Goal: Task Accomplishment & Management: Manage account settings

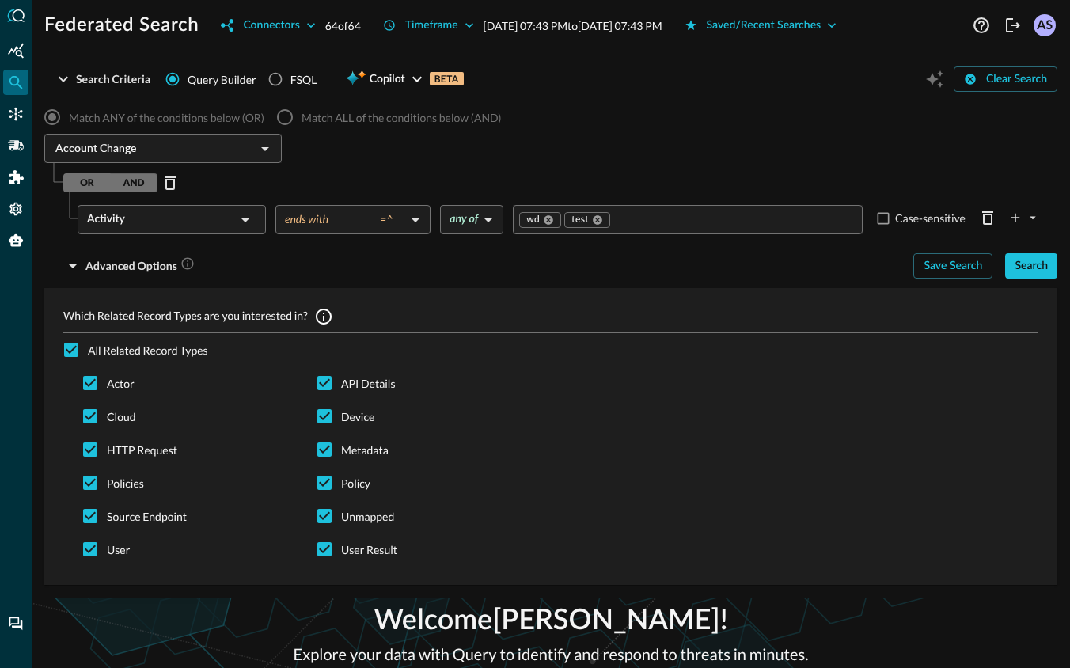
click at [168, 107] on label "Match ANY of the conditions below (OR)" at bounding box center [150, 117] width 229 height 33
click at [83, 74] on button "Search Criteria" at bounding box center [102, 78] width 116 height 25
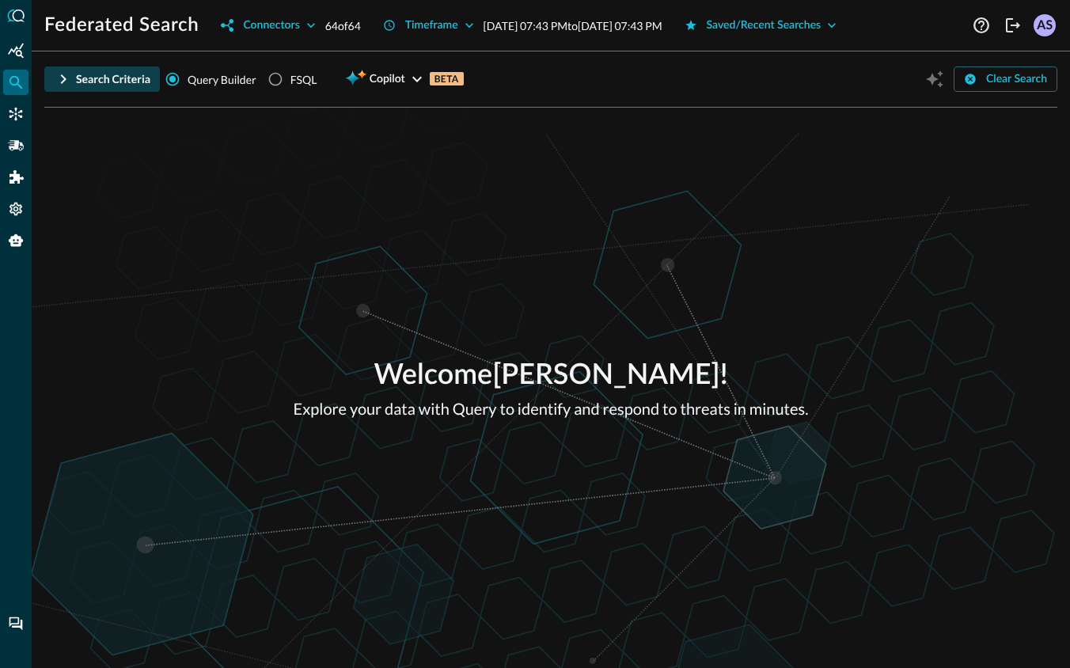
click at [83, 74] on button "Search Criteria" at bounding box center [102, 78] width 116 height 25
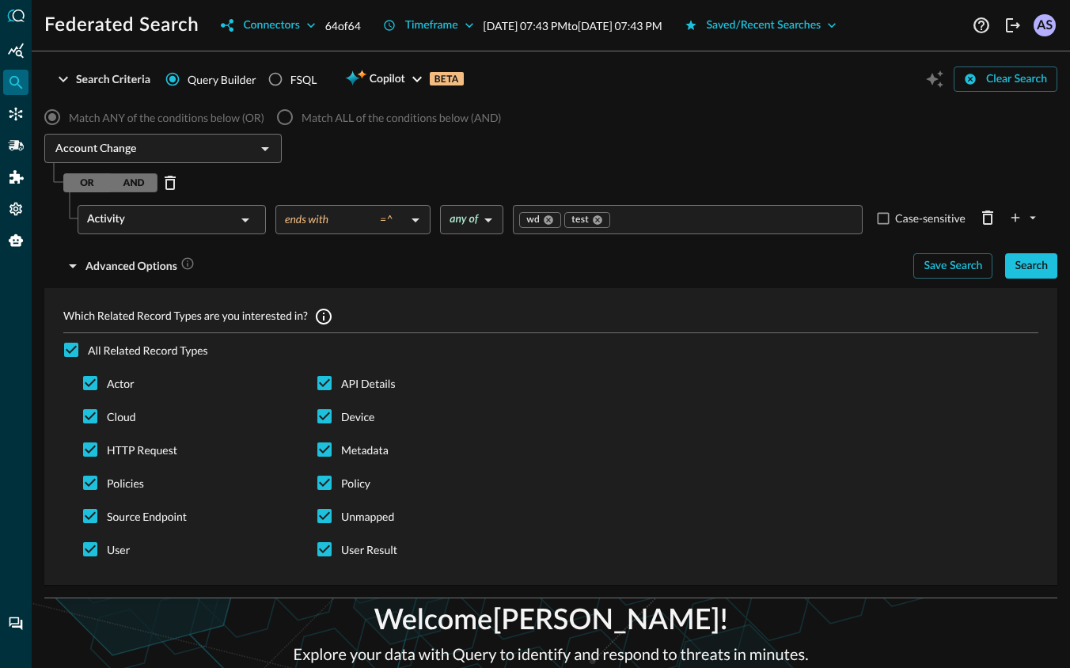
click at [52, 120] on label "Match ANY of the conditions below (OR)" at bounding box center [150, 117] width 229 height 33
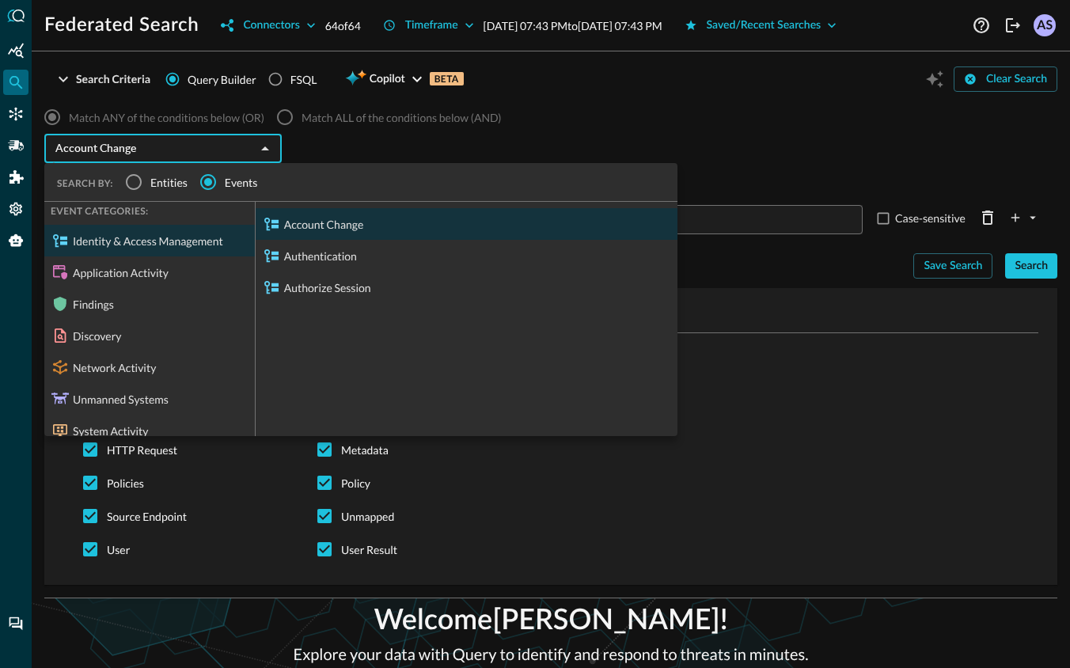
click at [131, 152] on input "Account Change" at bounding box center [150, 149] width 202 height 20
click at [135, 177] on input "Entities" at bounding box center [133, 181] width 33 height 33
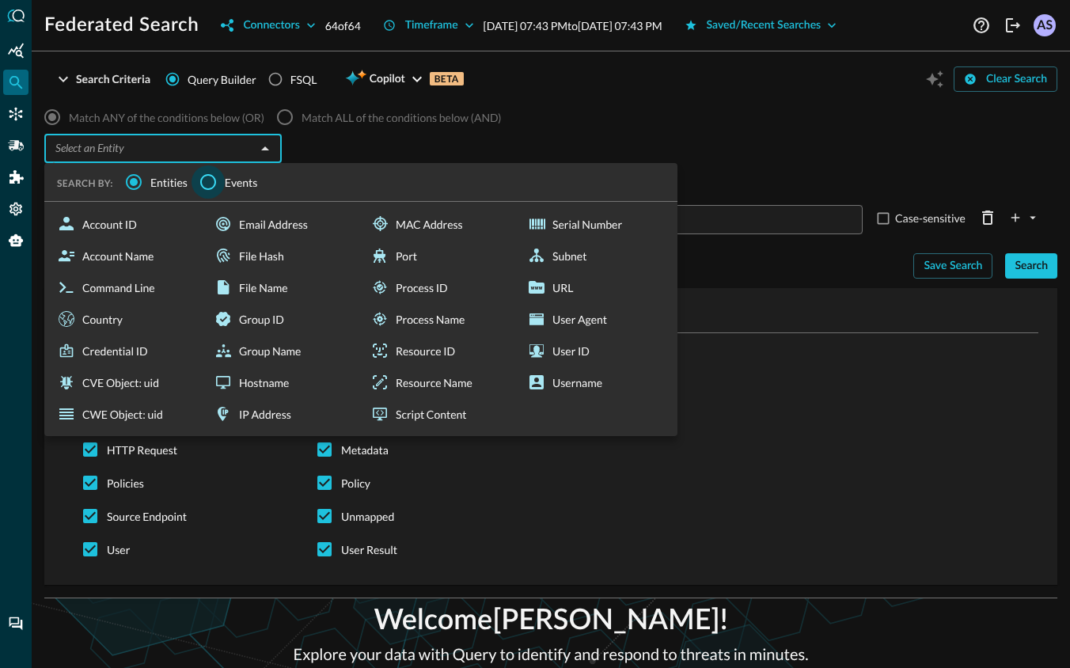
click at [207, 184] on input "Events" at bounding box center [208, 181] width 33 height 33
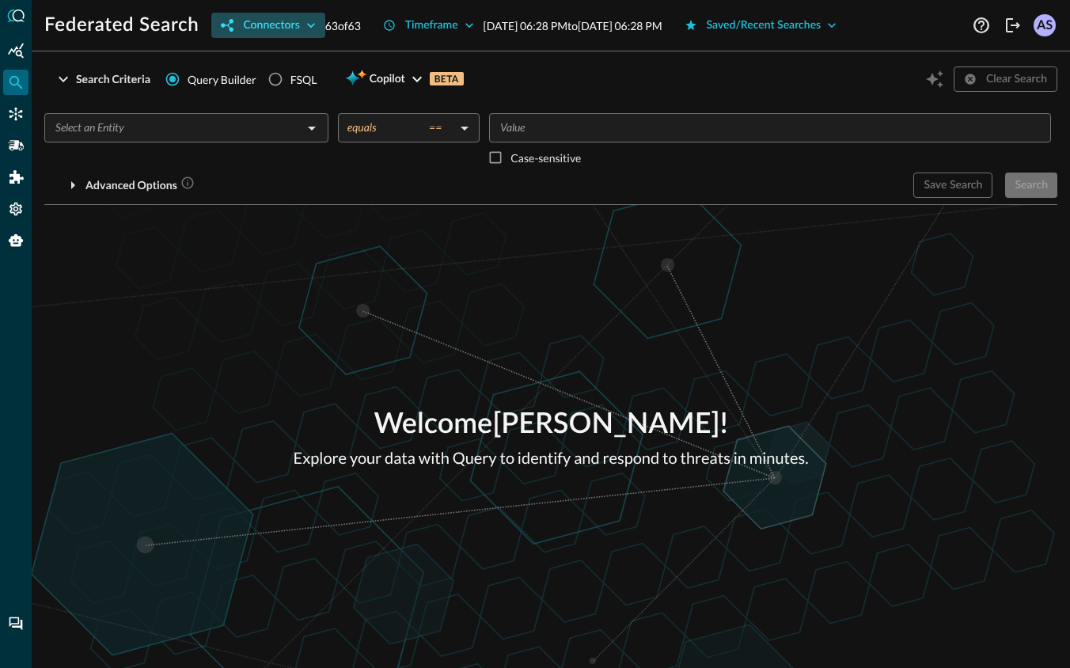
click at [306, 27] on icon "button" at bounding box center [311, 25] width 16 height 16
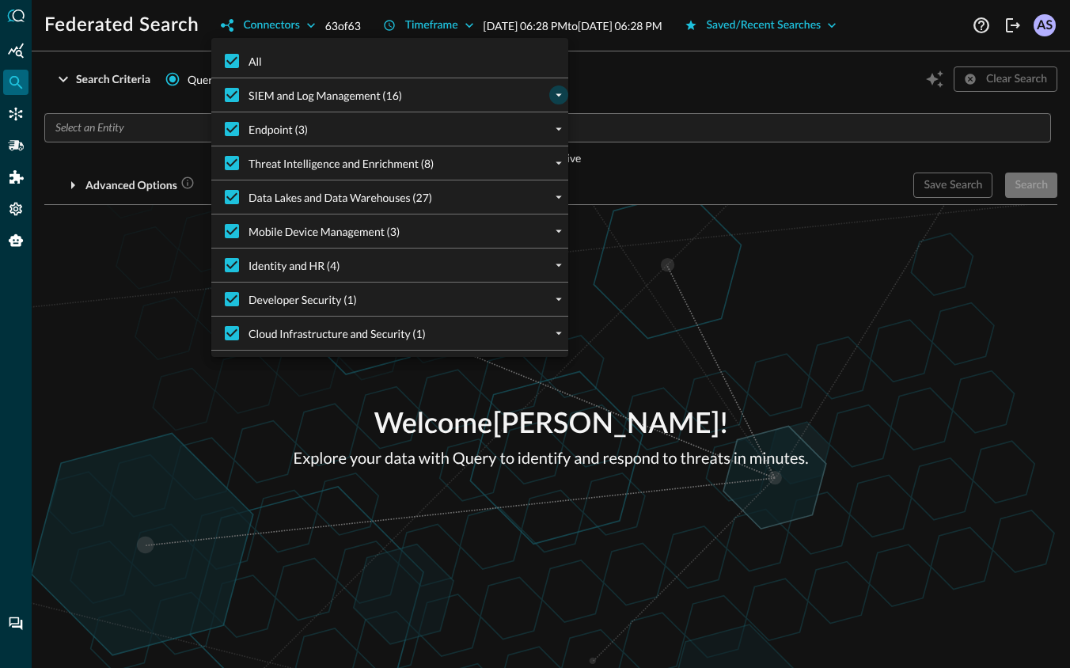
click at [560, 100] on icon "expand" at bounding box center [559, 95] width 14 height 14
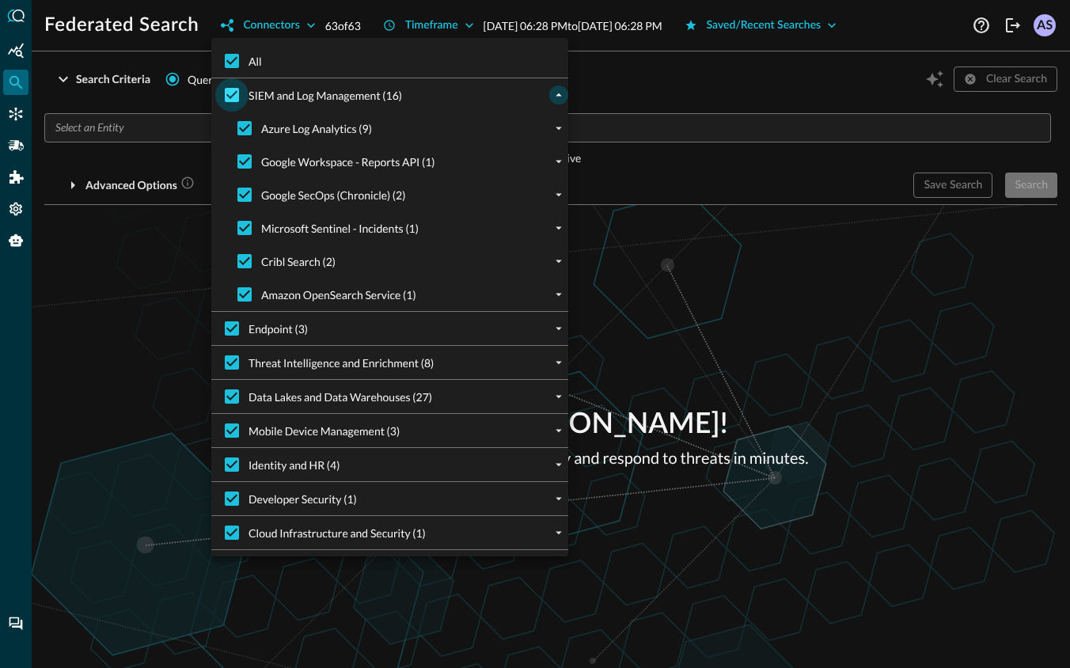
click at [232, 99] on input "SIEM and Log Management (16)" at bounding box center [231, 94] width 33 height 33
checkbox input "false"
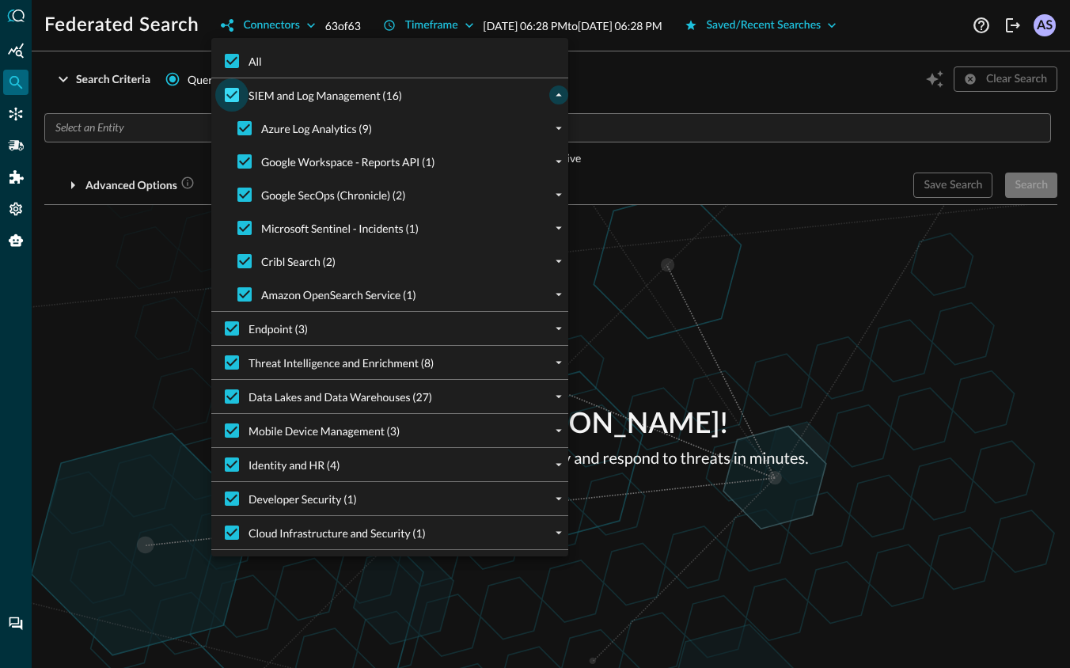
checkbox input "false"
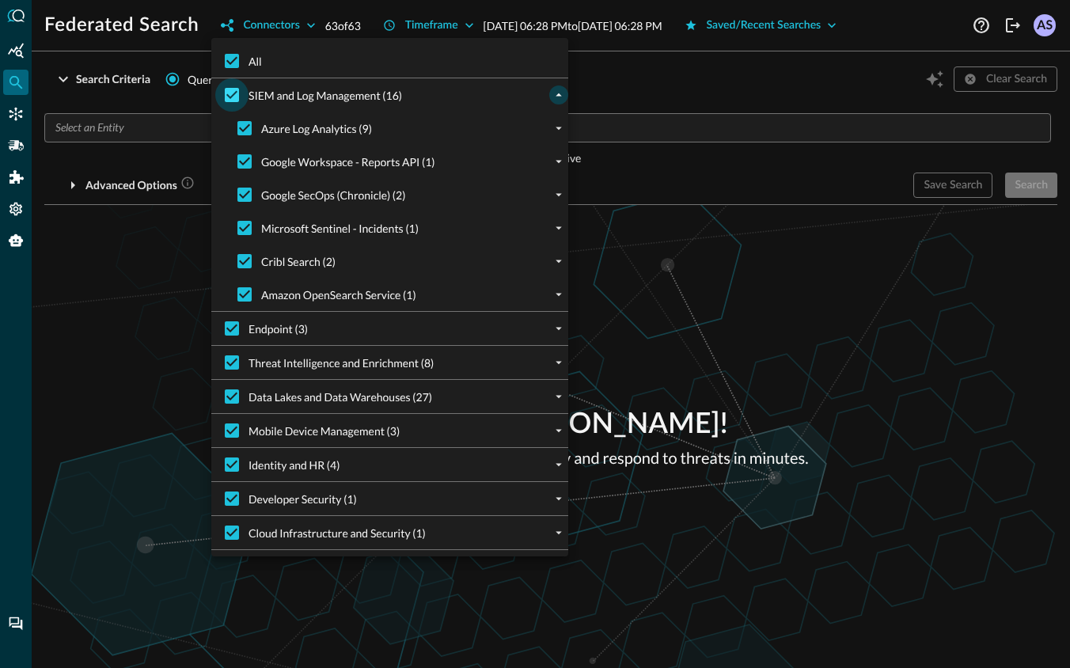
checkbox input "false"
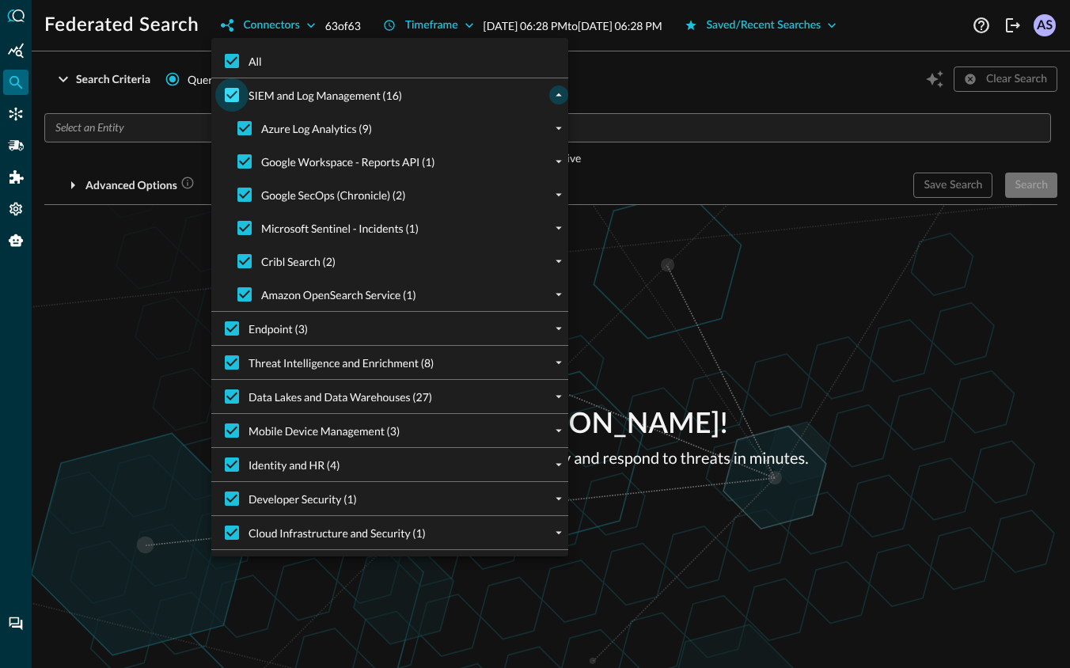
checkbox input "false"
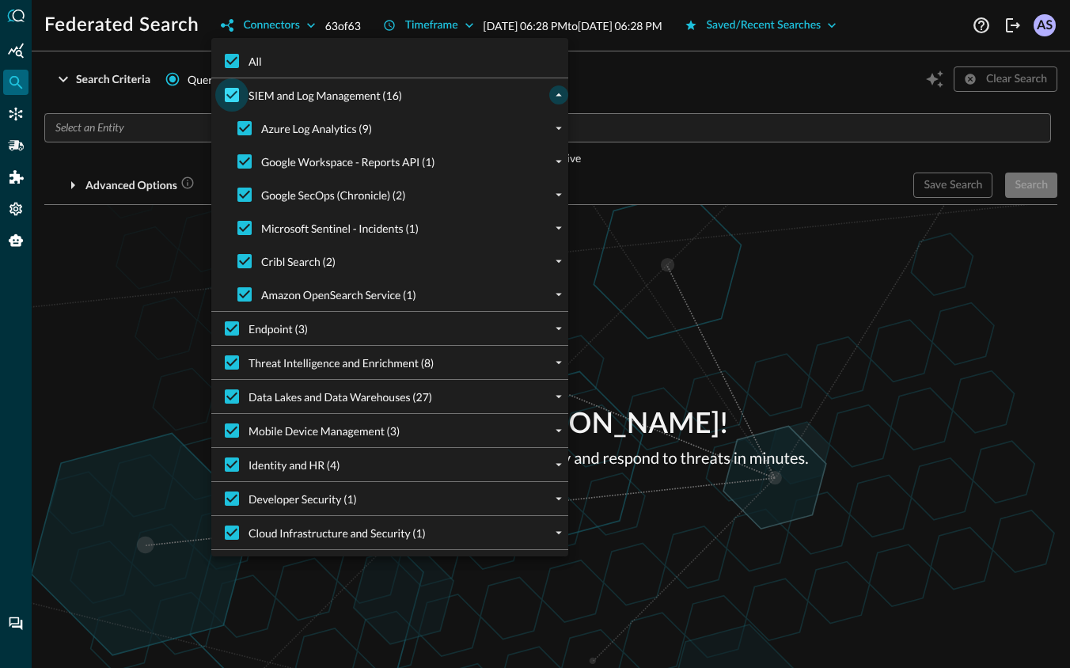
checkbox input "false"
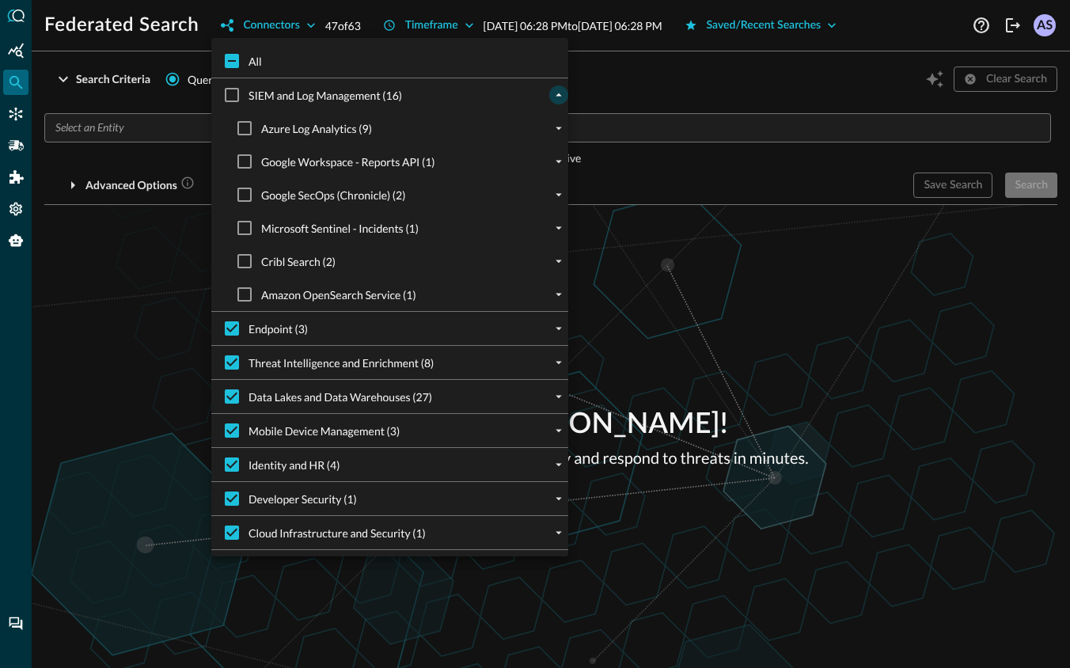
click at [555, 92] on icon "collapse" at bounding box center [559, 95] width 14 height 14
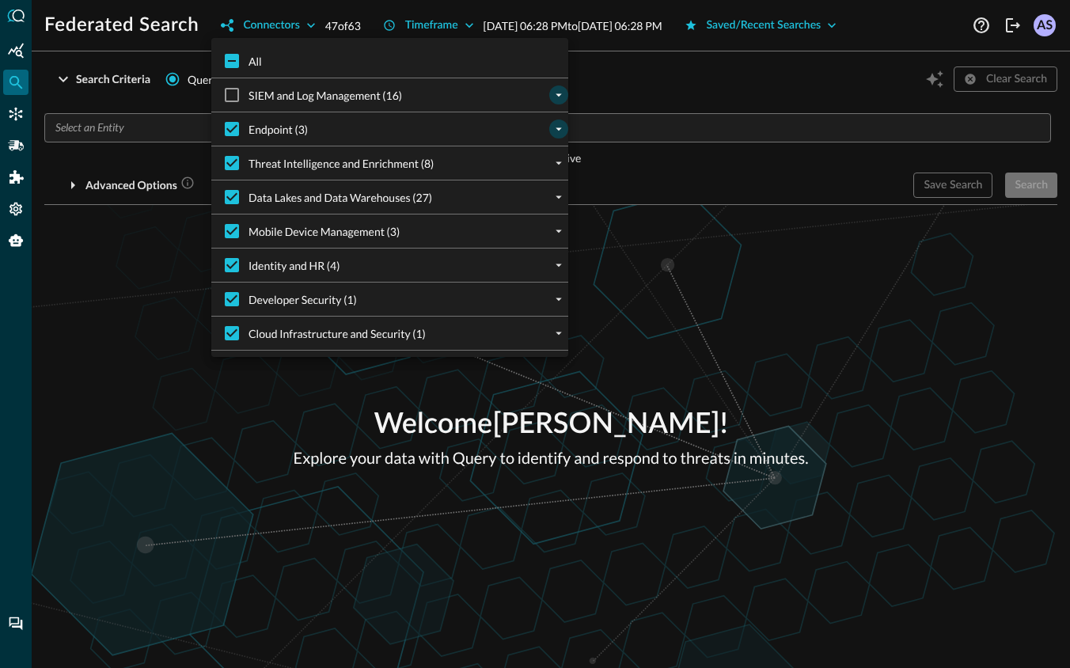
click at [559, 129] on icon "expand" at bounding box center [559, 129] width 6 height 3
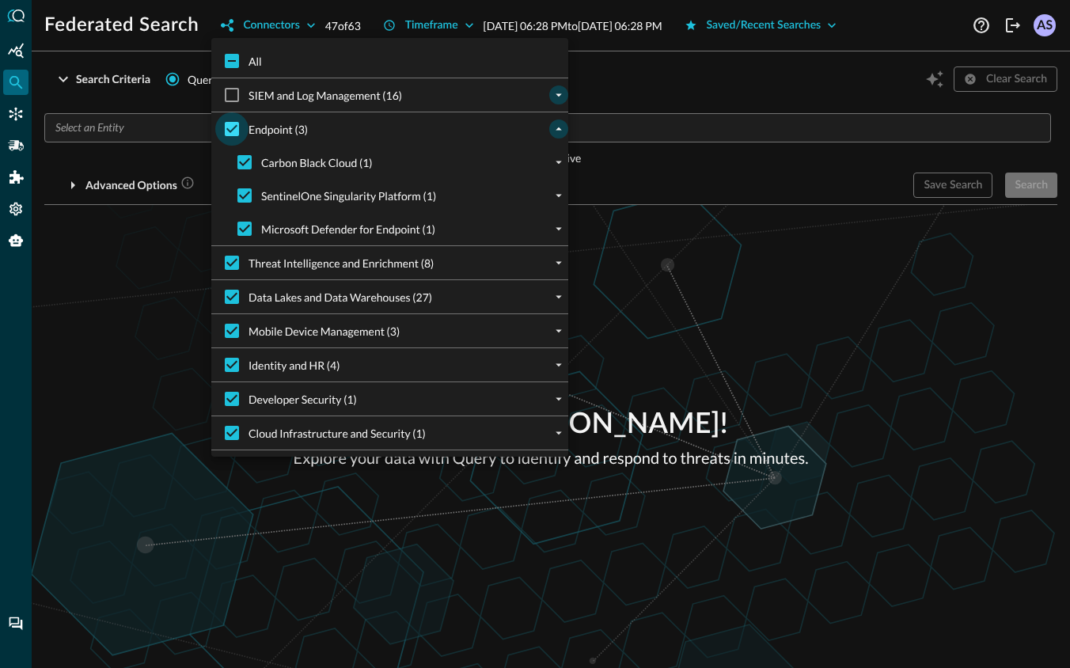
click at [234, 131] on input "Endpoint (3)" at bounding box center [231, 128] width 33 height 33
checkbox input "false"
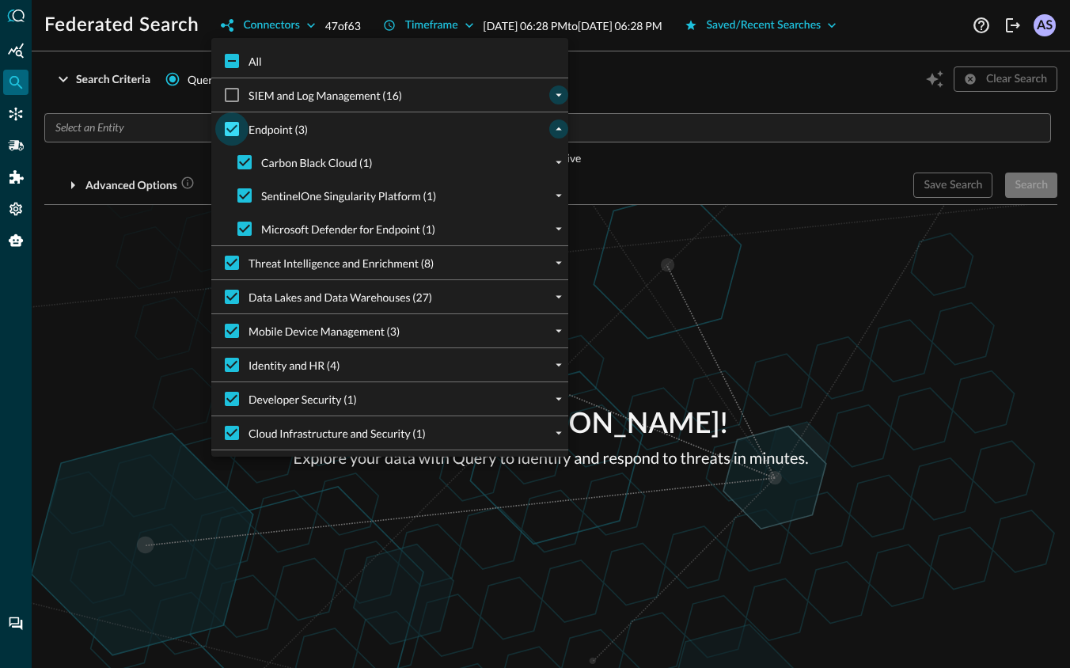
checkbox input "false"
click at [565, 261] on icon "expand" at bounding box center [559, 263] width 14 height 14
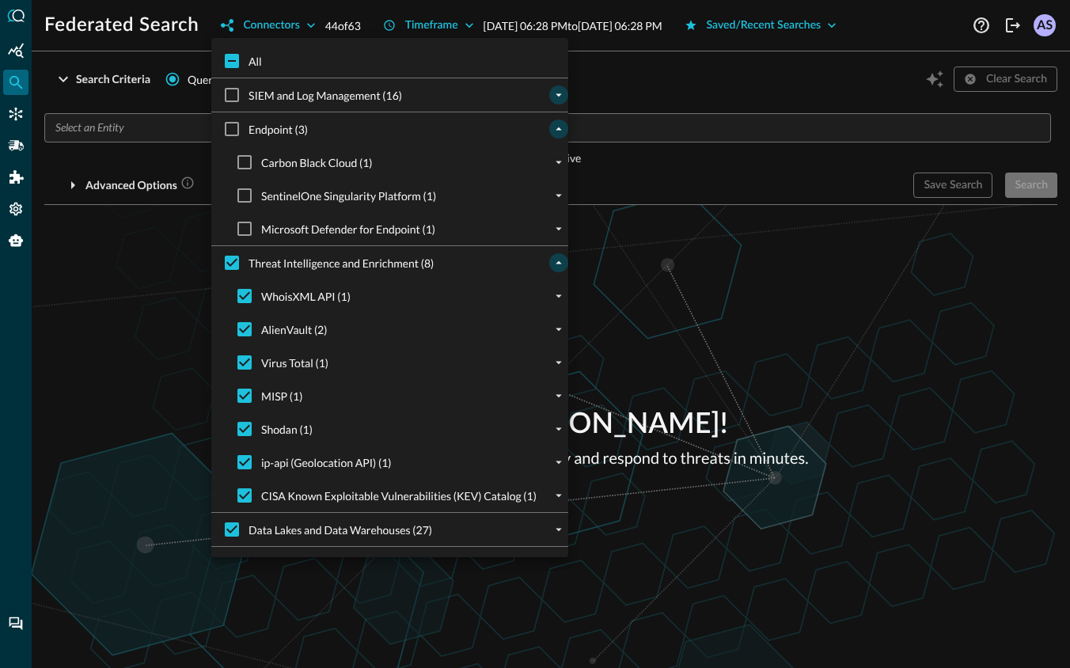
scroll to position [32, 0]
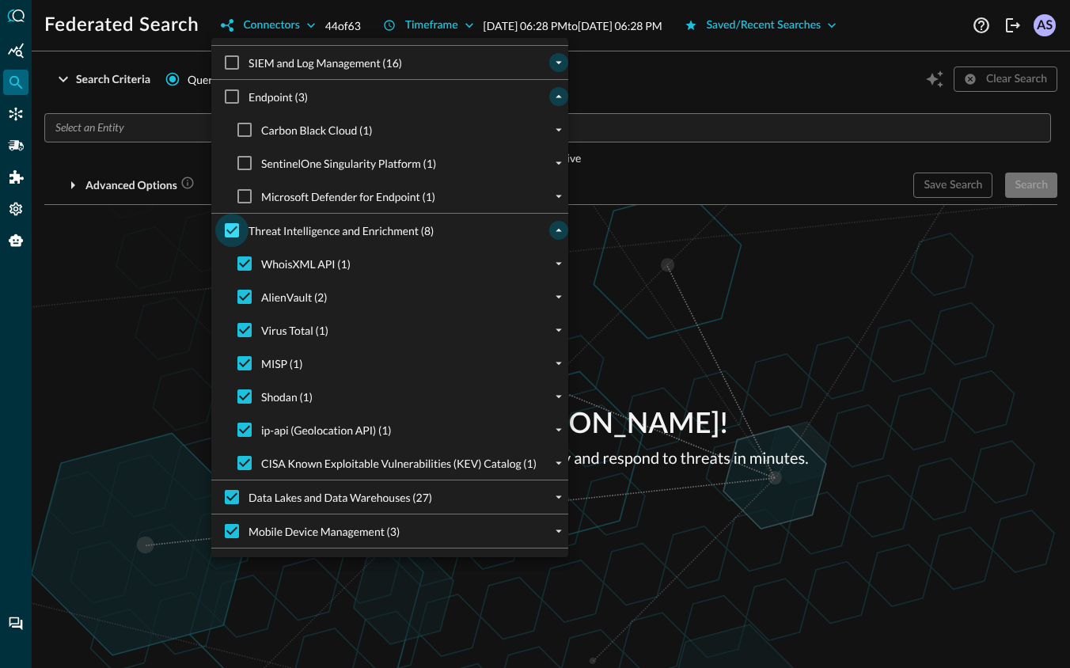
click at [226, 230] on input "Threat Intelligence and Enrichment (8)" at bounding box center [231, 230] width 33 height 33
checkbox input "false"
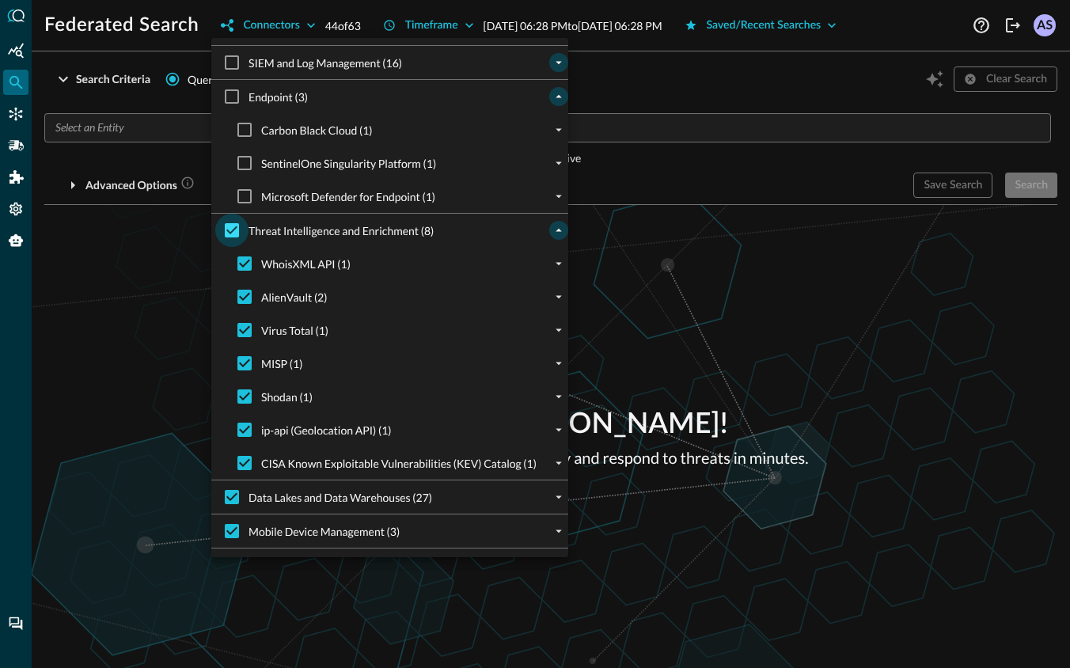
checkbox input "false"
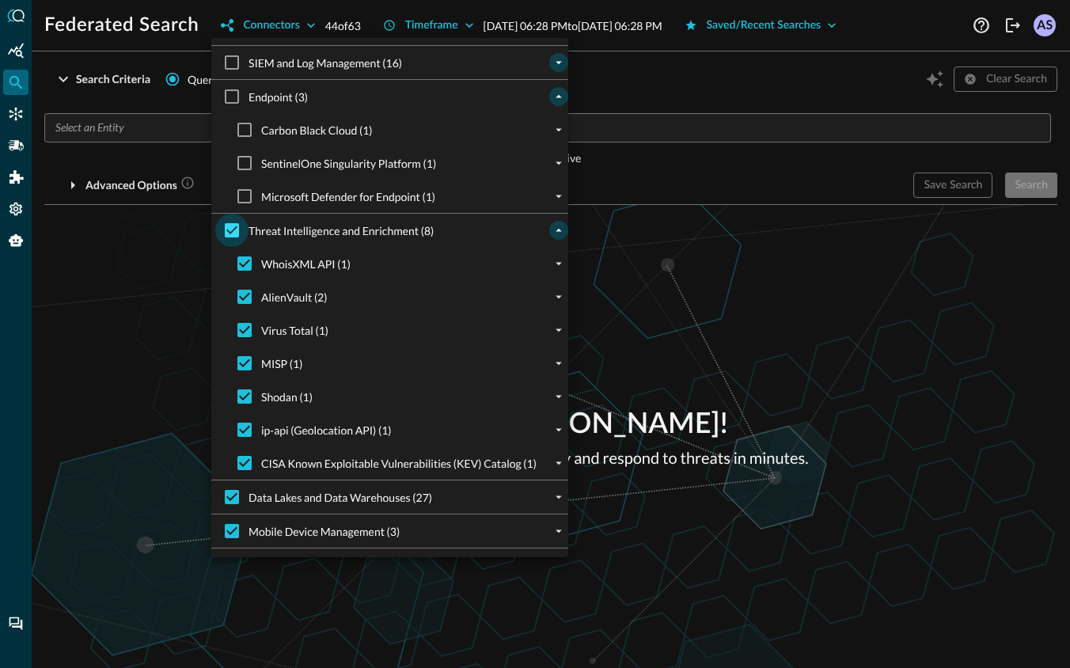
checkbox input "false"
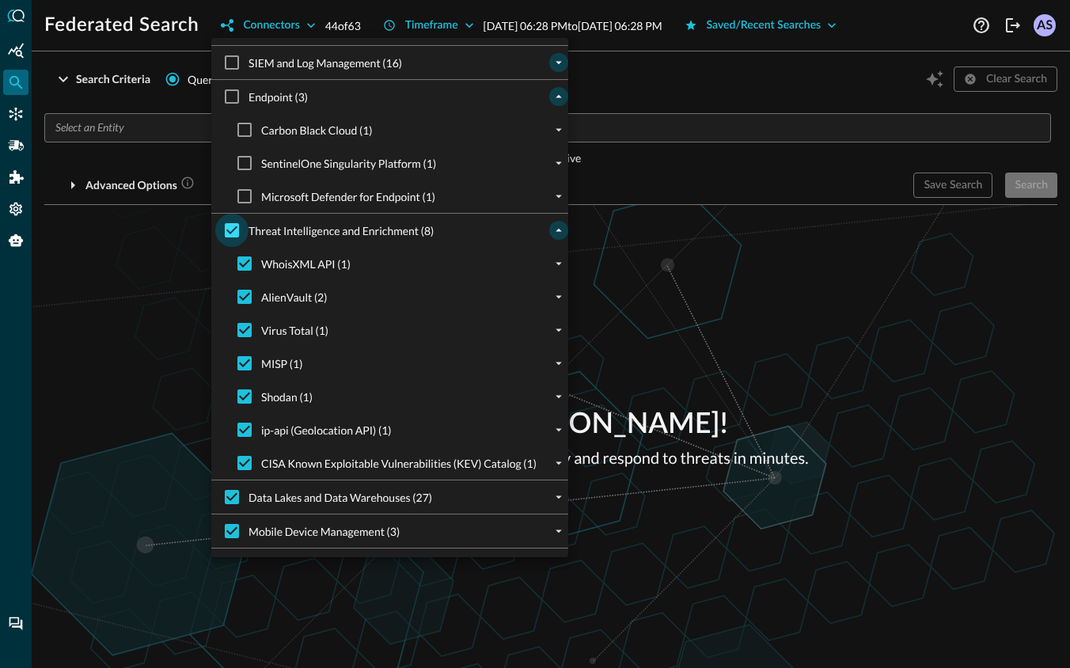
checkbox input "false"
click at [557, 230] on icon "collapse" at bounding box center [559, 230] width 6 height 3
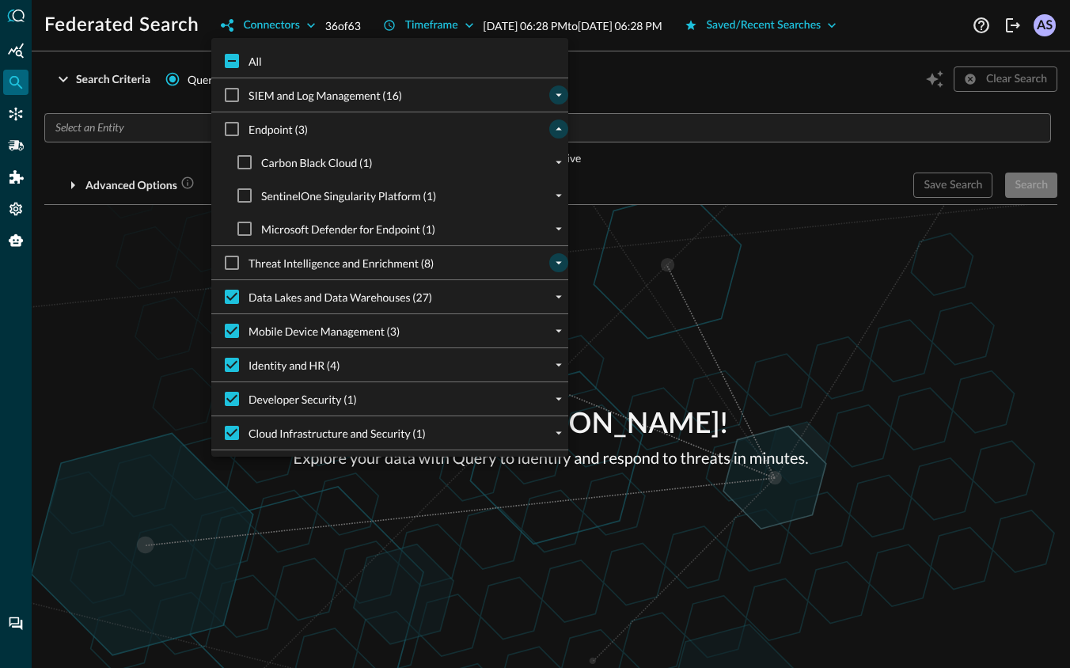
click at [556, 125] on icon "collapse" at bounding box center [559, 129] width 14 height 14
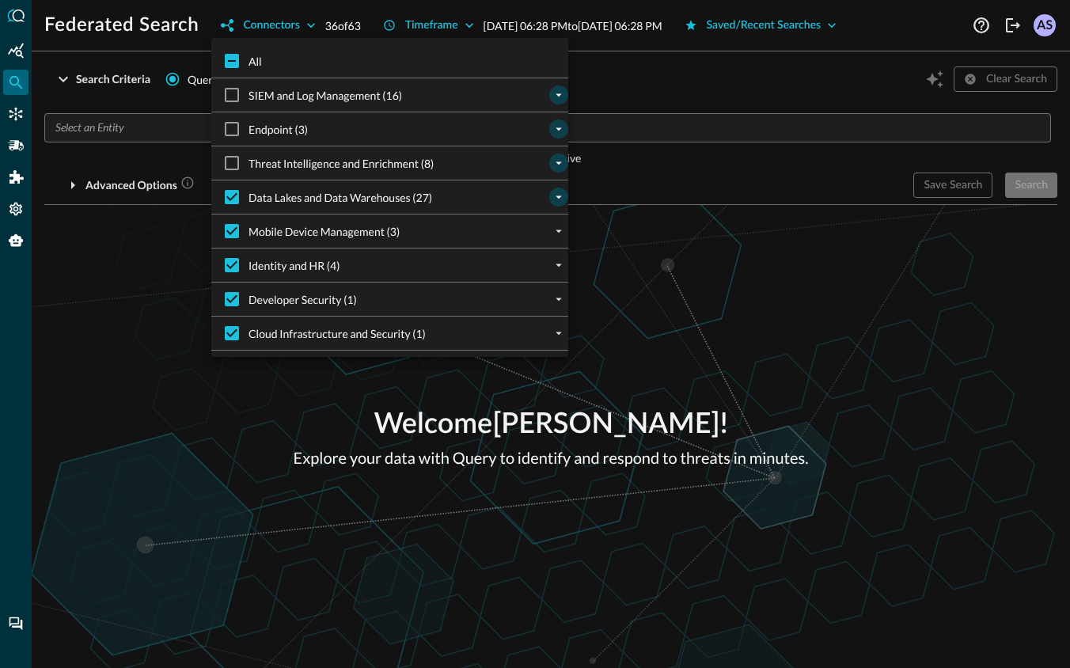
click at [556, 196] on icon "expand" at bounding box center [559, 197] width 6 height 3
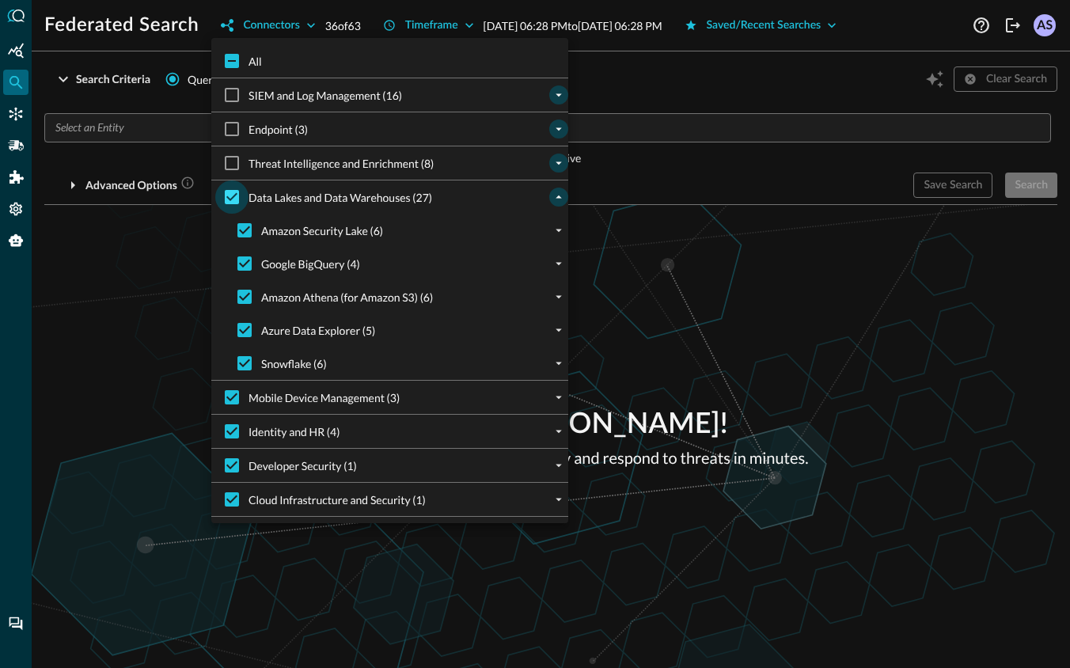
click at [224, 198] on input "Data Lakes and Data Warehouses (27)" at bounding box center [231, 196] width 33 height 33
checkbox input "false"
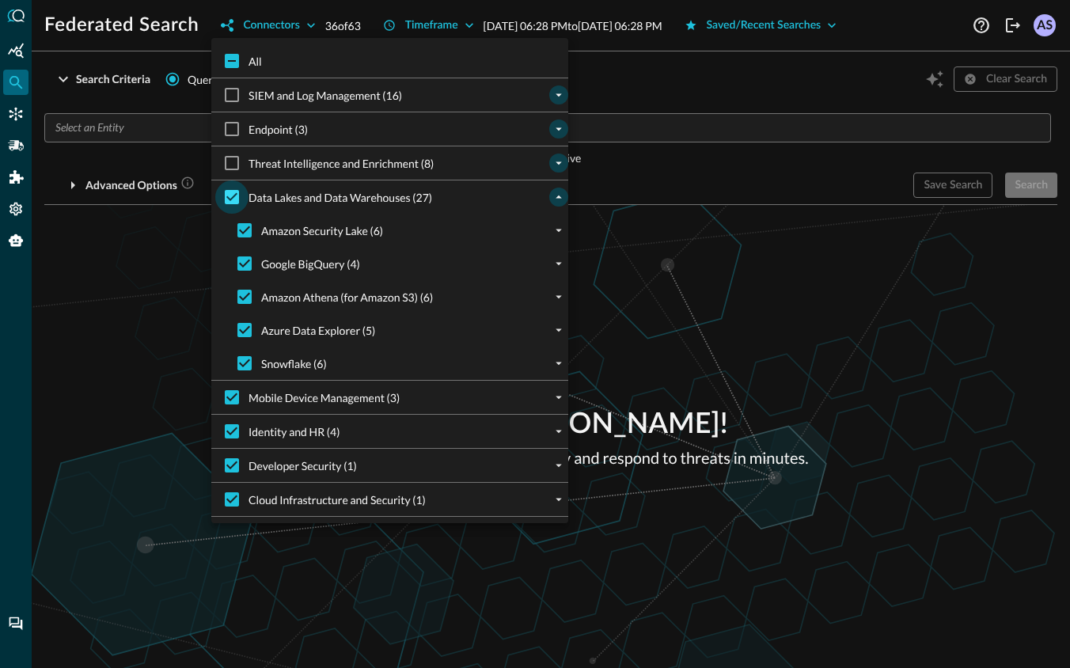
checkbox input "false"
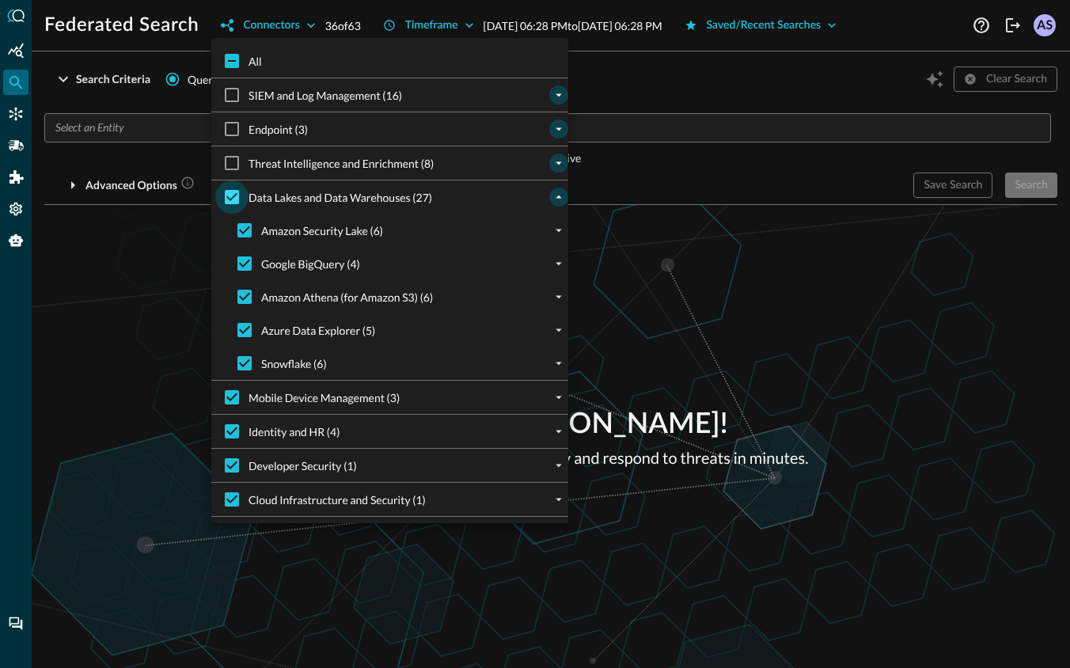
checkbox input "false"
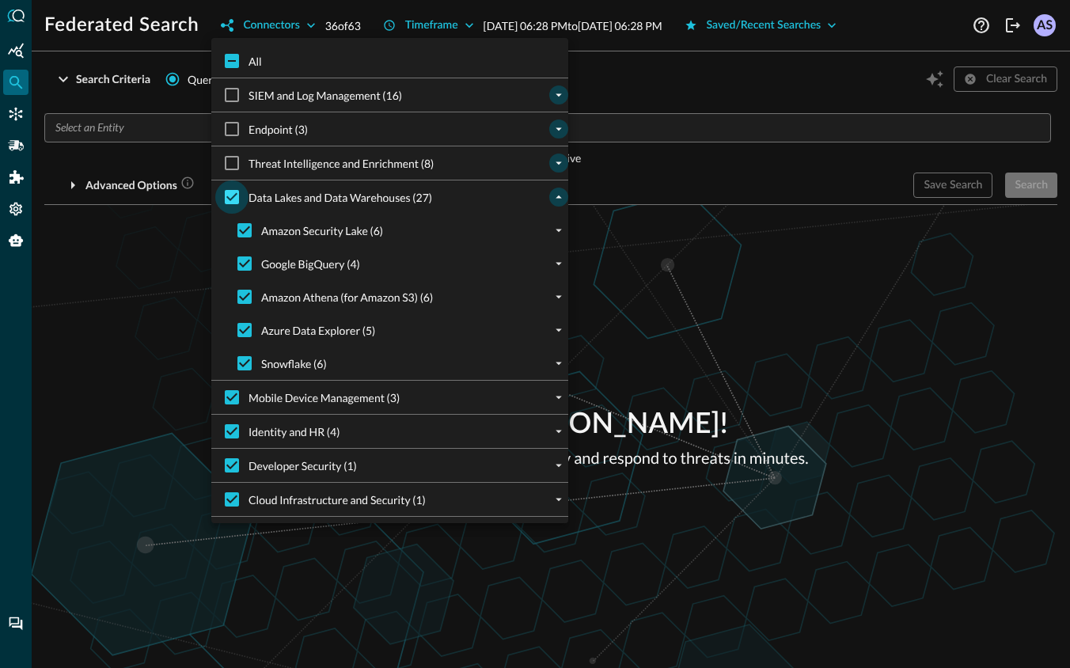
checkbox input "false"
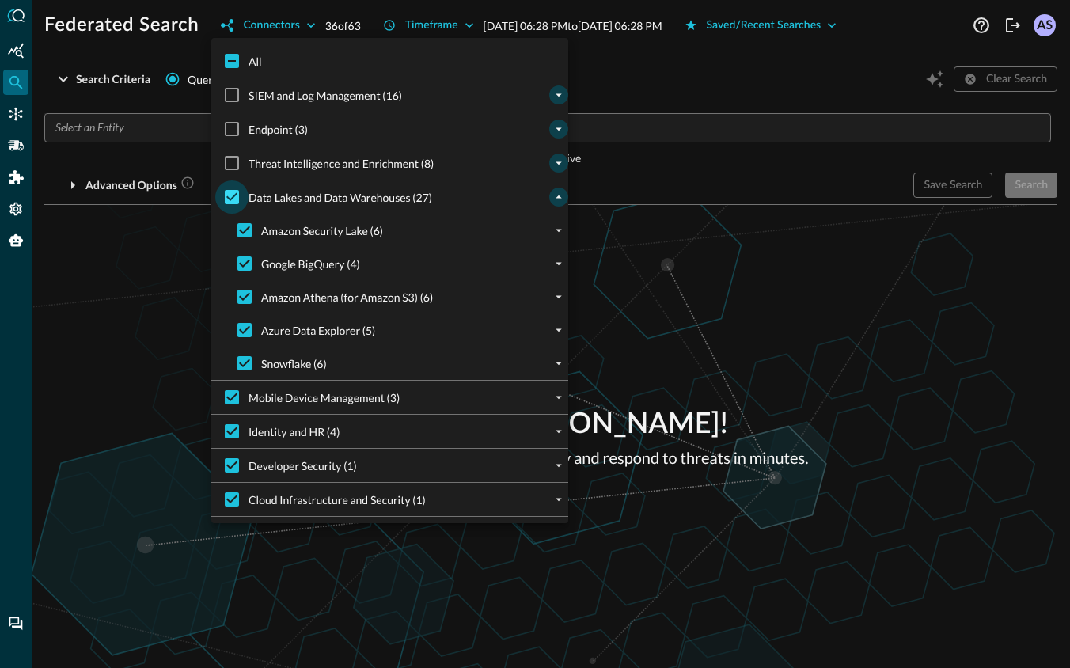
checkbox input "false"
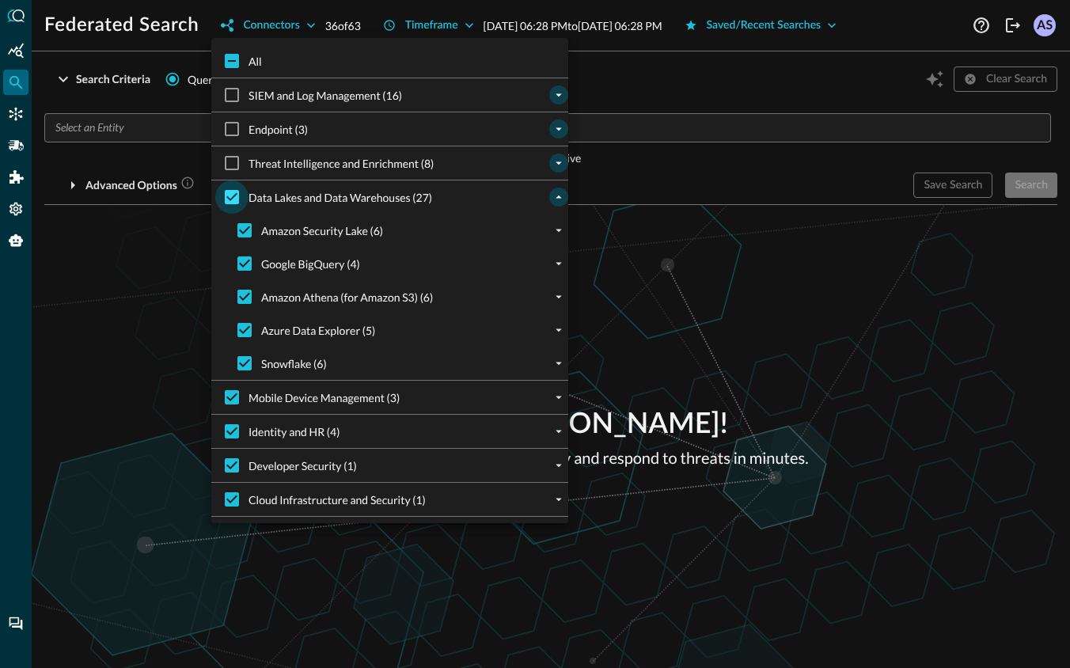
checkbox input "false"
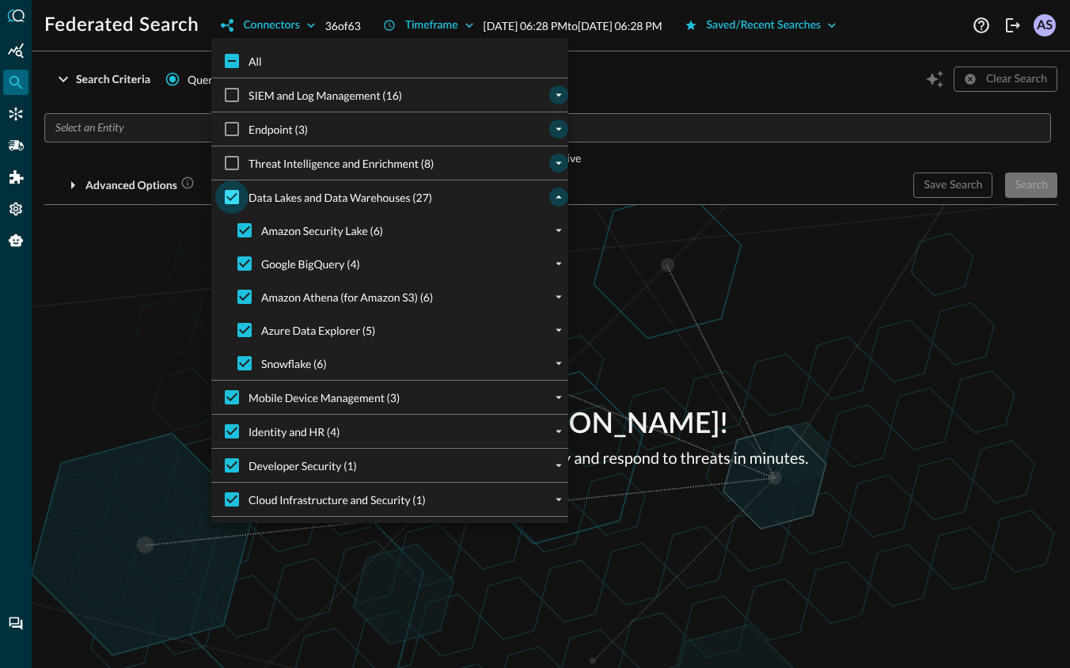
checkbox input "false"
click at [558, 196] on icon "collapse" at bounding box center [559, 197] width 6 height 3
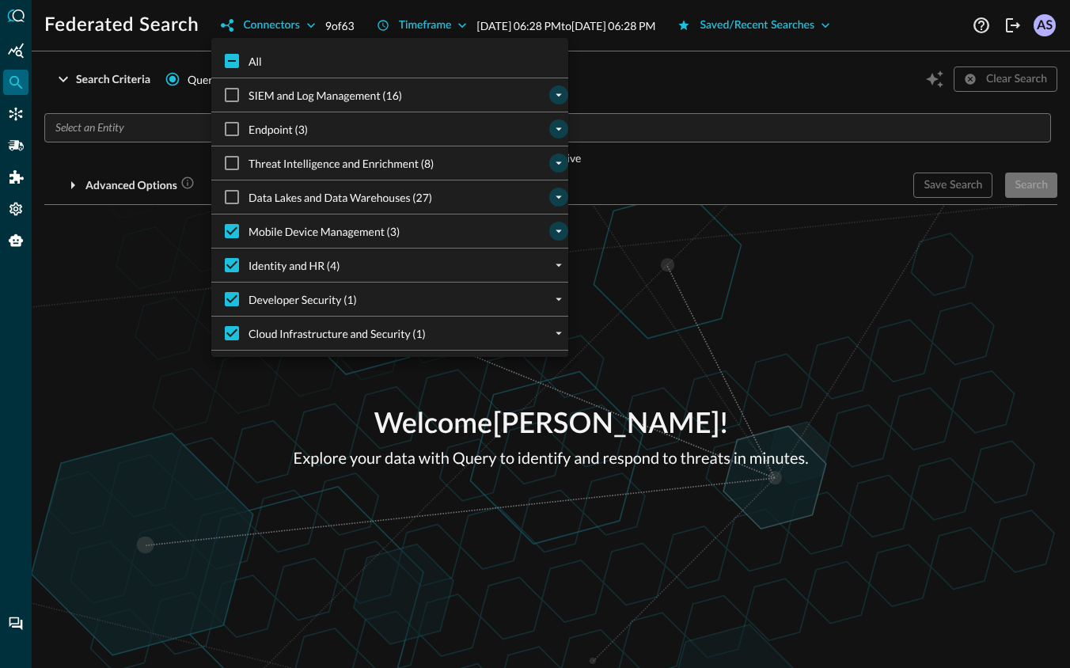
click at [560, 229] on icon "expand" at bounding box center [559, 231] width 14 height 14
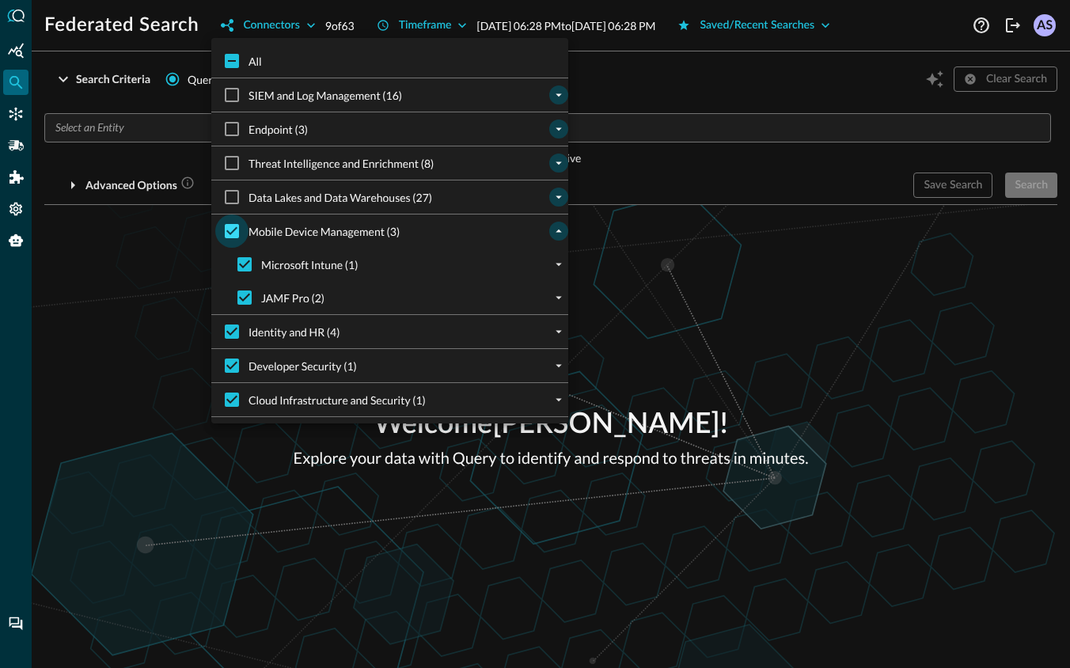
click at [233, 230] on input "Mobile Device Management (3)" at bounding box center [231, 231] width 33 height 33
checkbox input "false"
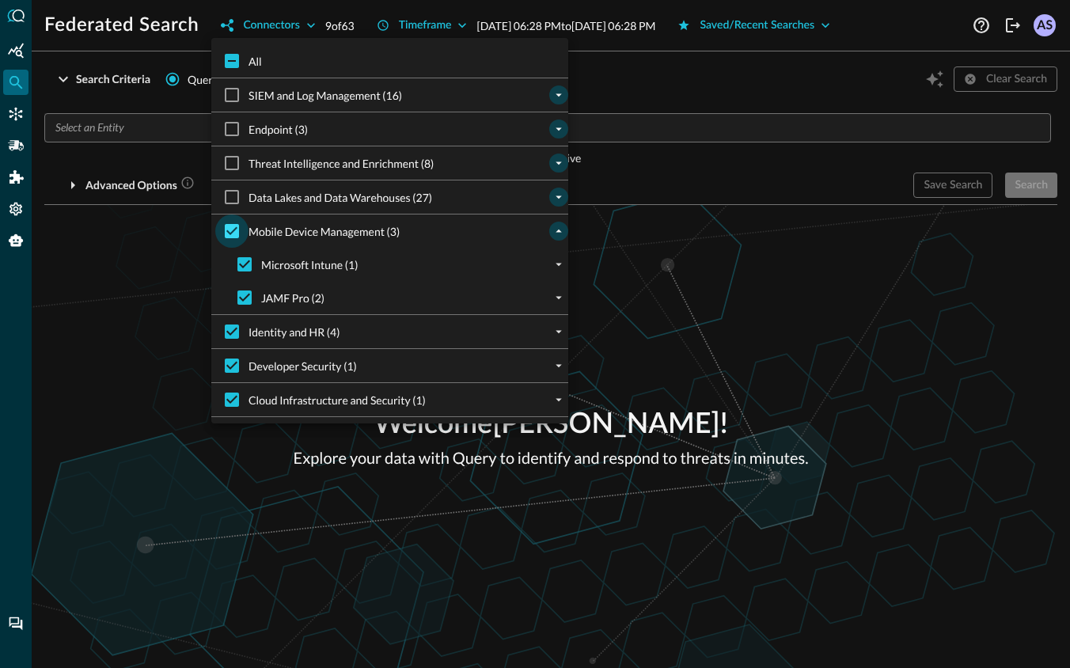
checkbox input "false"
click at [560, 234] on icon "collapse" at bounding box center [559, 231] width 14 height 14
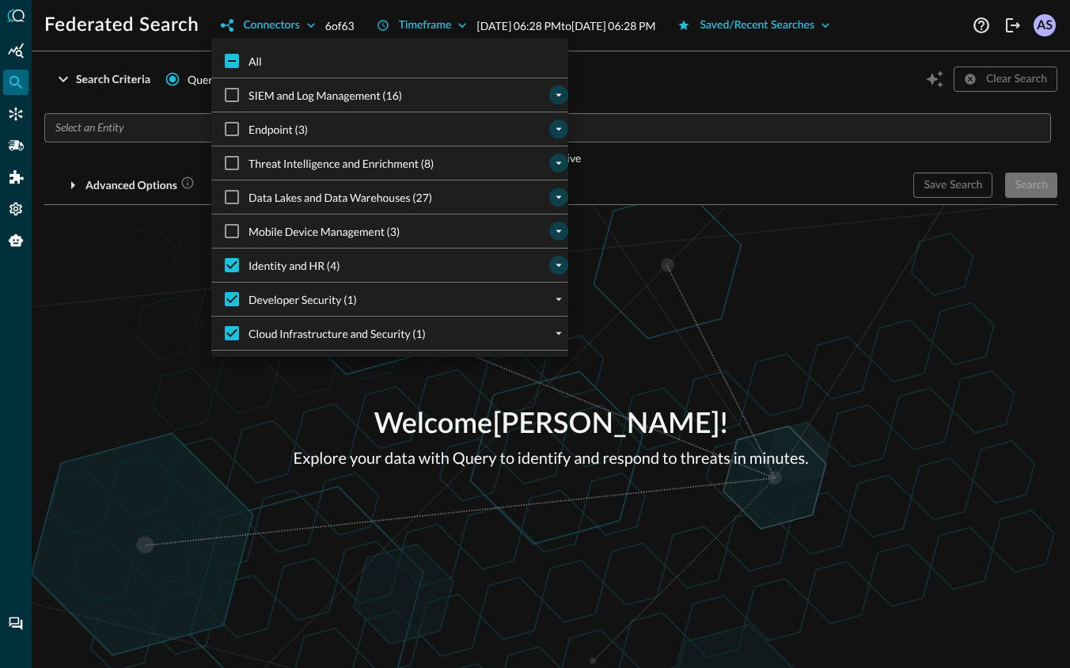
click at [561, 268] on icon "expand" at bounding box center [559, 265] width 14 height 14
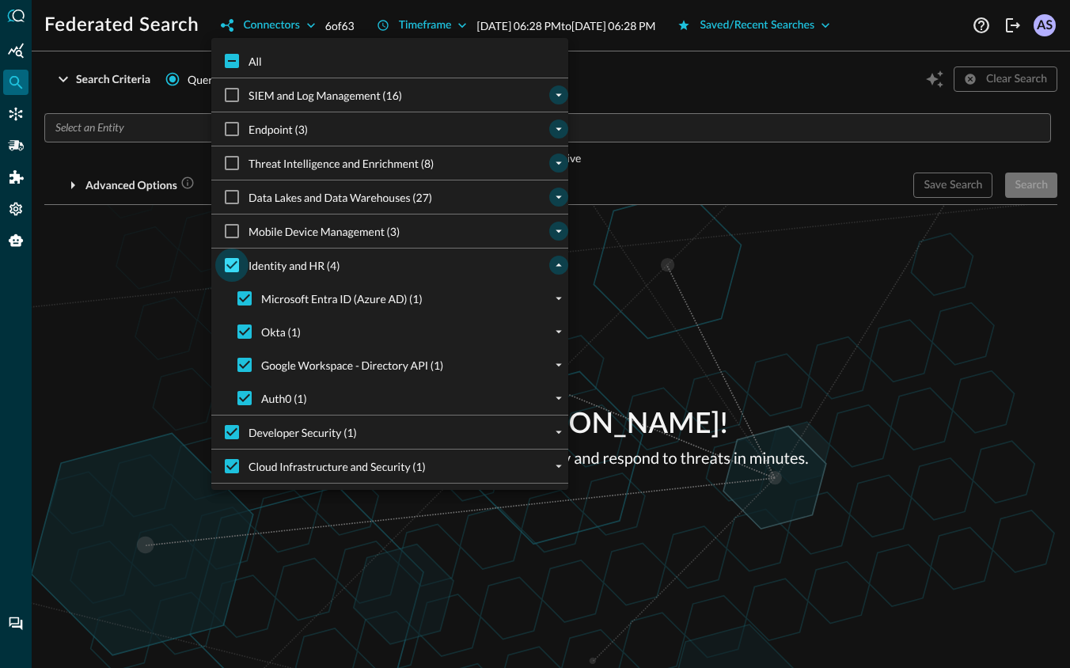
click at [225, 260] on input "Identity and HR (4)" at bounding box center [231, 265] width 33 height 33
checkbox input "false"
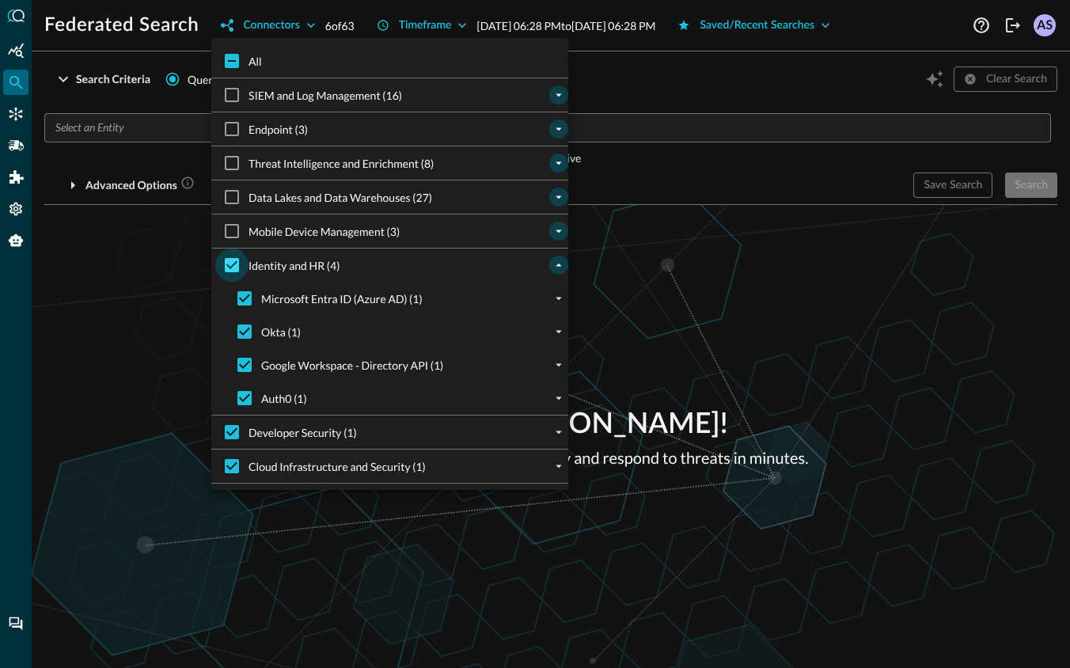
checkbox input "false"
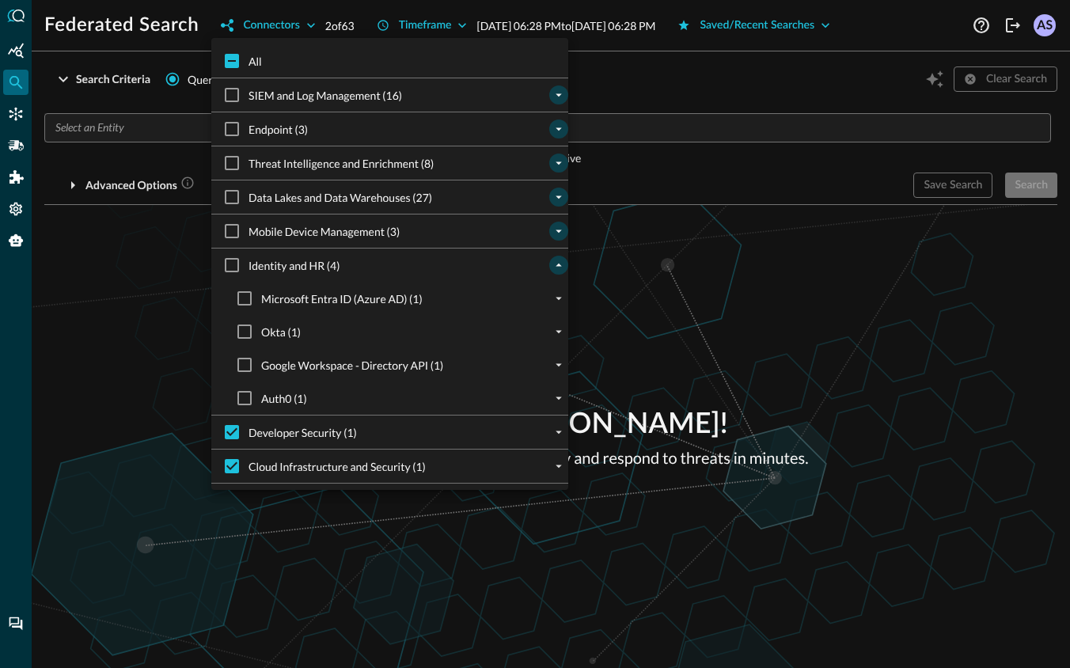
click at [561, 265] on icon "collapse" at bounding box center [559, 265] width 14 height 14
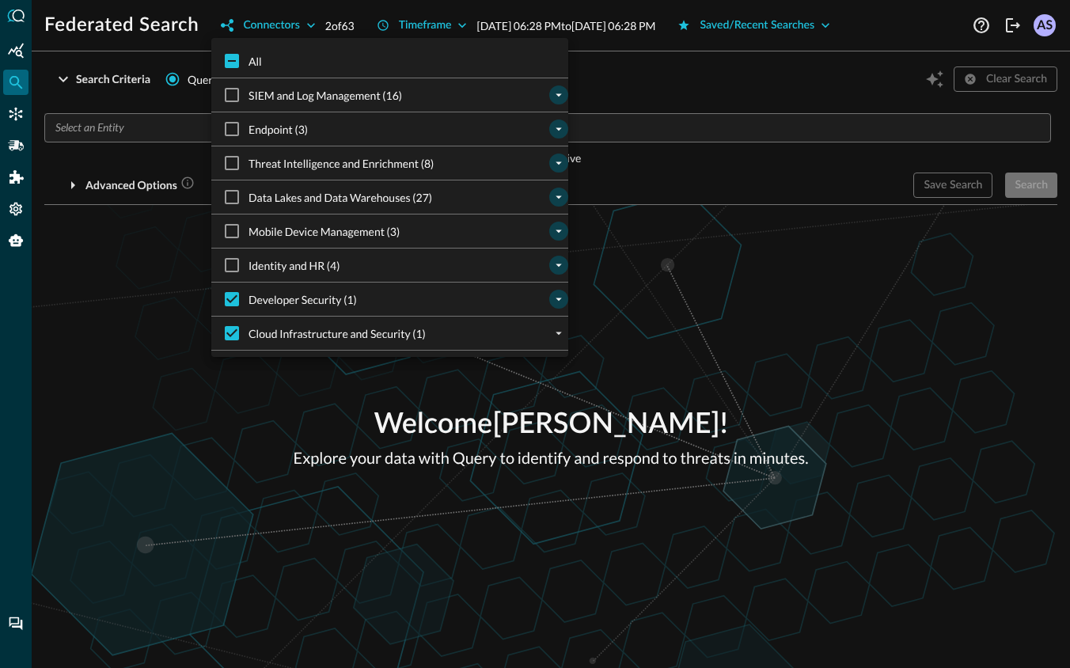
click at [555, 302] on icon "expand" at bounding box center [559, 299] width 14 height 14
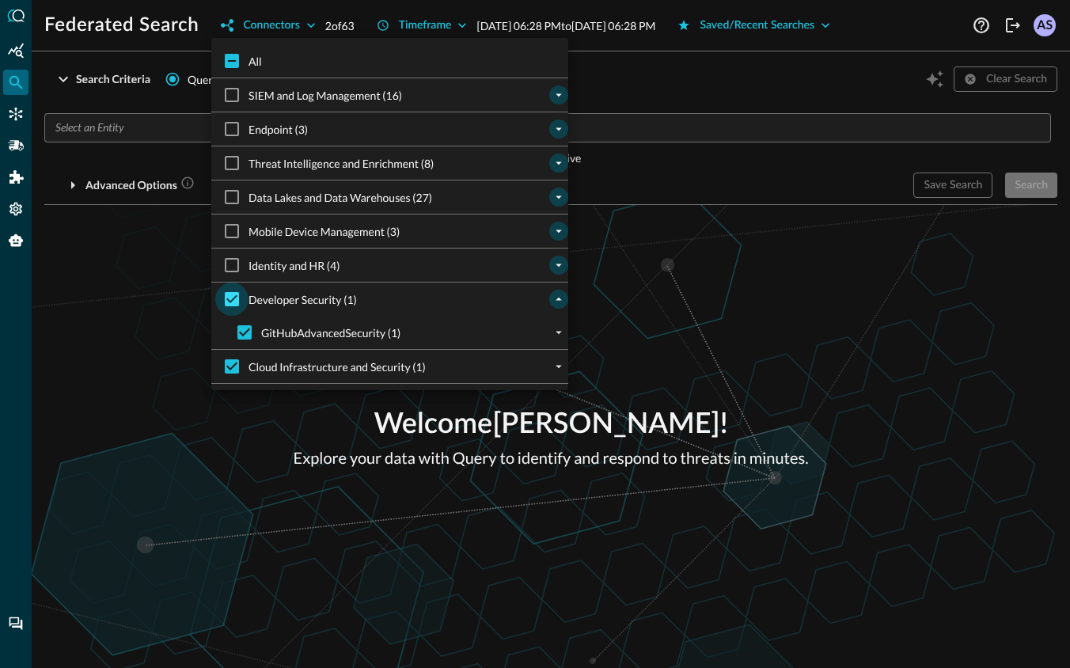
click at [234, 302] on input "Developer Security (1)" at bounding box center [231, 299] width 33 height 33
checkbox input "false"
click at [560, 367] on icon "expand" at bounding box center [559, 366] width 14 height 14
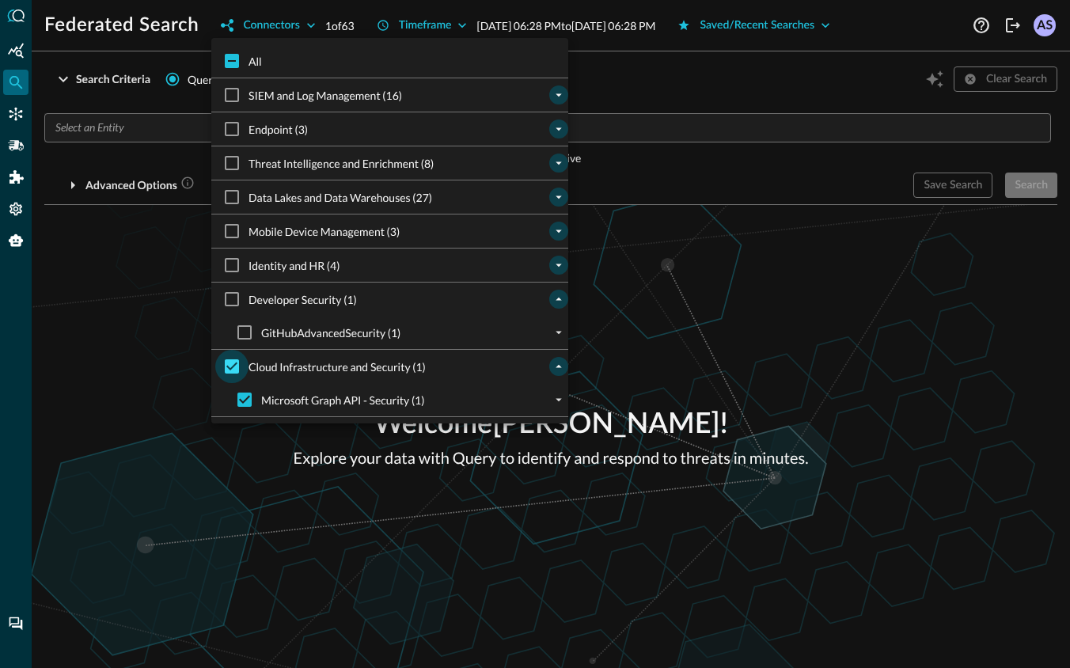
click at [230, 366] on input "Cloud Infrastructure and Security (1)" at bounding box center [231, 366] width 33 height 33
checkbox input "false"
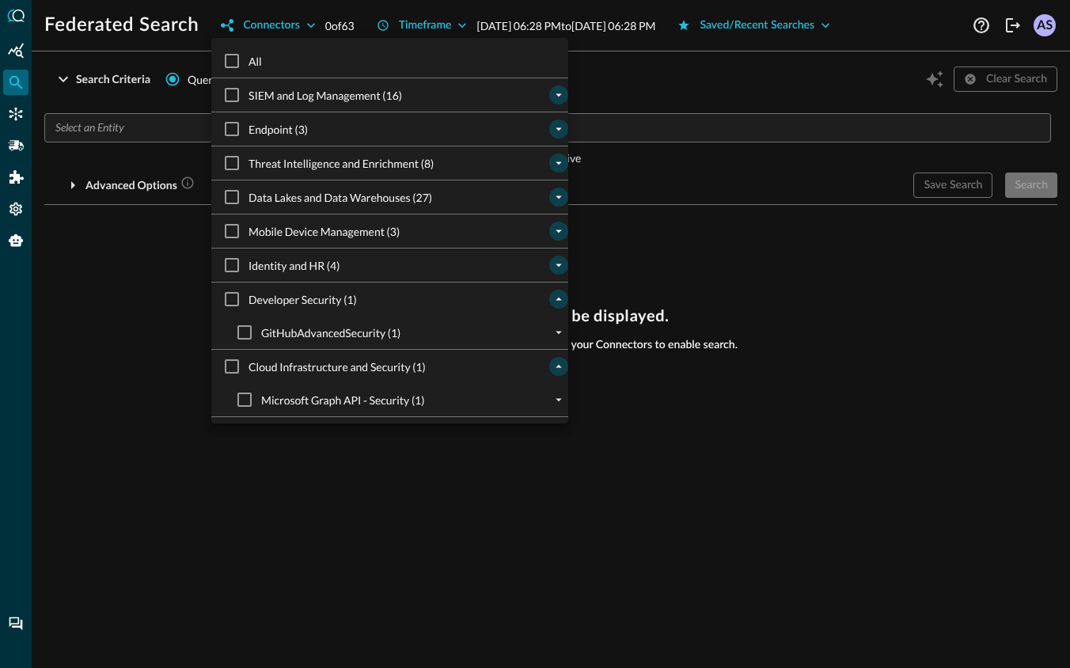
click at [104, 413] on div at bounding box center [535, 334] width 1070 height 668
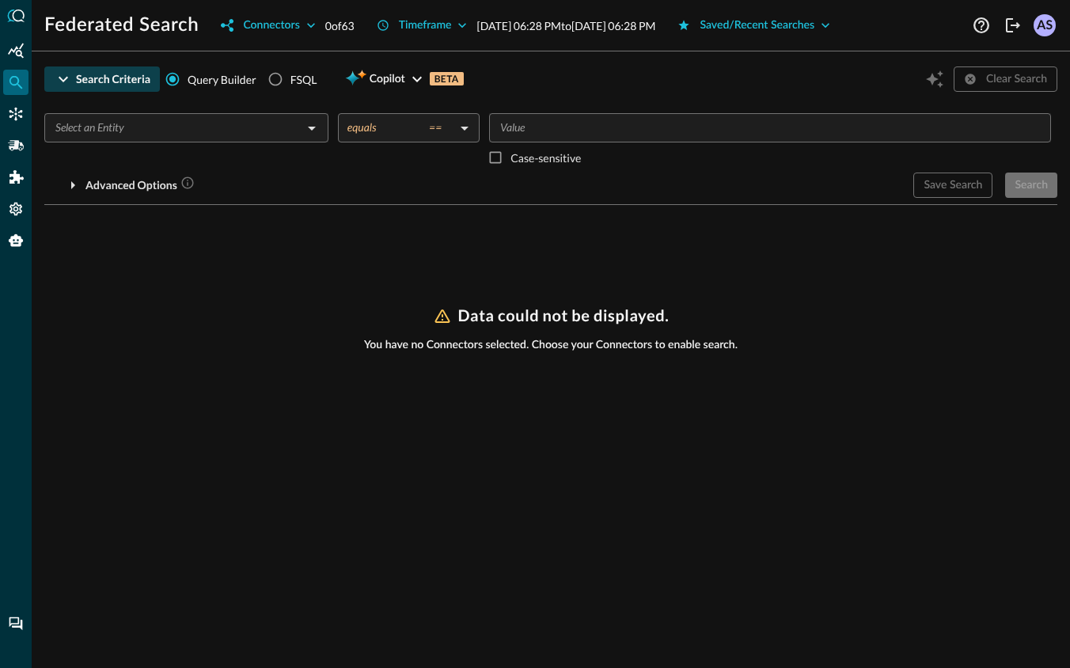
click at [59, 74] on icon "button" at bounding box center [63, 79] width 19 height 19
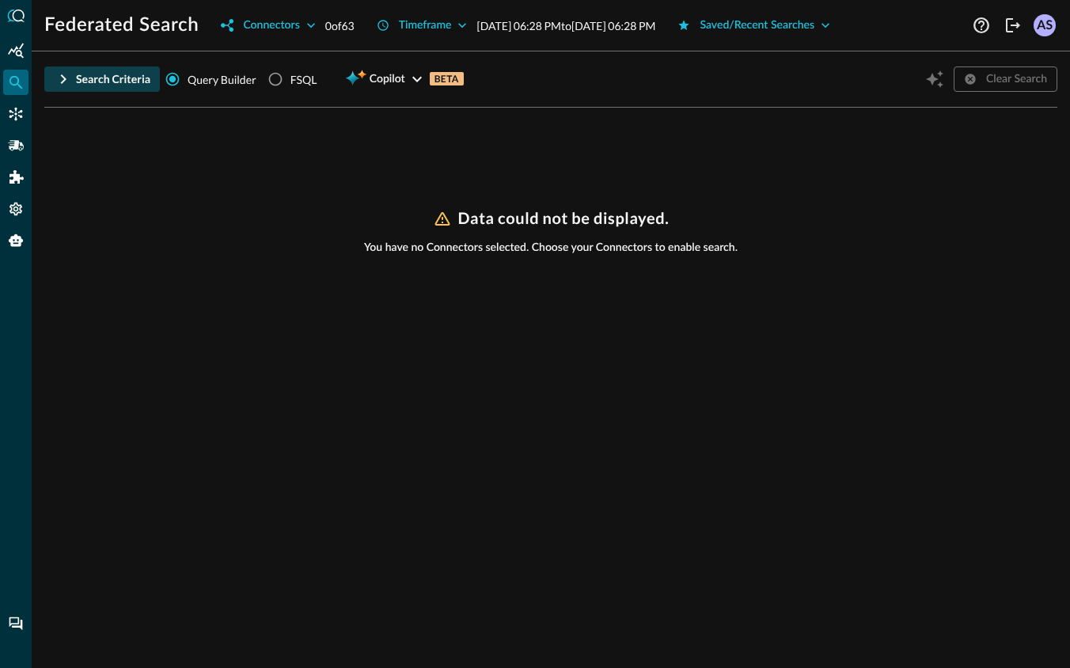
click at [339, 24] on p "0 of 63" at bounding box center [339, 25] width 29 height 17
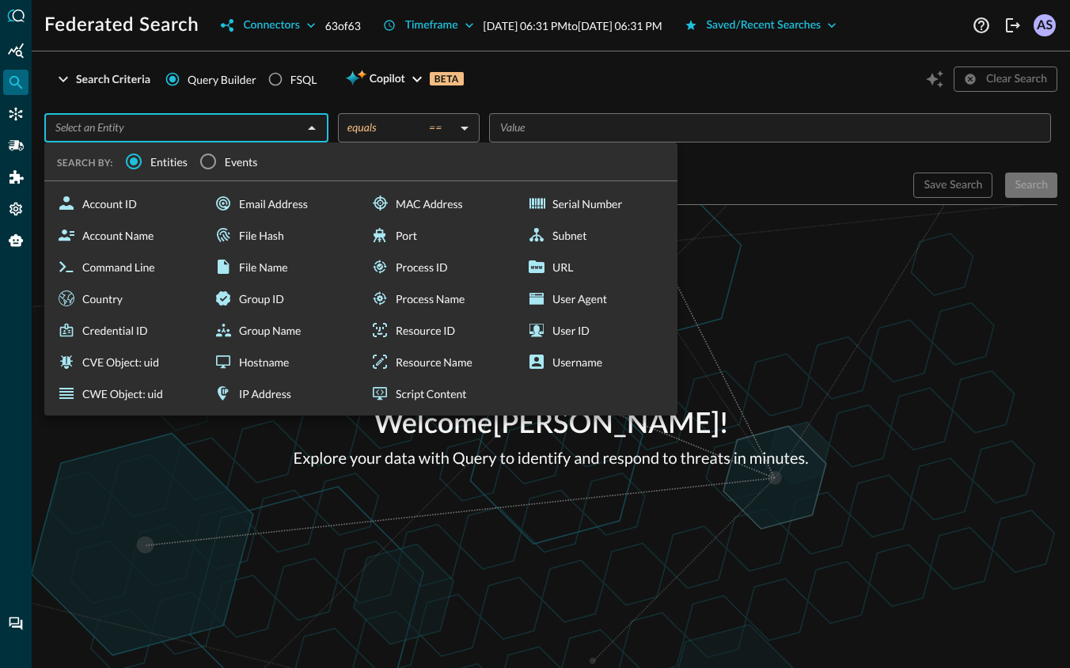
click at [227, 131] on input "text" at bounding box center [173, 128] width 249 height 20
click at [72, 74] on icon "button" at bounding box center [63, 79] width 19 height 19
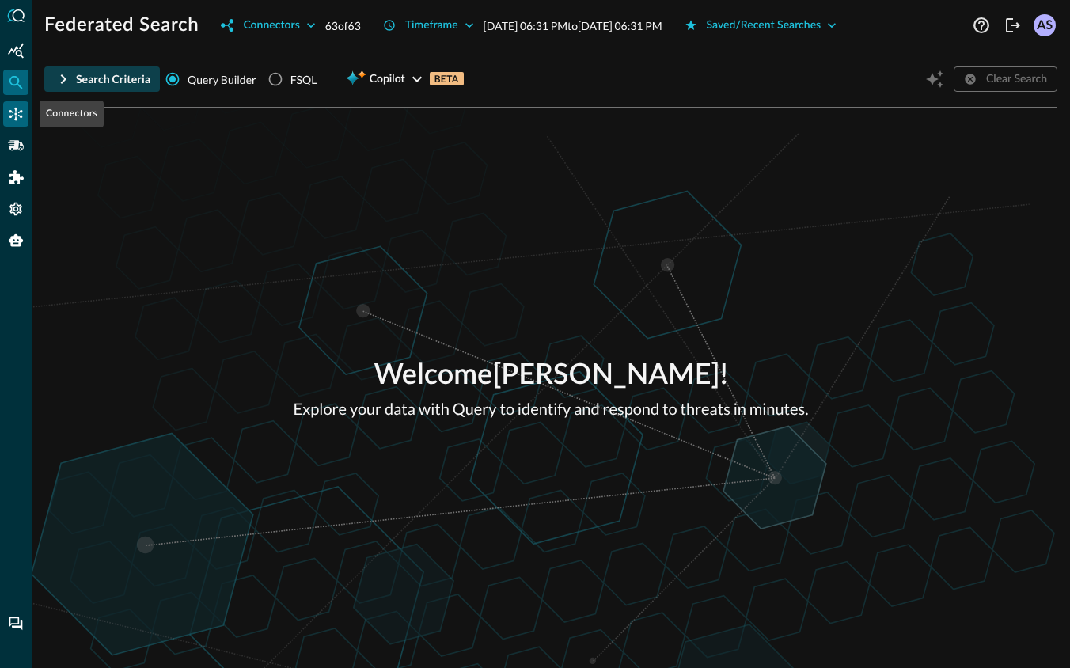
click at [13, 116] on icon "Connectors" at bounding box center [16, 114] width 16 height 16
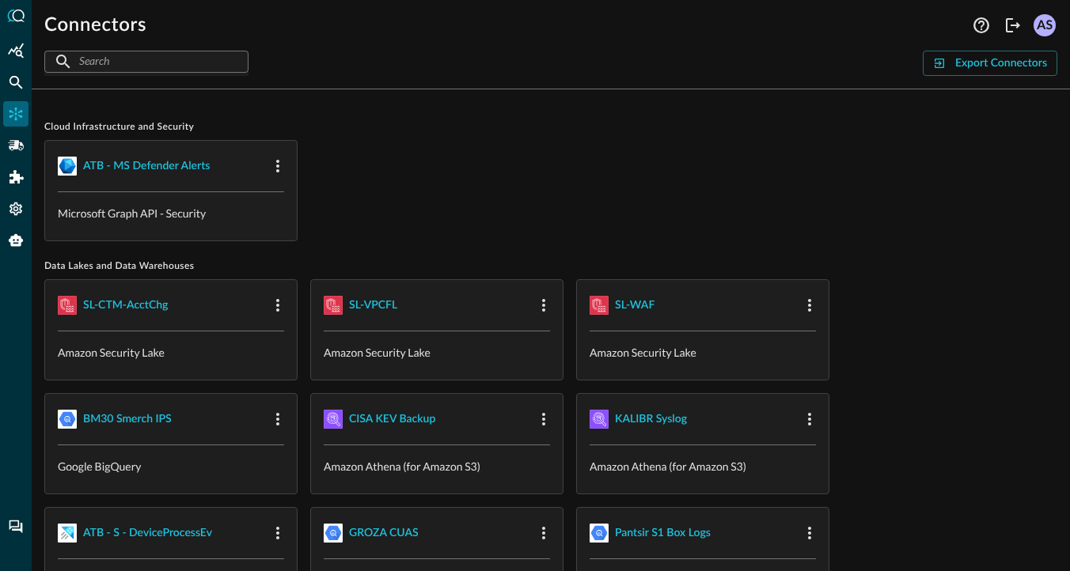
scroll to position [1206, 0]
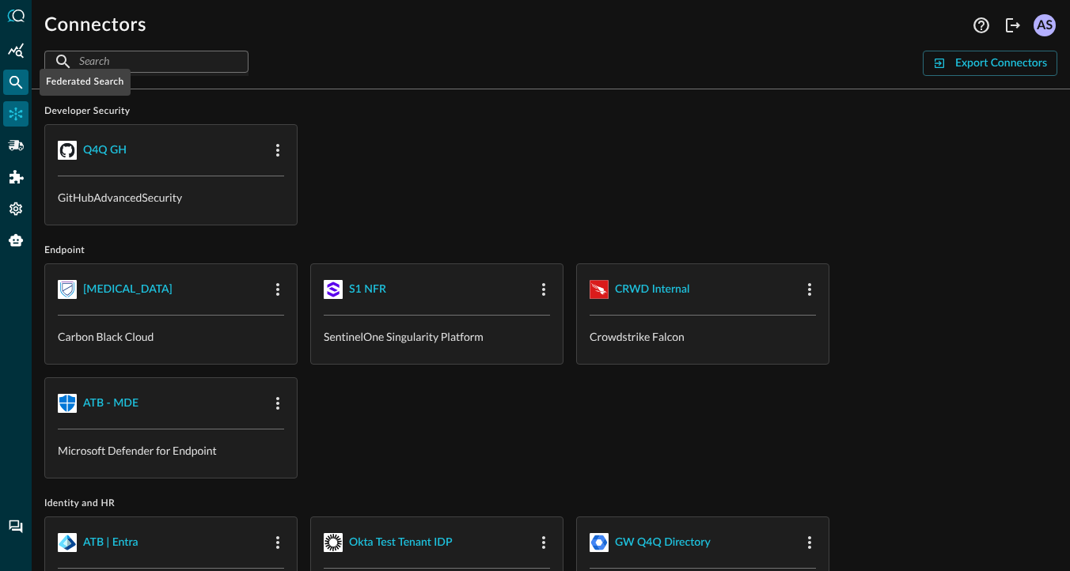
click at [18, 93] on div "Federated Search" at bounding box center [15, 82] width 25 height 25
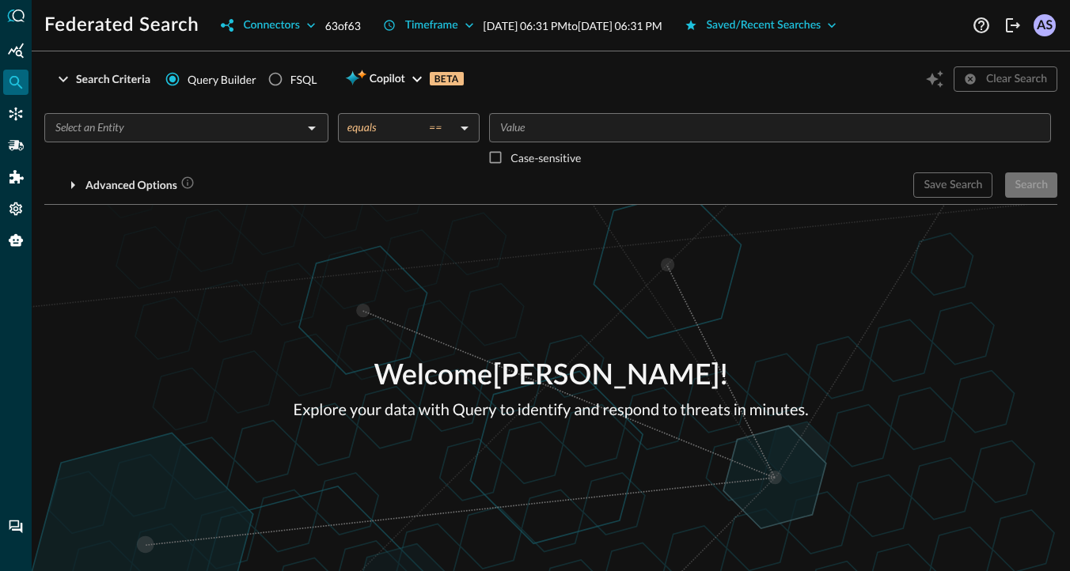
click at [139, 146] on div "​" at bounding box center [186, 142] width 284 height 59
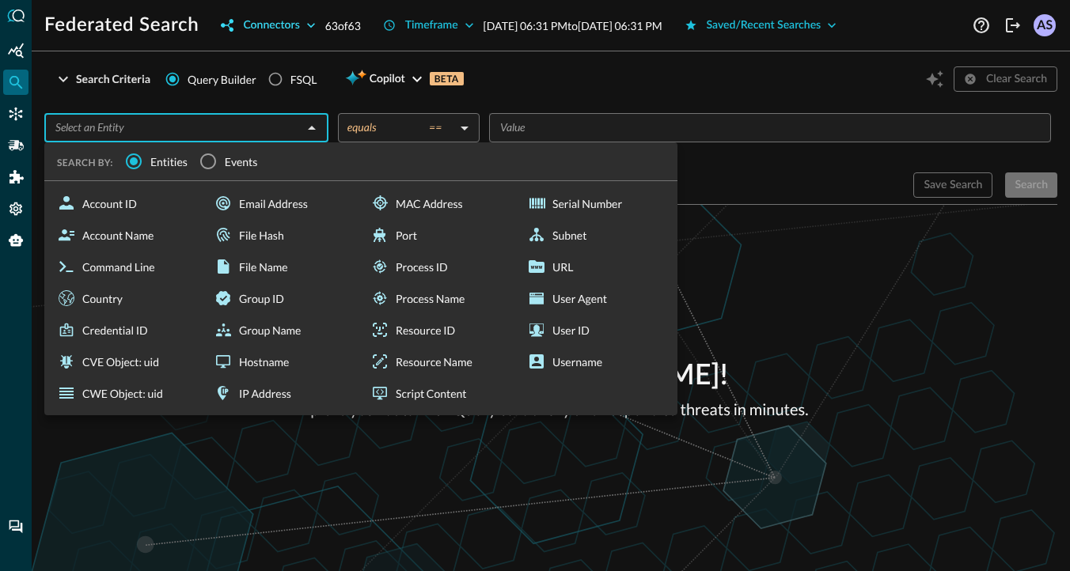
click at [303, 22] on icon "button" at bounding box center [311, 25] width 16 height 16
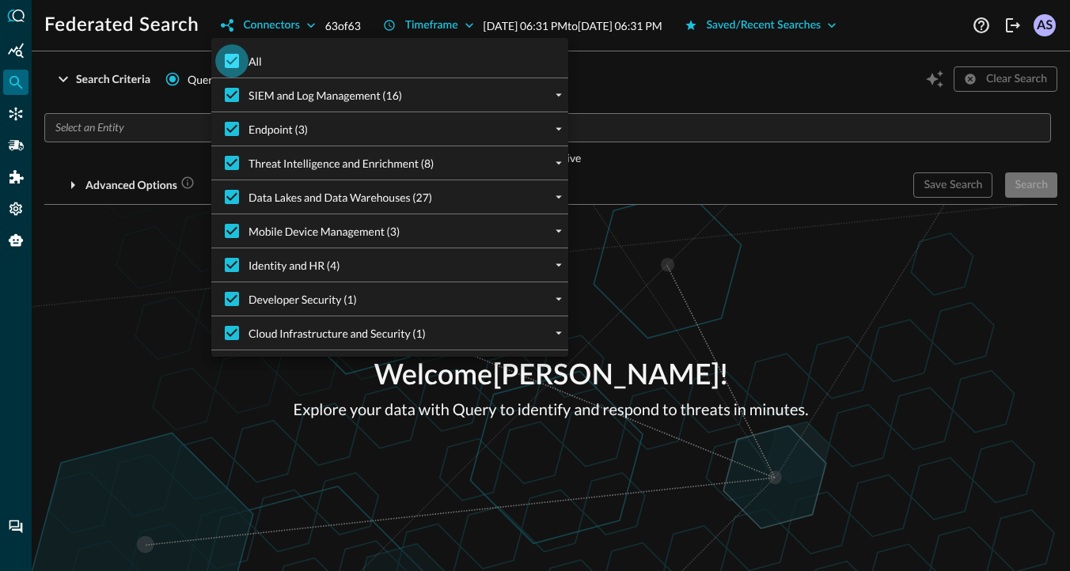
click at [231, 64] on input "All" at bounding box center [231, 60] width 33 height 33
checkbox input "false"
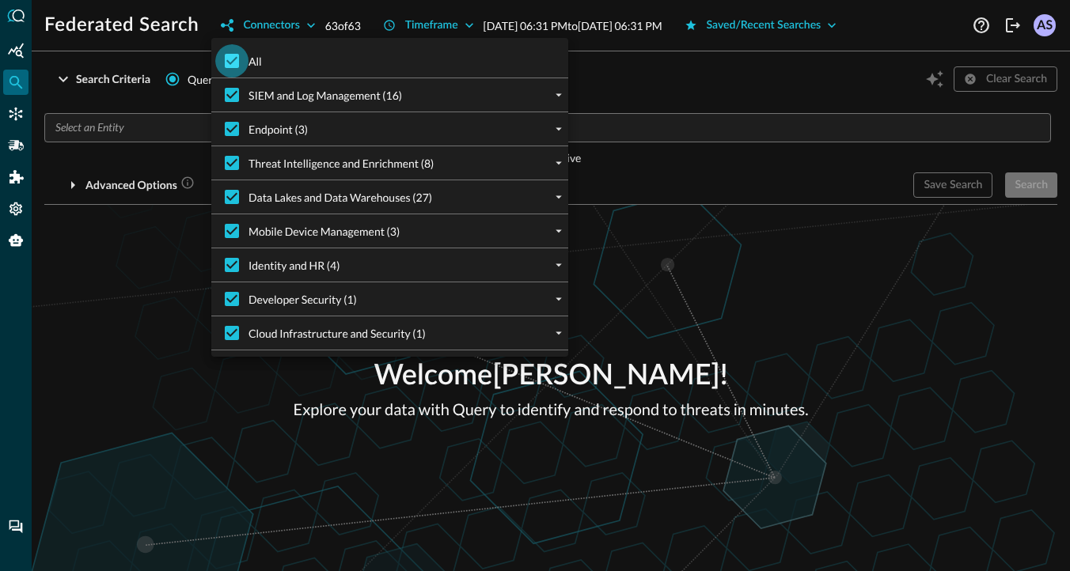
checkbox input "false"
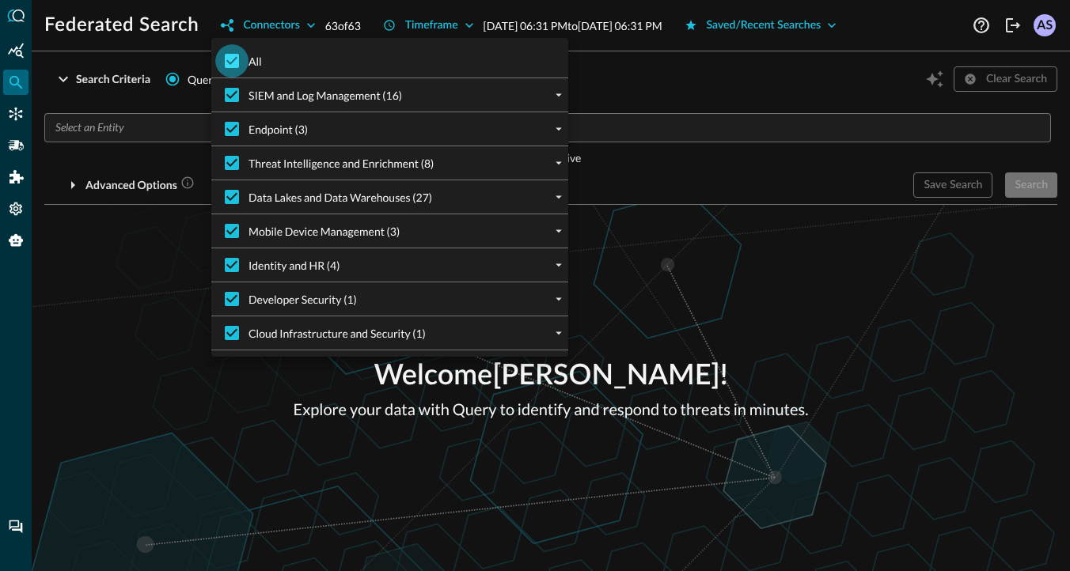
checkbox input "false"
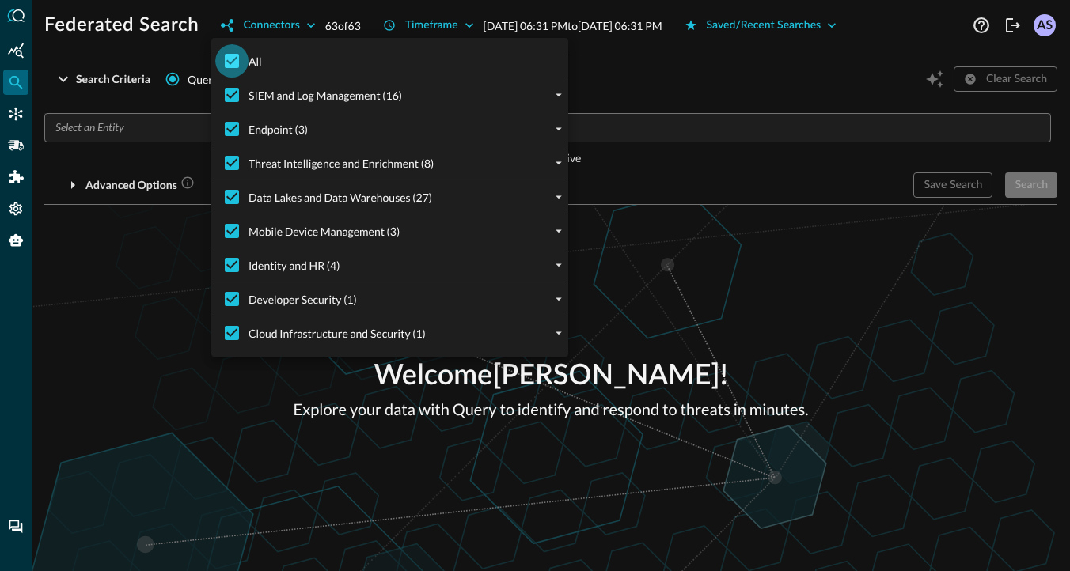
checkbox input "false"
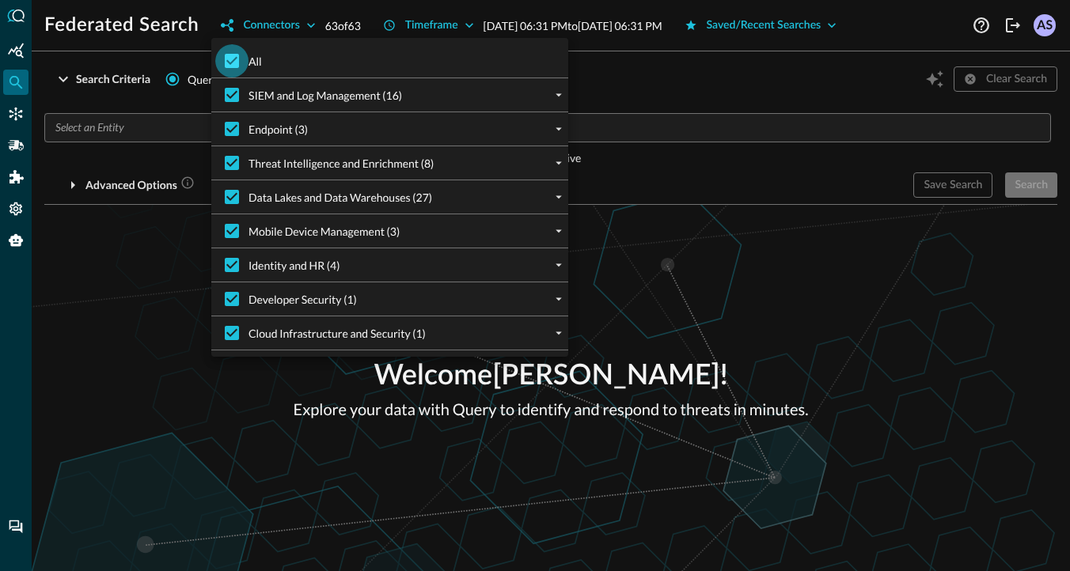
checkbox input "false"
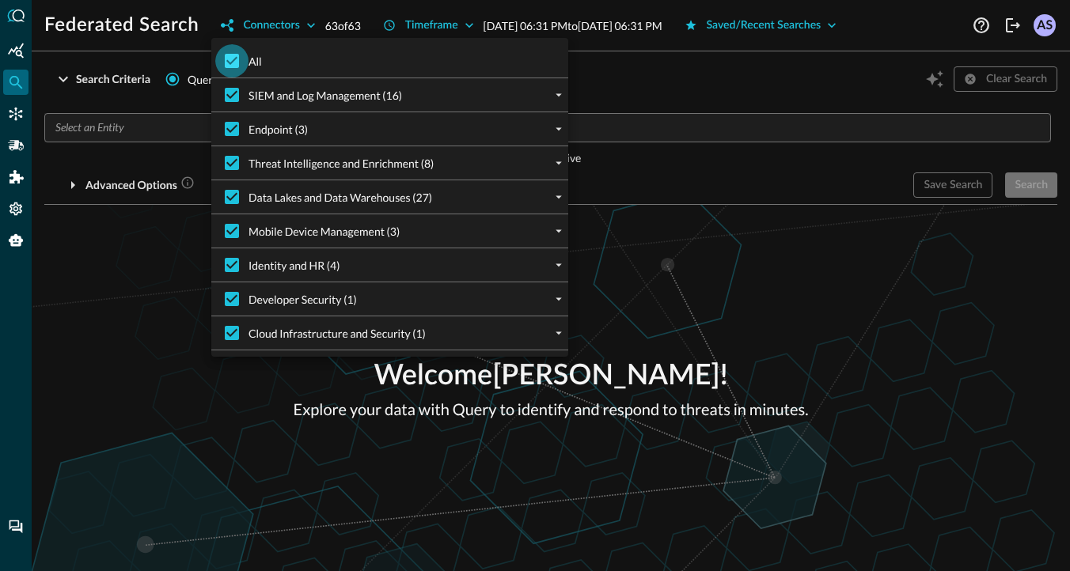
checkbox input "false"
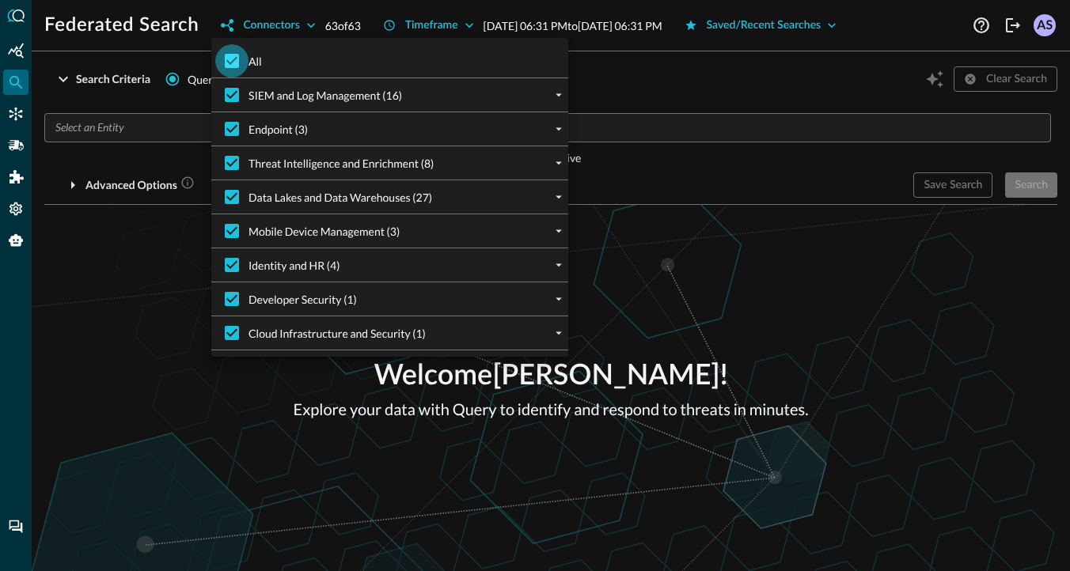
checkbox input "false"
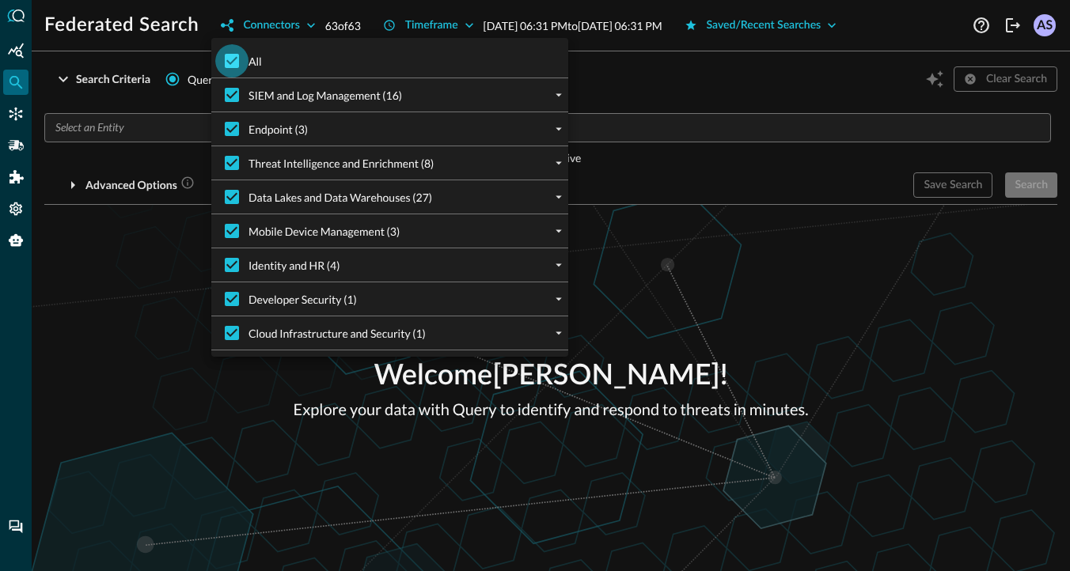
checkbox input "false"
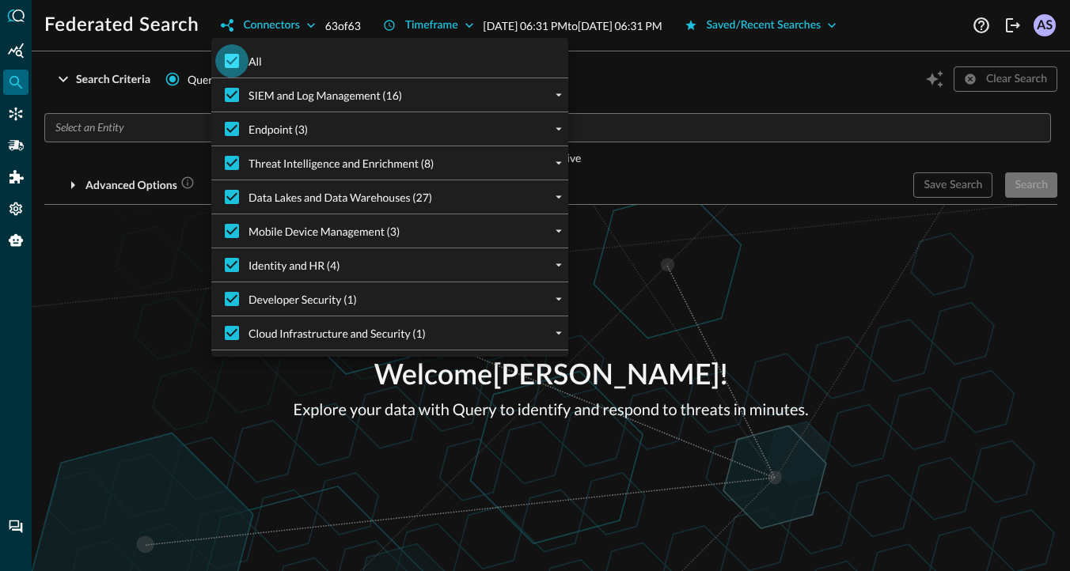
checkbox input "false"
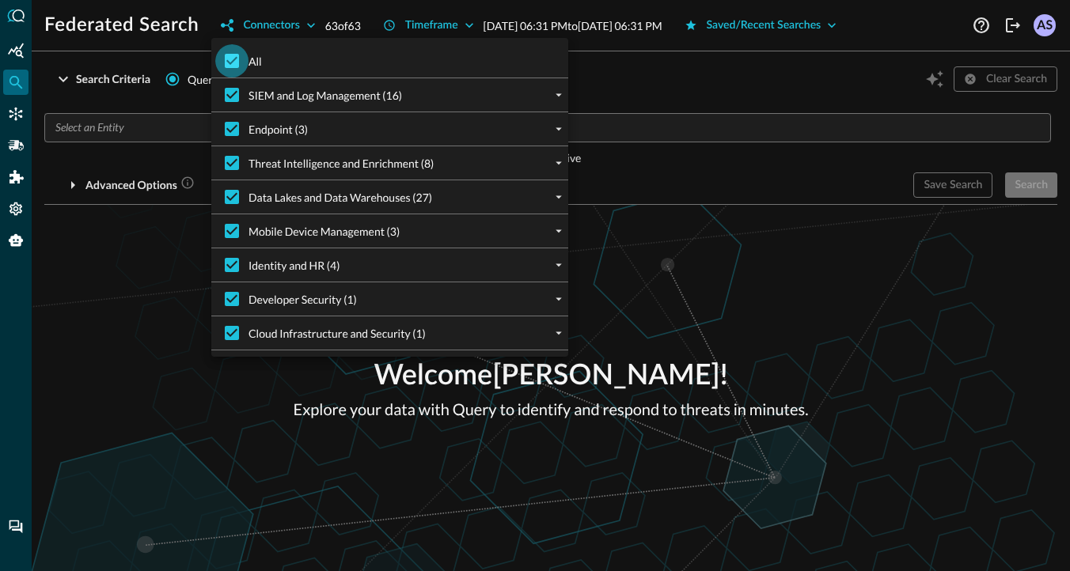
checkbox input "false"
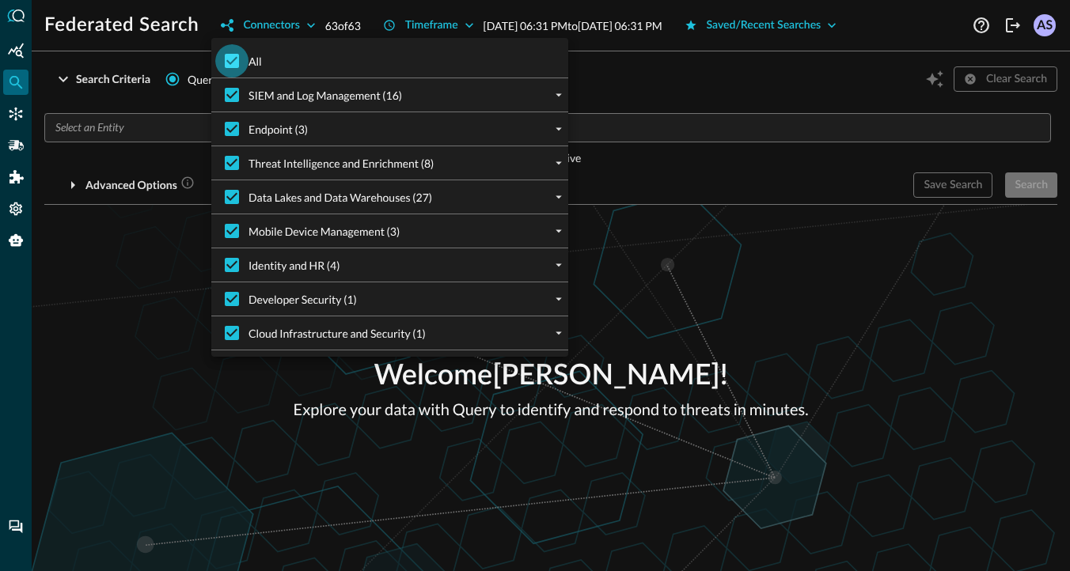
checkbox input "false"
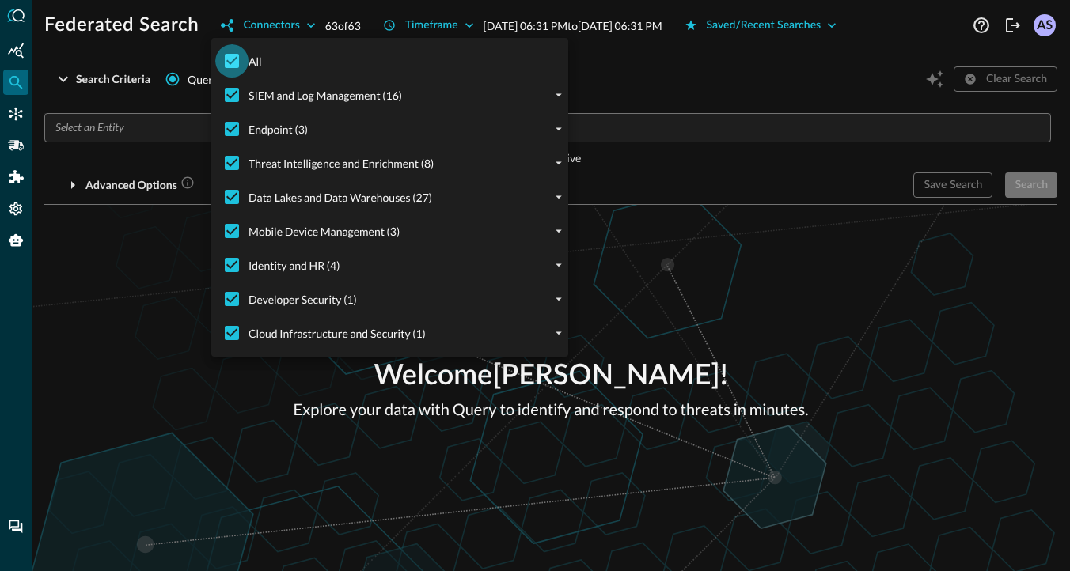
checkbox input "false"
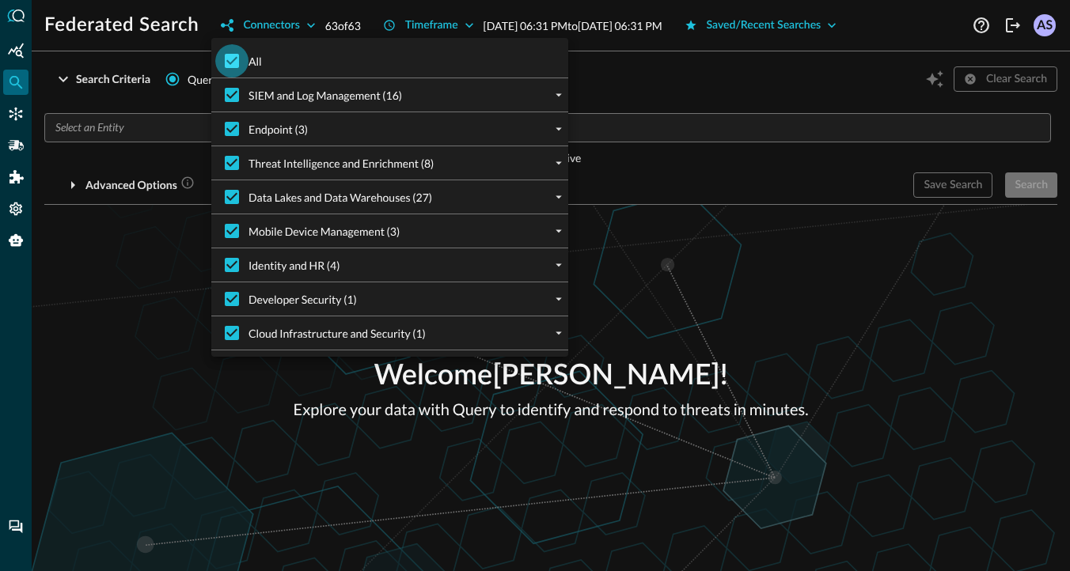
checkbox input "false"
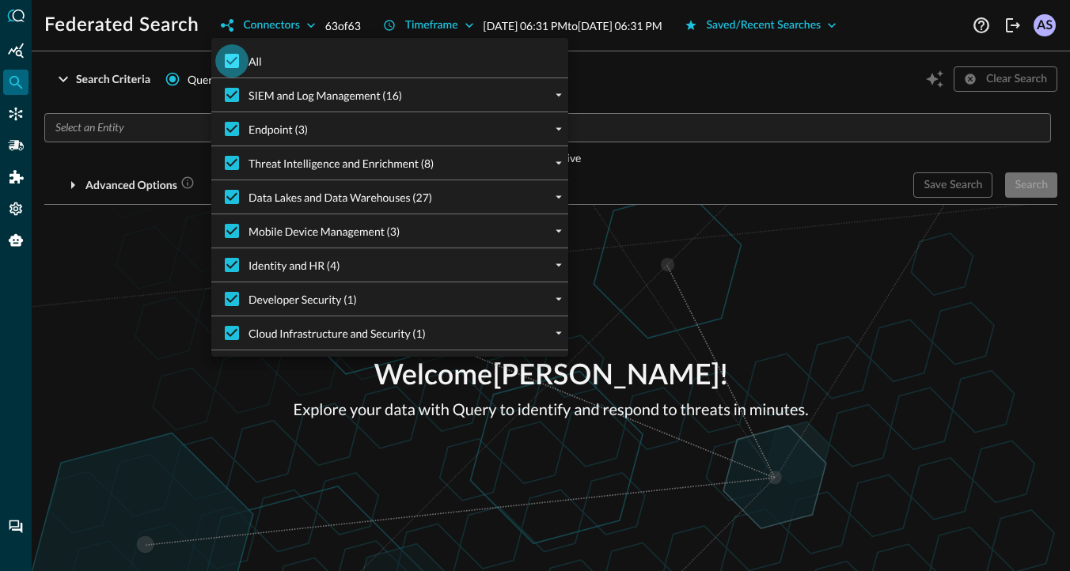
checkbox input "false"
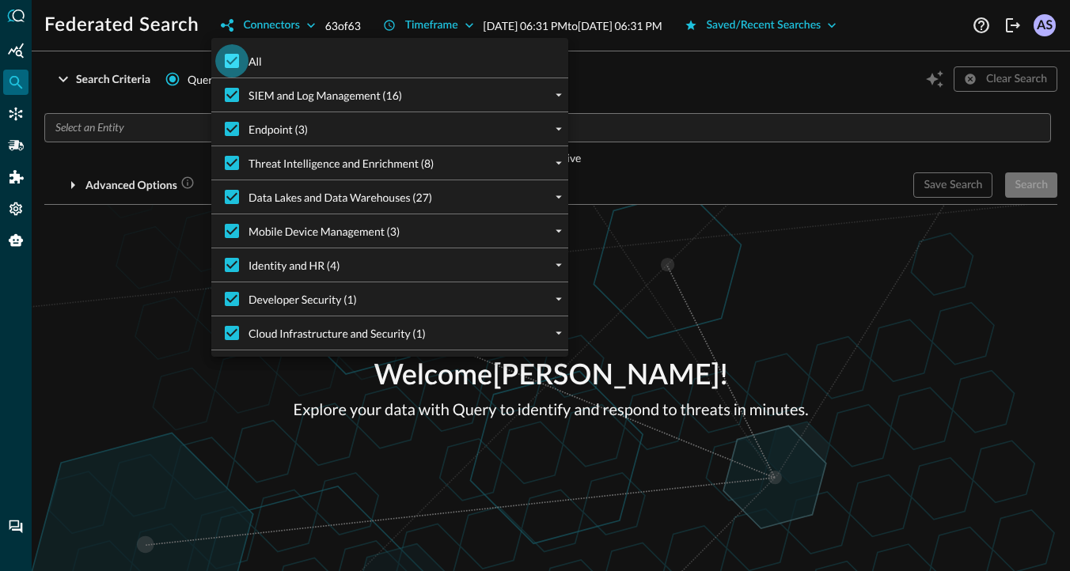
checkbox input "false"
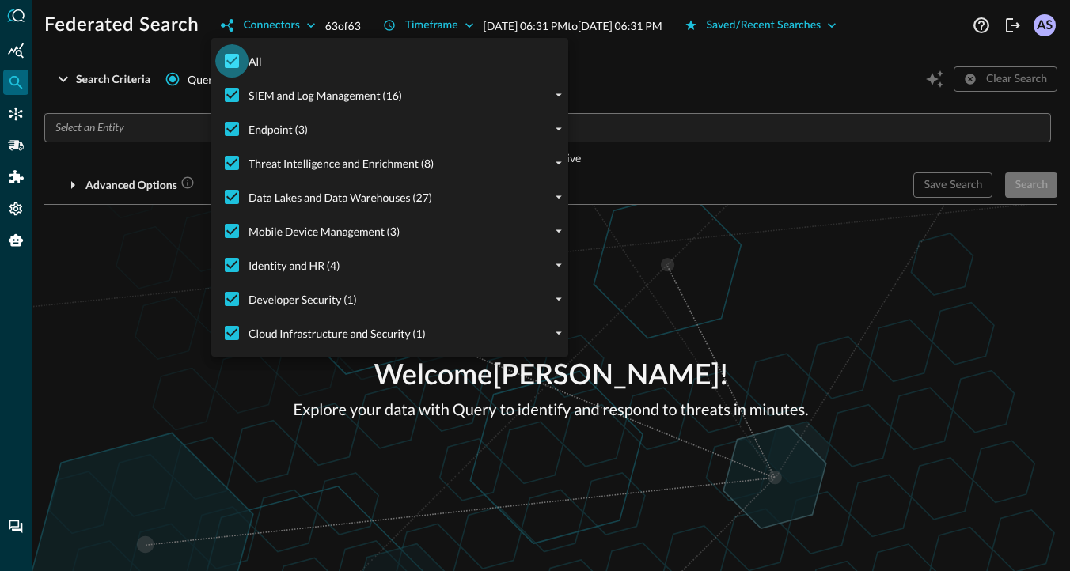
checkbox input "false"
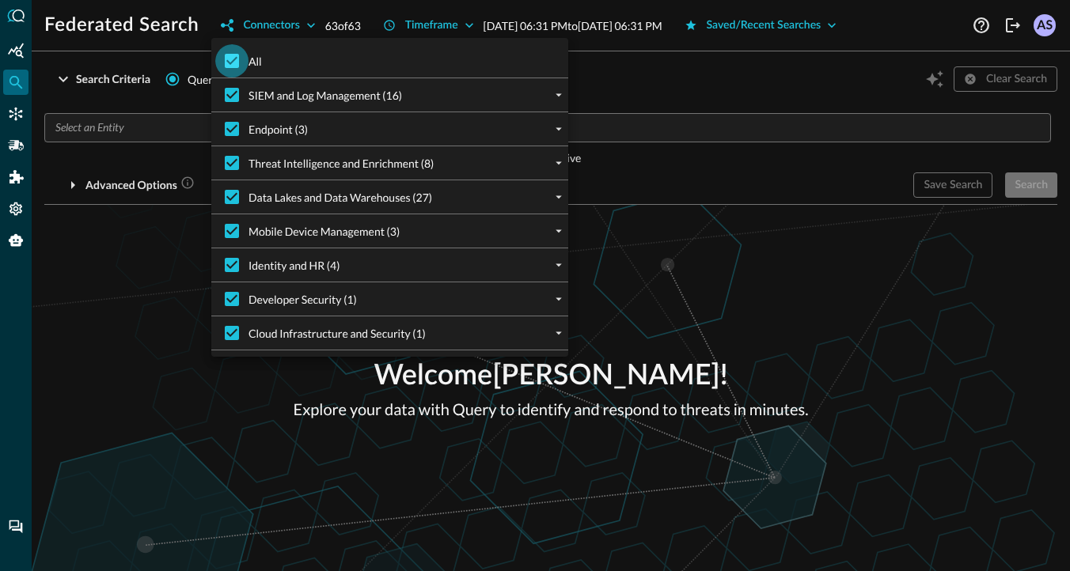
checkbox input "false"
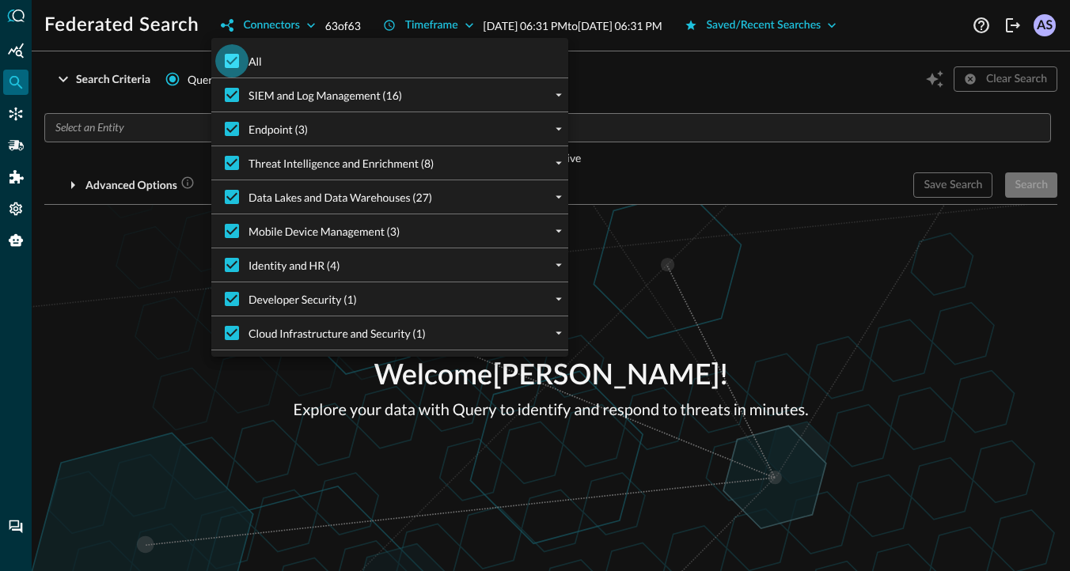
checkbox input "false"
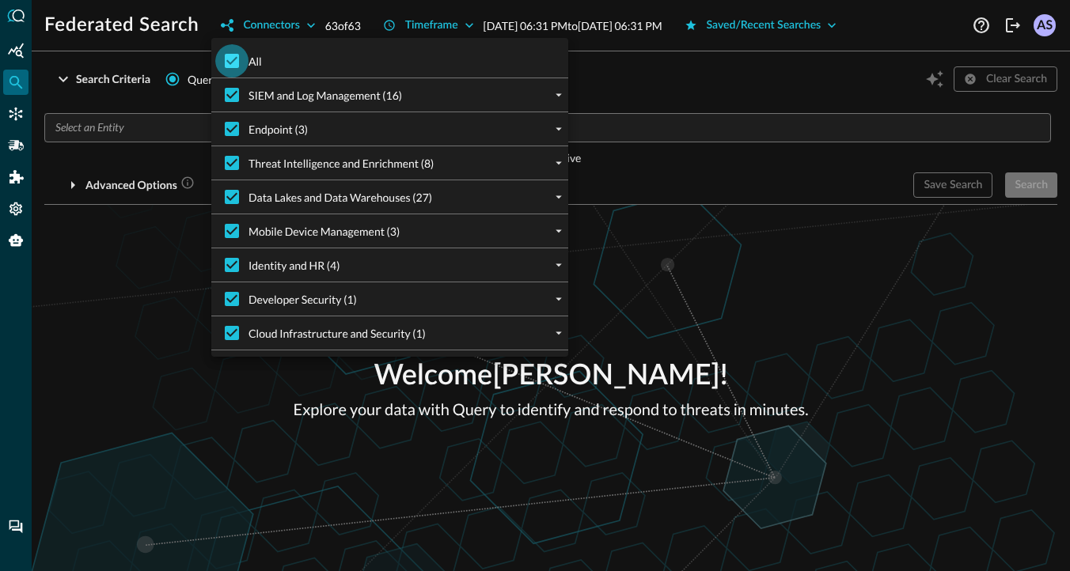
checkbox input "false"
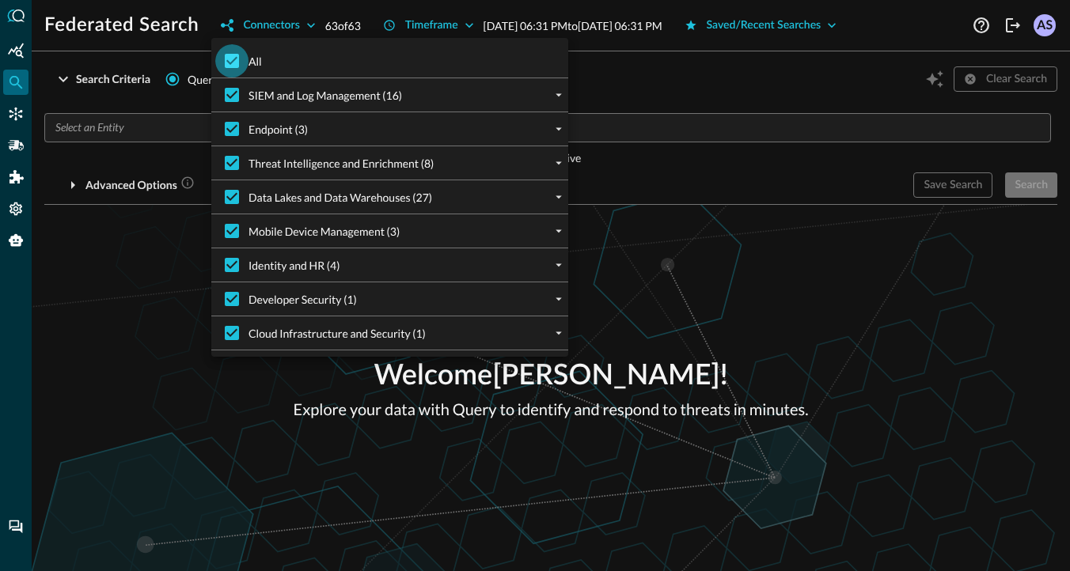
checkbox input "false"
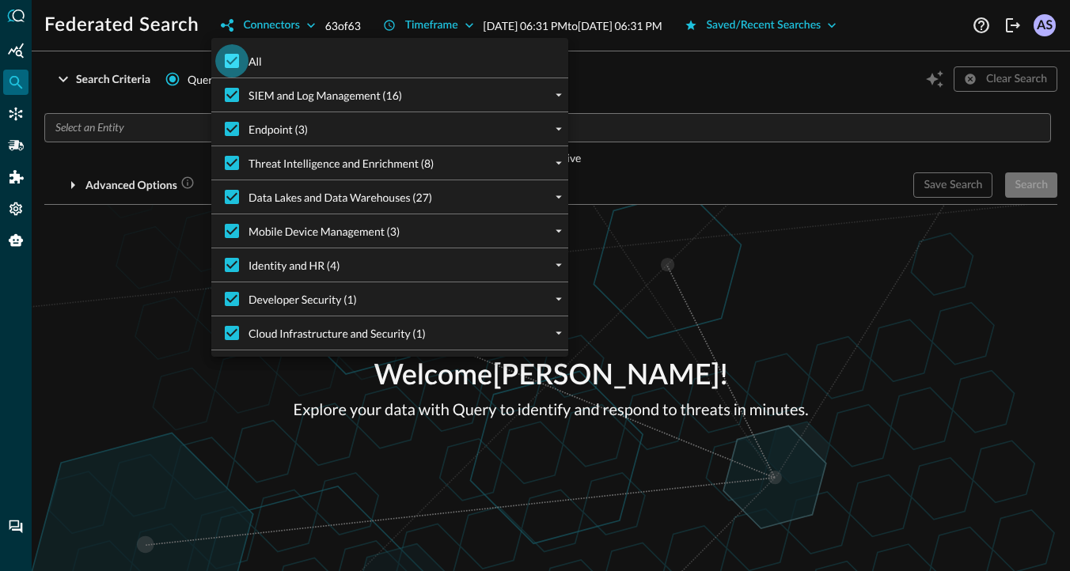
checkbox input "false"
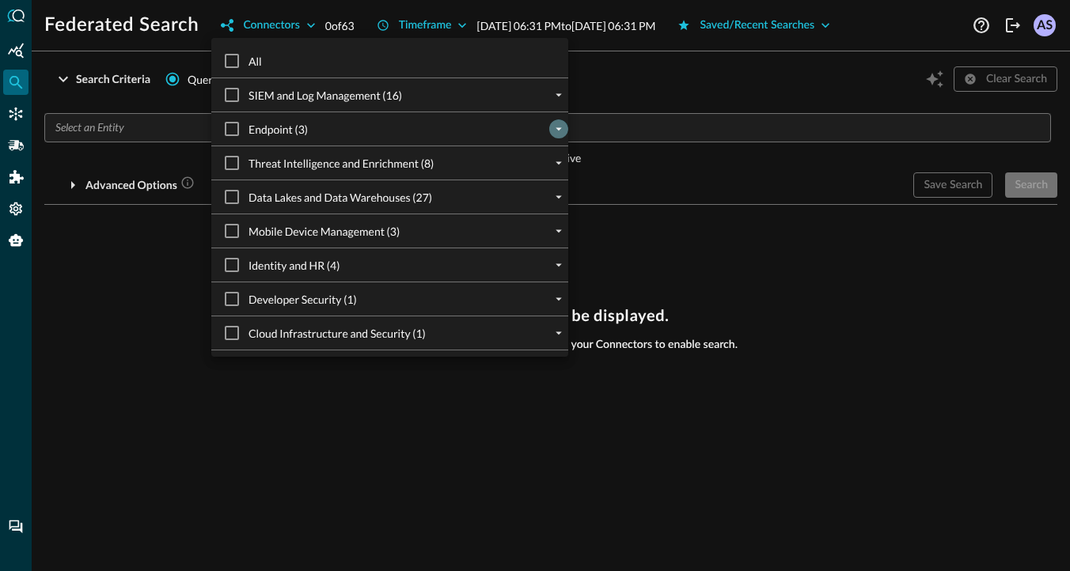
click at [559, 130] on icon "expand" at bounding box center [559, 129] width 6 height 3
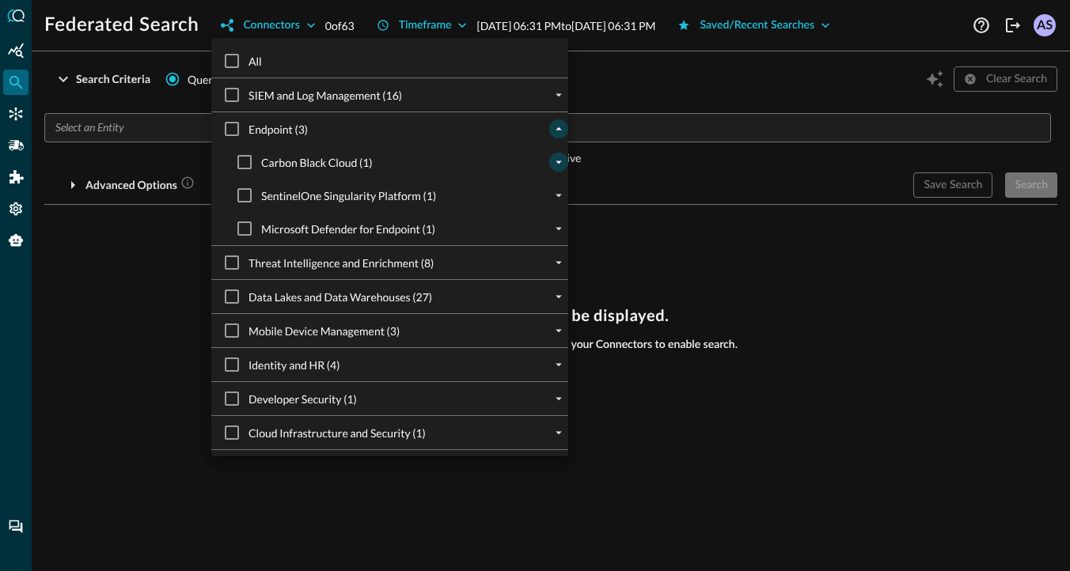
click at [561, 161] on icon "expand" at bounding box center [559, 162] width 14 height 14
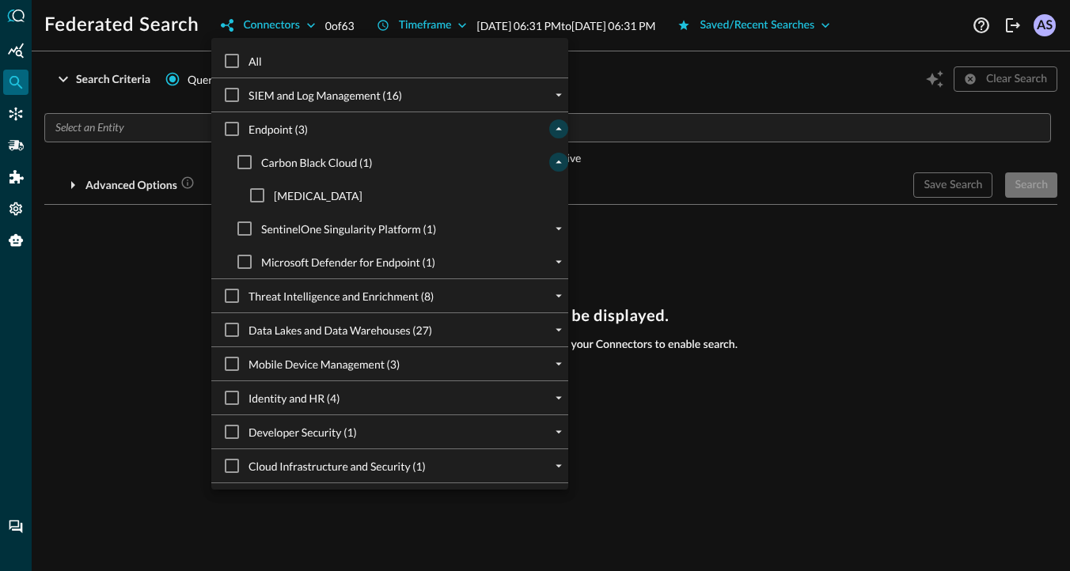
click at [560, 161] on icon "collapse" at bounding box center [559, 162] width 14 height 14
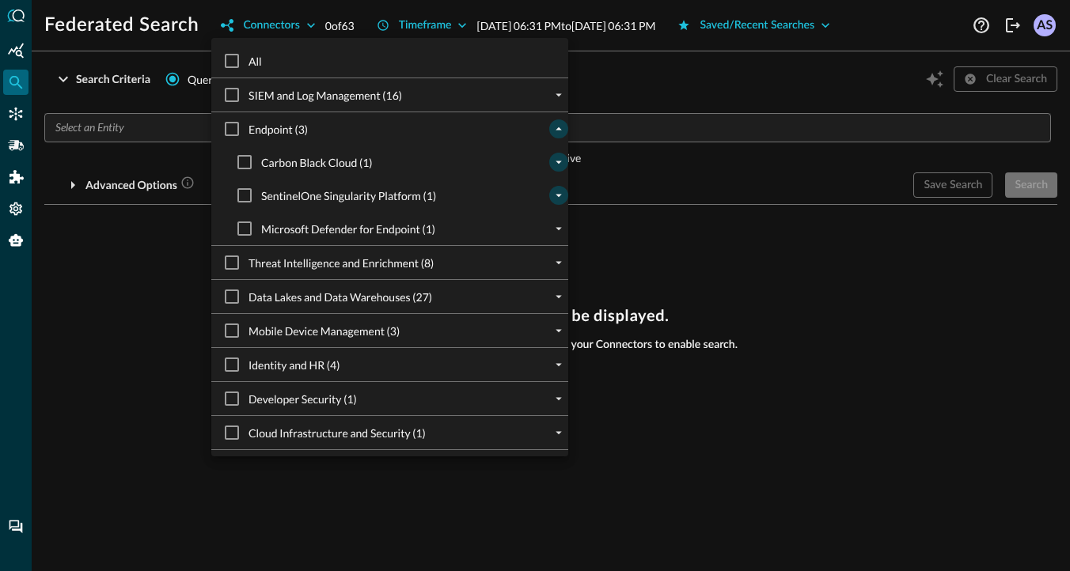
click at [560, 195] on icon "expand" at bounding box center [559, 196] width 6 height 3
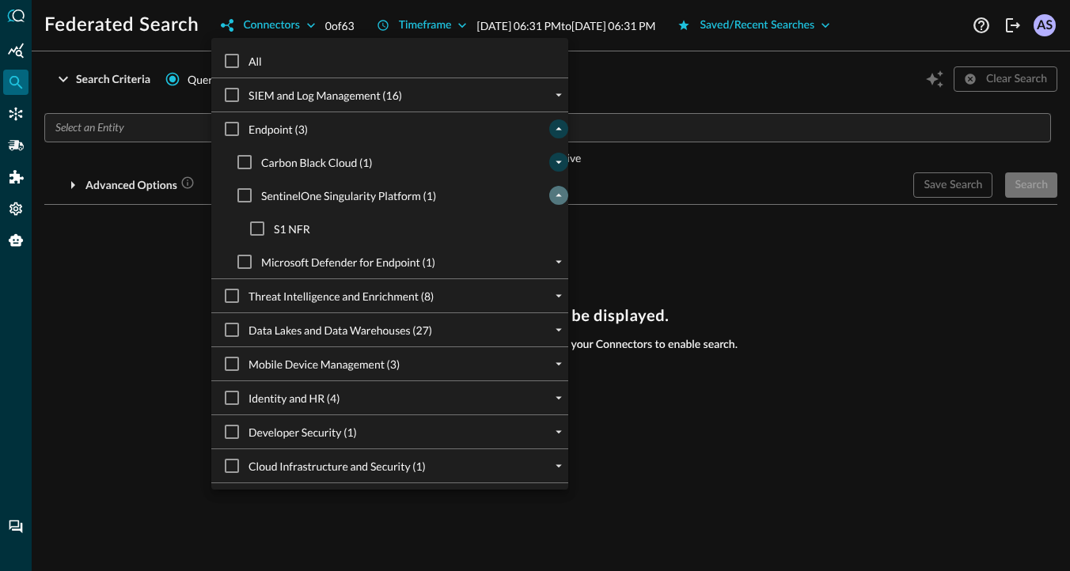
click at [560, 195] on icon "collapse" at bounding box center [559, 195] width 14 height 14
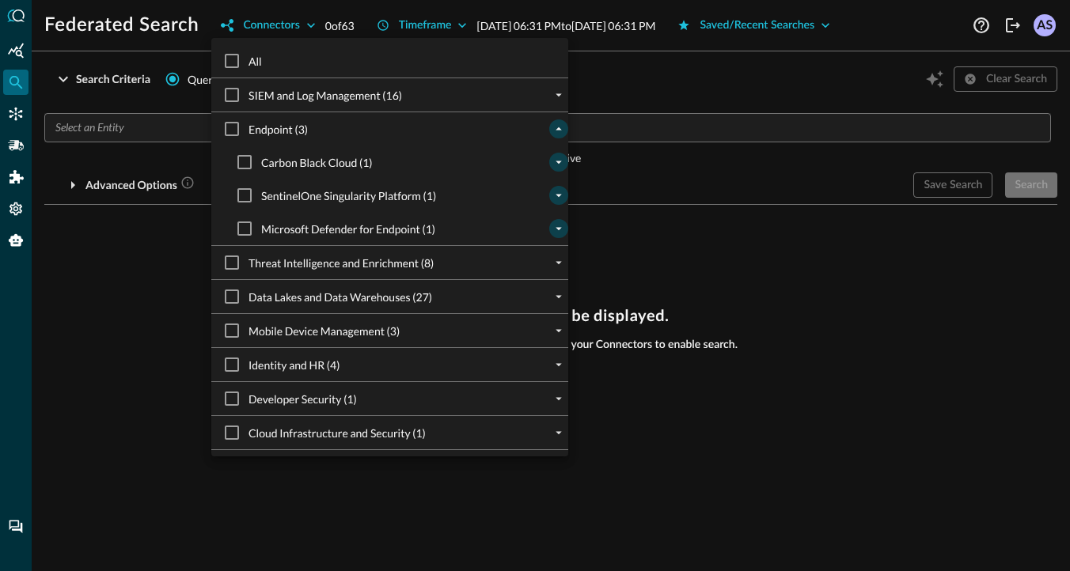
click at [557, 229] on icon "expand" at bounding box center [559, 229] width 6 height 3
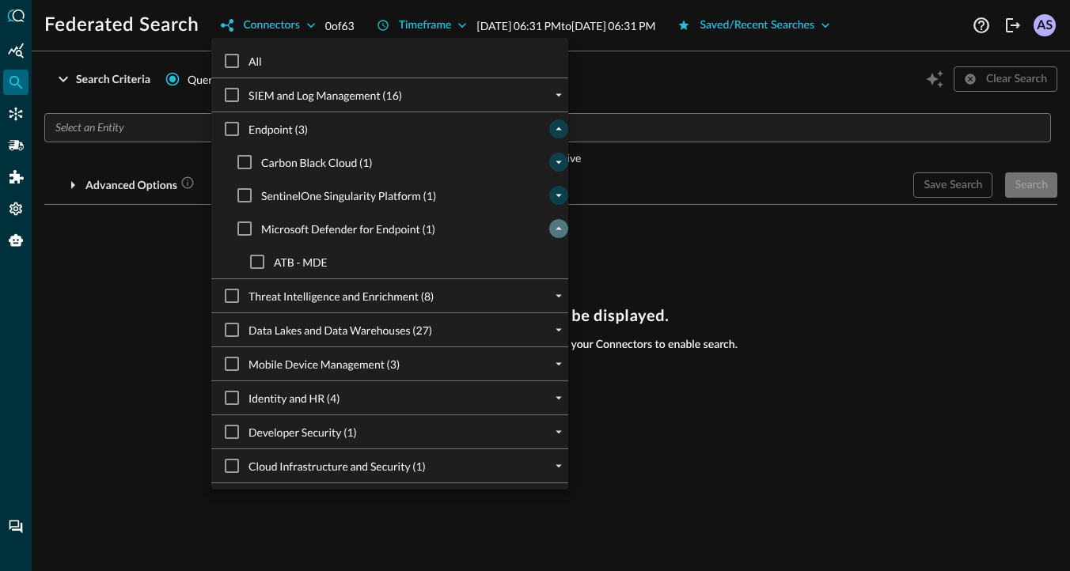
click at [557, 229] on icon "collapse" at bounding box center [559, 228] width 6 height 3
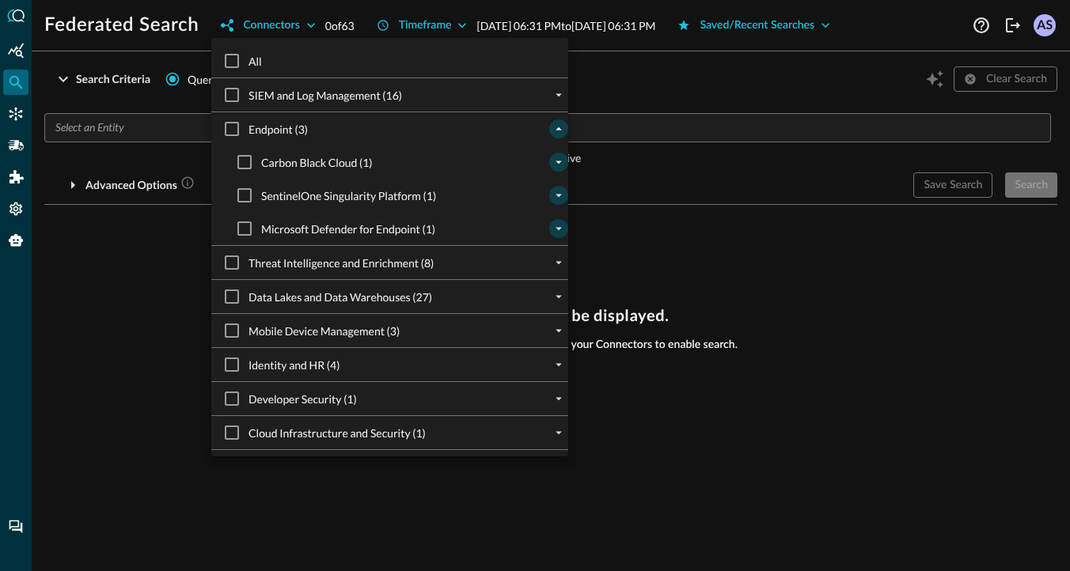
click at [628, 234] on div at bounding box center [535, 285] width 1070 height 571
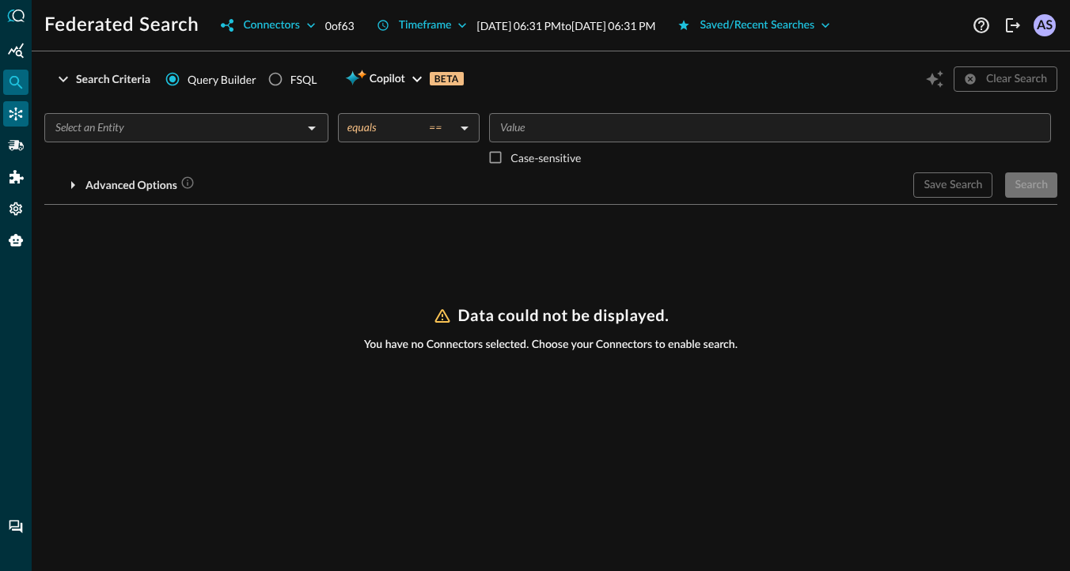
click at [11, 110] on icon "Connectors" at bounding box center [16, 114] width 16 height 16
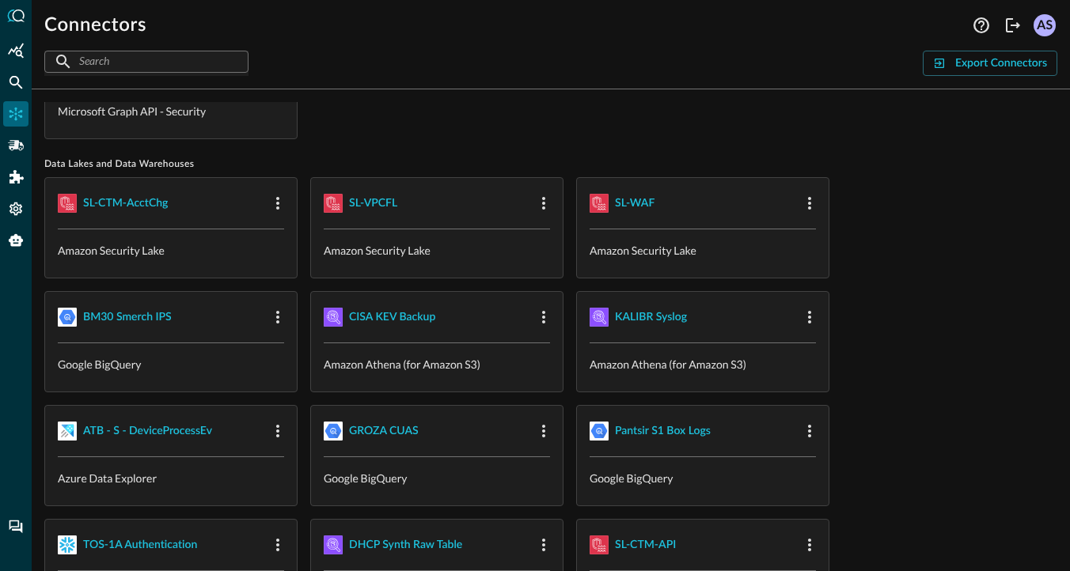
scroll to position [1206, 0]
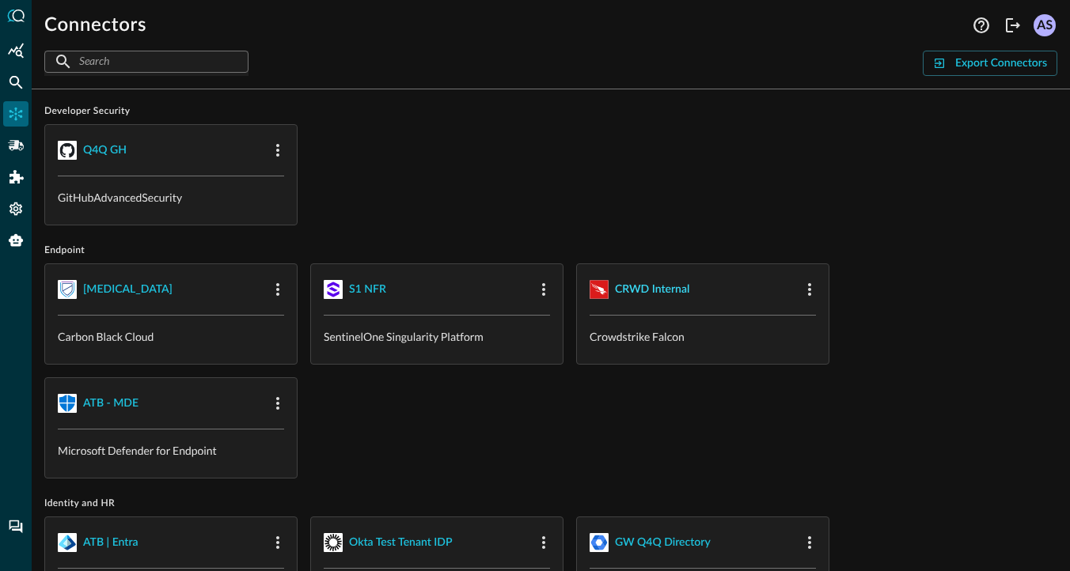
click at [644, 291] on div "CRWD Internal" at bounding box center [652, 290] width 74 height 20
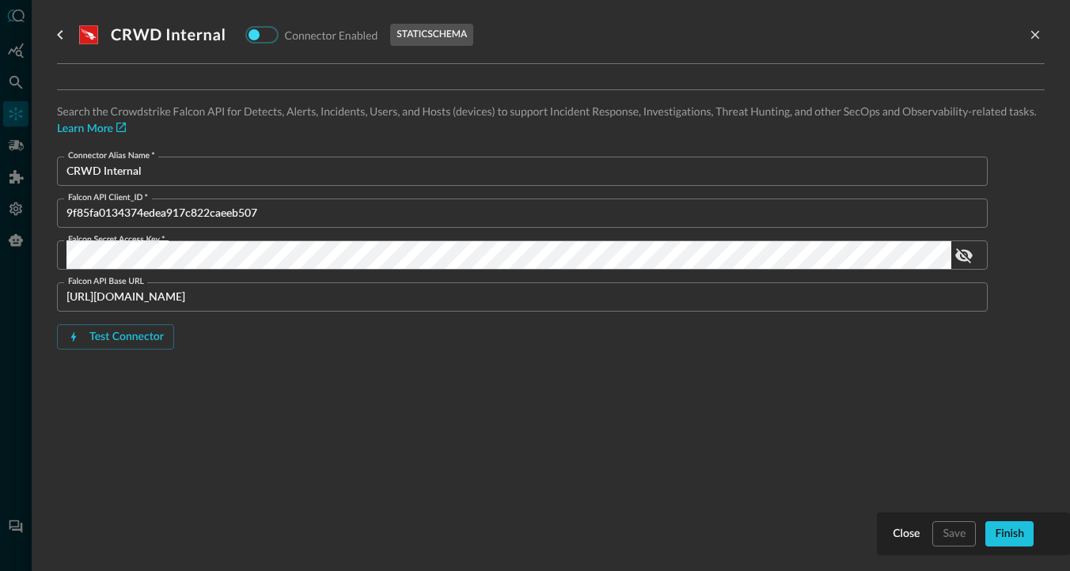
click at [265, 38] on input "checkbox" at bounding box center [254, 34] width 88 height 29
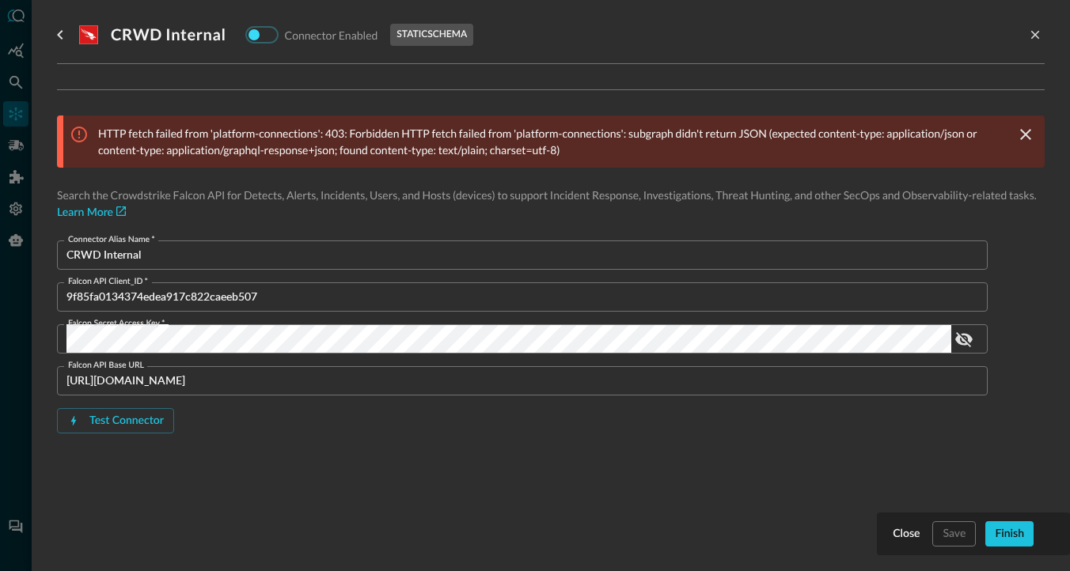
click at [265, 38] on input "checkbox" at bounding box center [254, 34] width 88 height 29
checkbox input "false"
click at [56, 33] on icon "go back" at bounding box center [60, 34] width 19 height 19
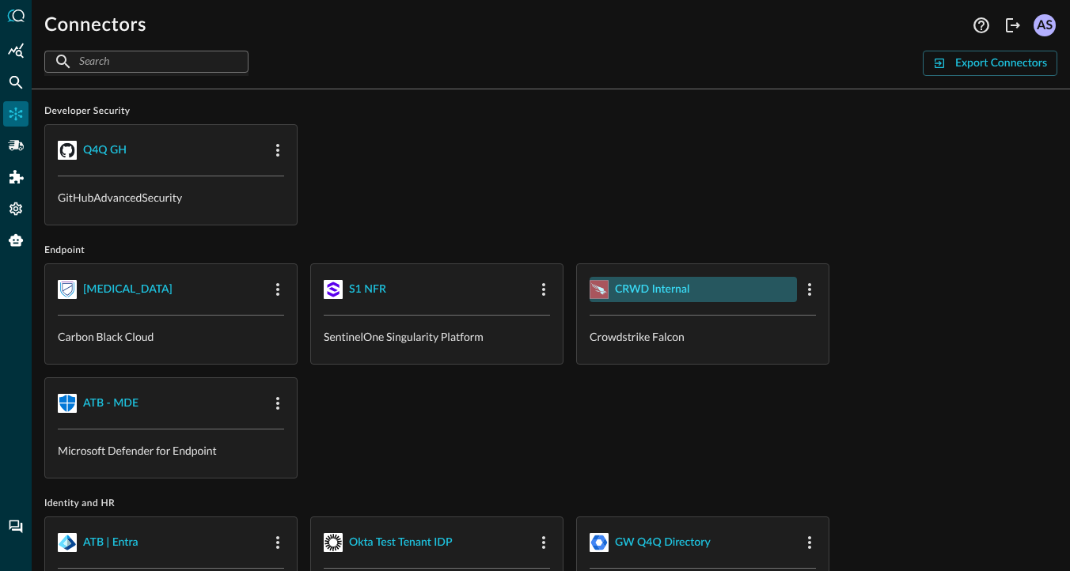
click at [642, 283] on div "CRWD Internal" at bounding box center [652, 290] width 74 height 20
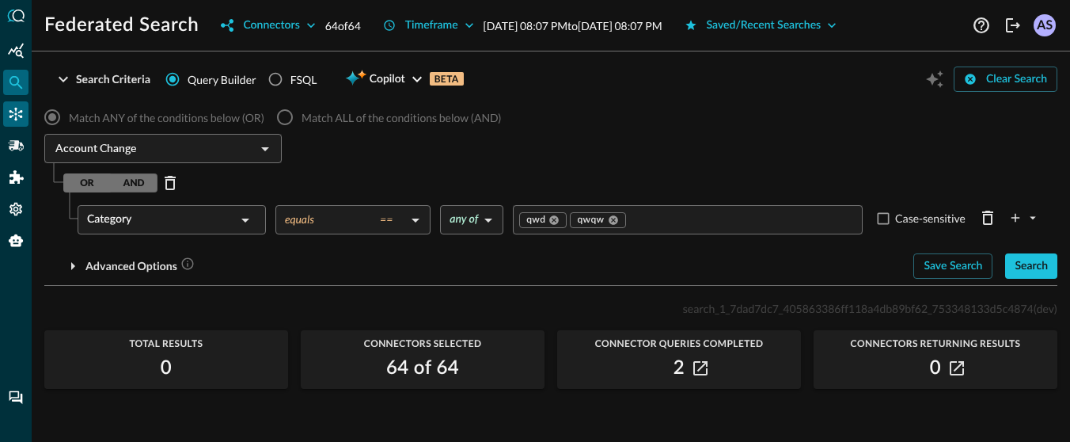
click at [15, 126] on div "Connectors" at bounding box center [15, 113] width 25 height 25
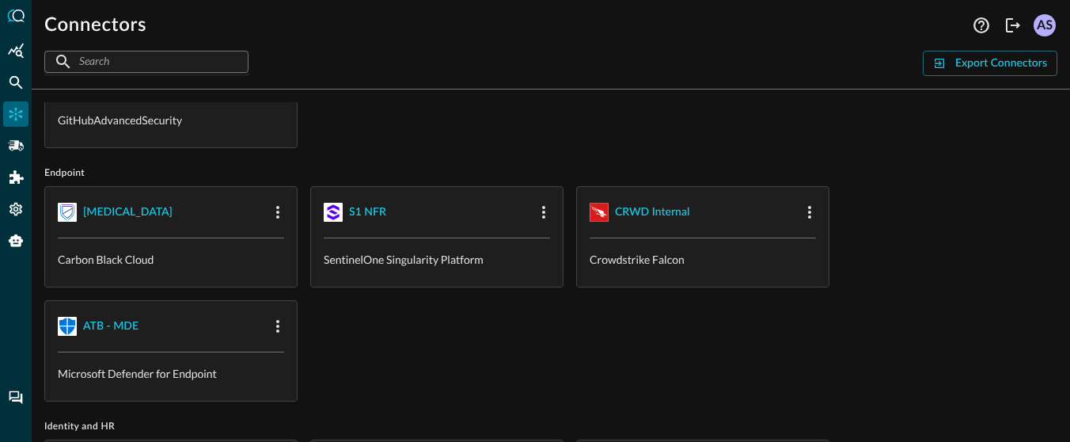
scroll to position [1295, 0]
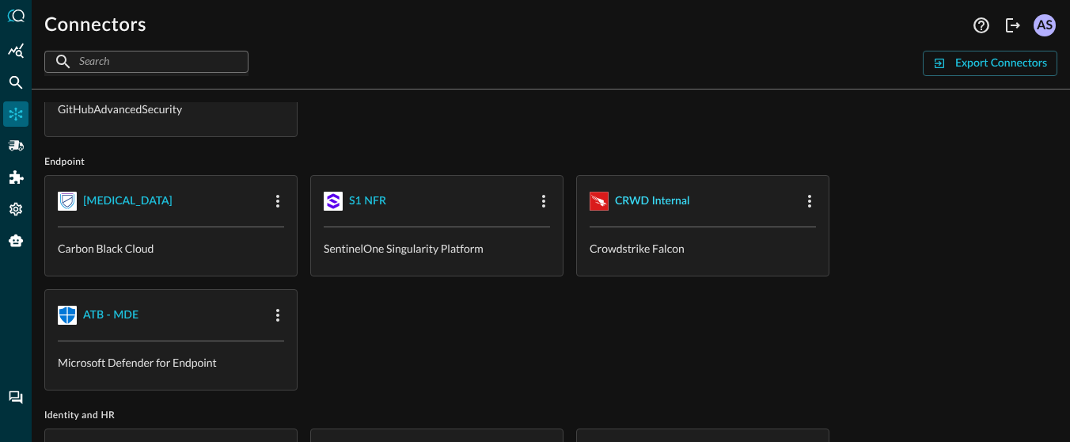
click at [657, 199] on div "CRWD Internal" at bounding box center [652, 202] width 74 height 20
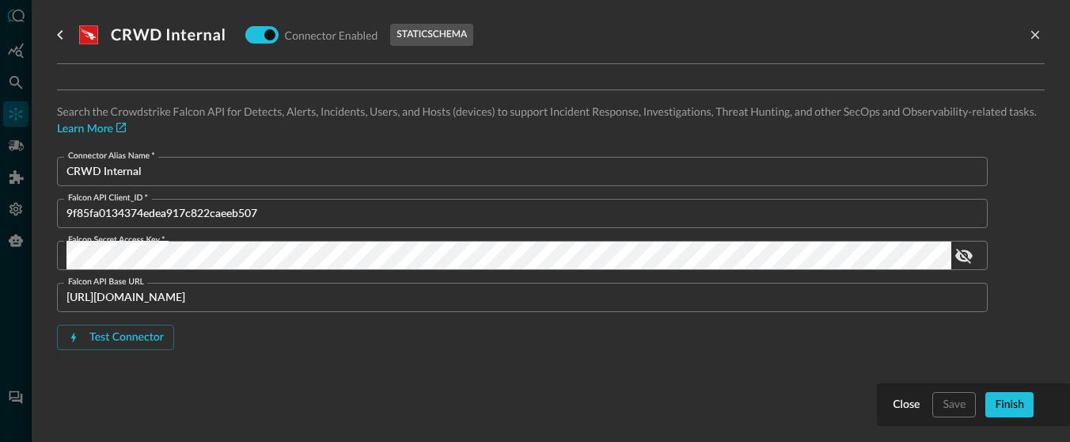
click at [156, 214] on input "9f85fa0134374edea917c822caeeb507" at bounding box center [526, 213] width 921 height 29
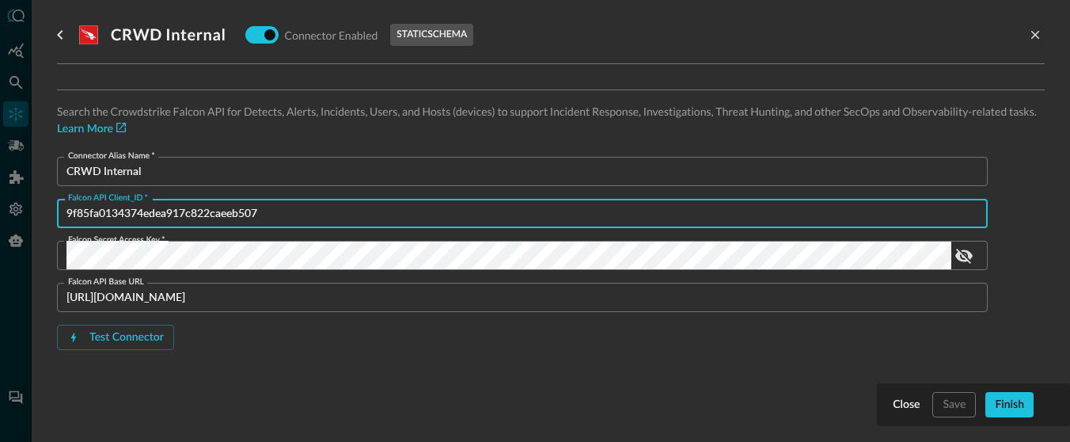
click at [156, 214] on input "9f85fa0134374edea917c822caeeb507" at bounding box center [526, 213] width 921 height 29
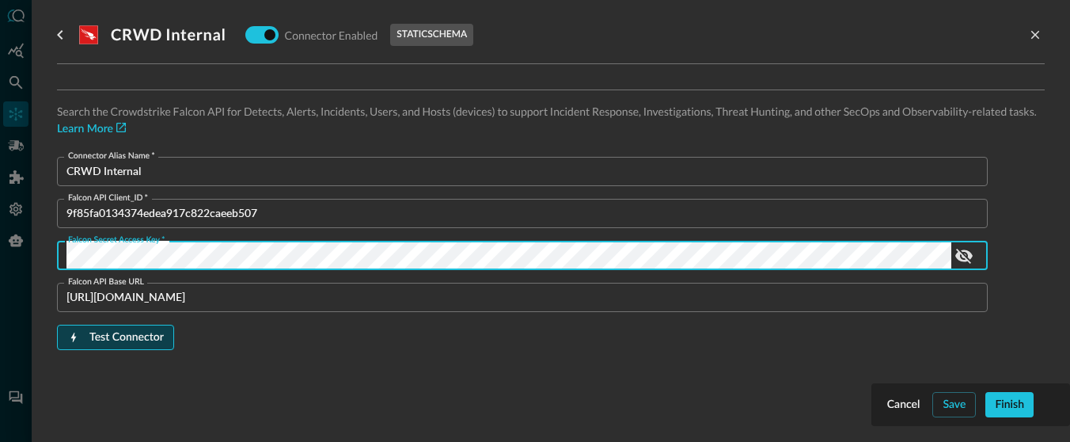
click at [135, 332] on button "Test Connector" at bounding box center [115, 337] width 117 height 25
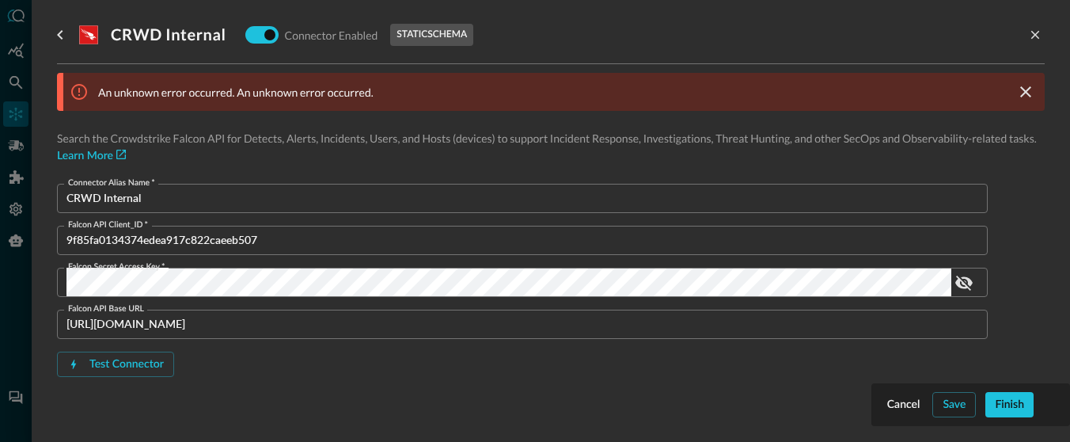
scroll to position [52, 0]
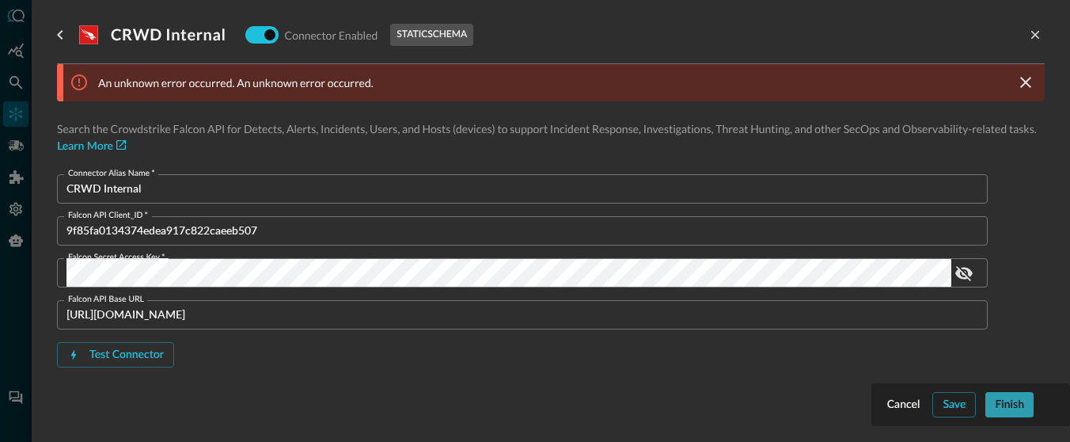
click at [1005, 402] on button "Finish" at bounding box center [1009, 404] width 48 height 25
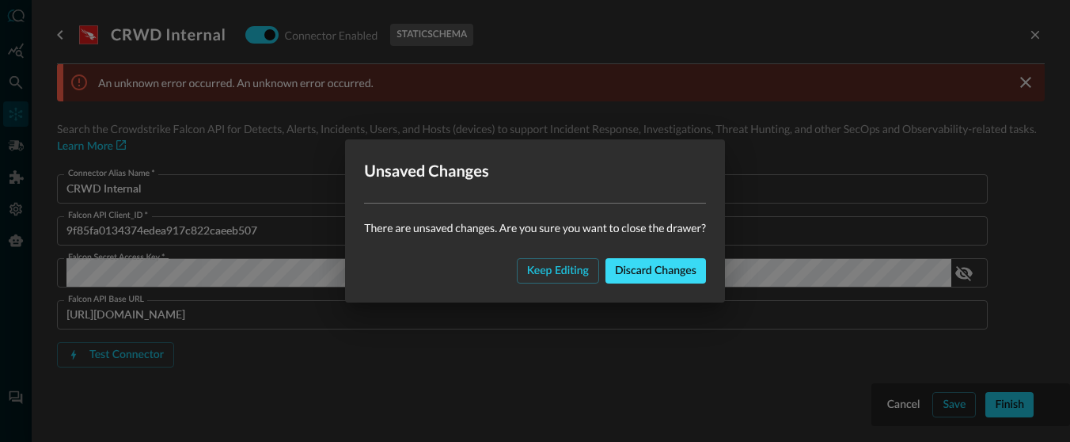
click at [643, 269] on button "Discard changes" at bounding box center [656, 270] width 101 height 25
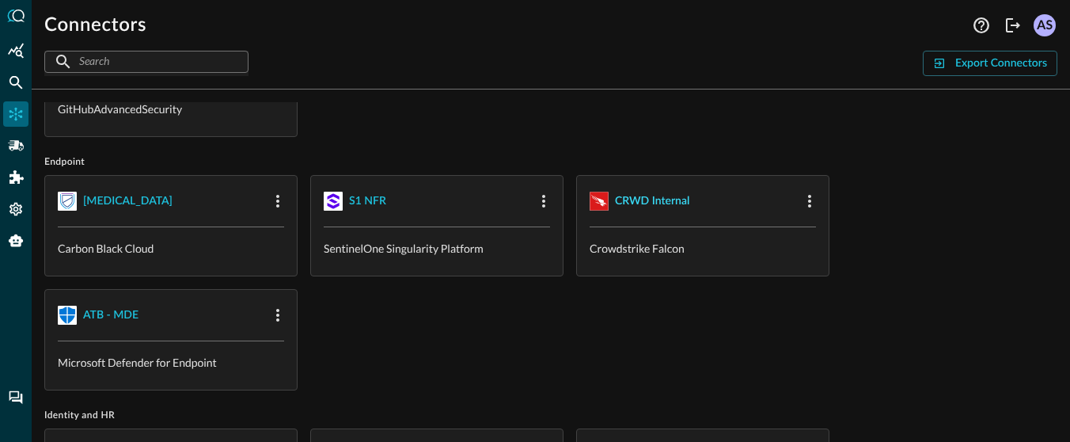
click at [665, 200] on div "CRWD Internal" at bounding box center [652, 202] width 74 height 20
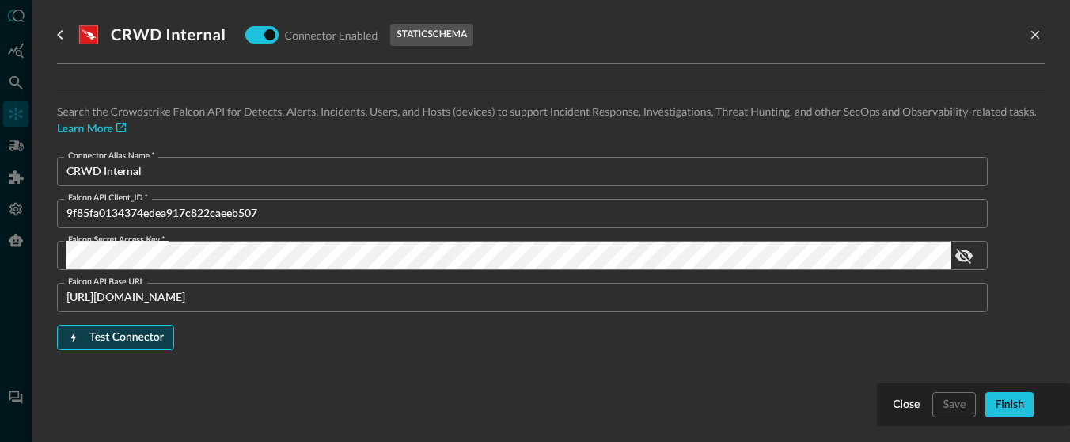
click at [121, 341] on button "Test Connector" at bounding box center [115, 337] width 117 height 25
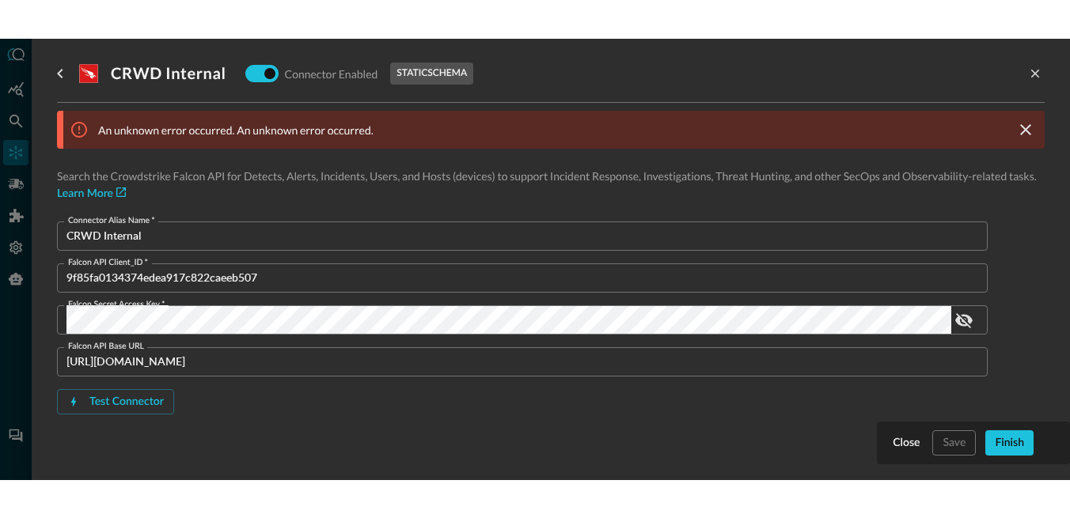
scroll to position [52, 0]
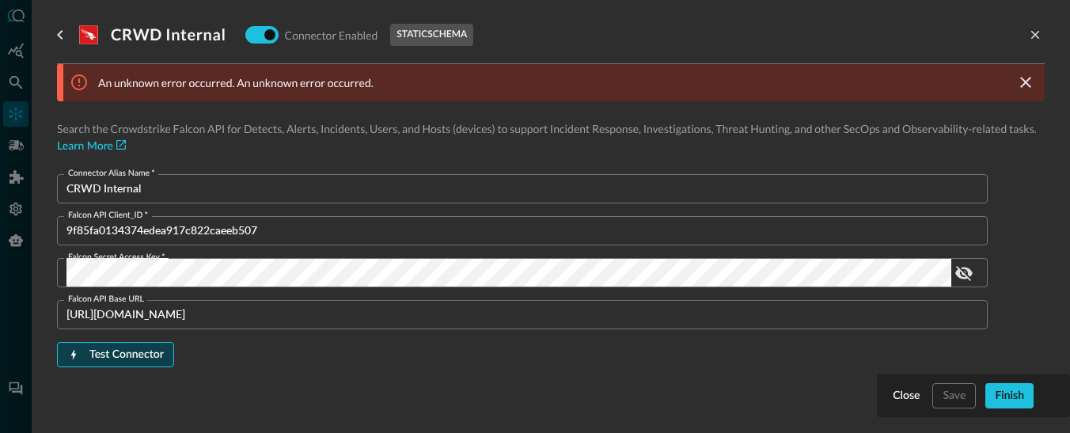
click at [137, 355] on button "Test Connector" at bounding box center [115, 354] width 117 height 25
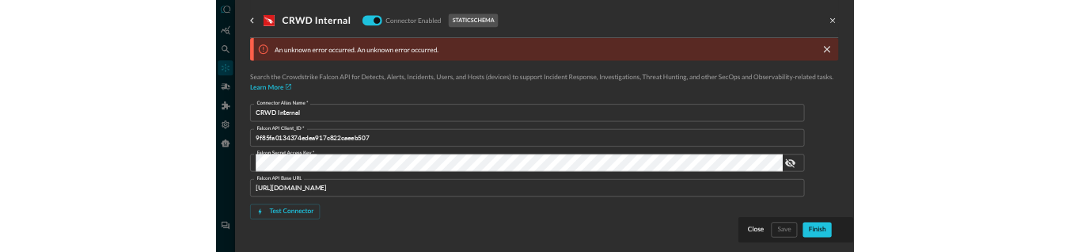
scroll to position [0, 0]
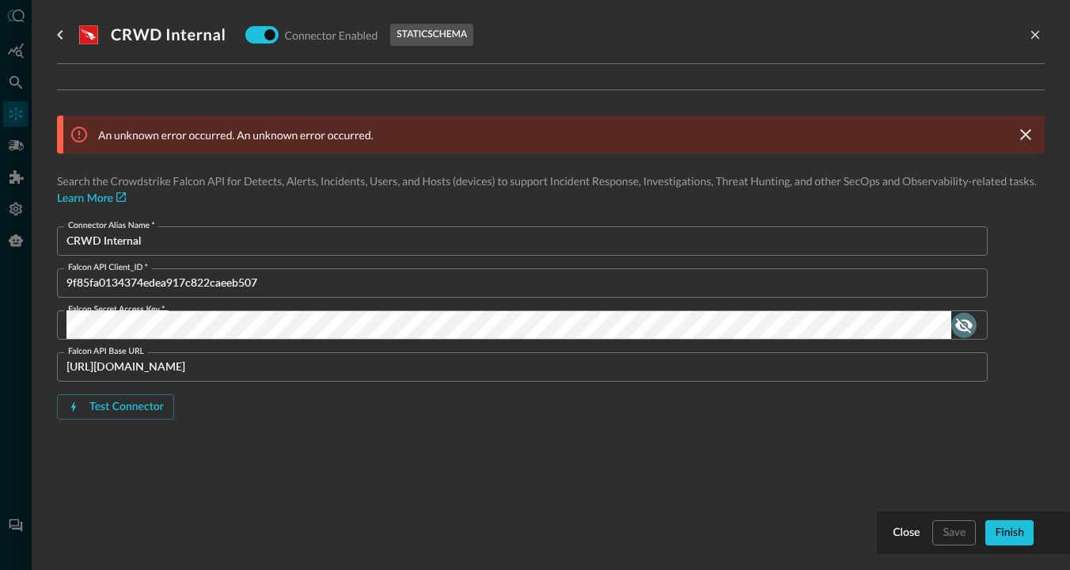
click at [967, 328] on icon "show password" at bounding box center [963, 325] width 17 height 15
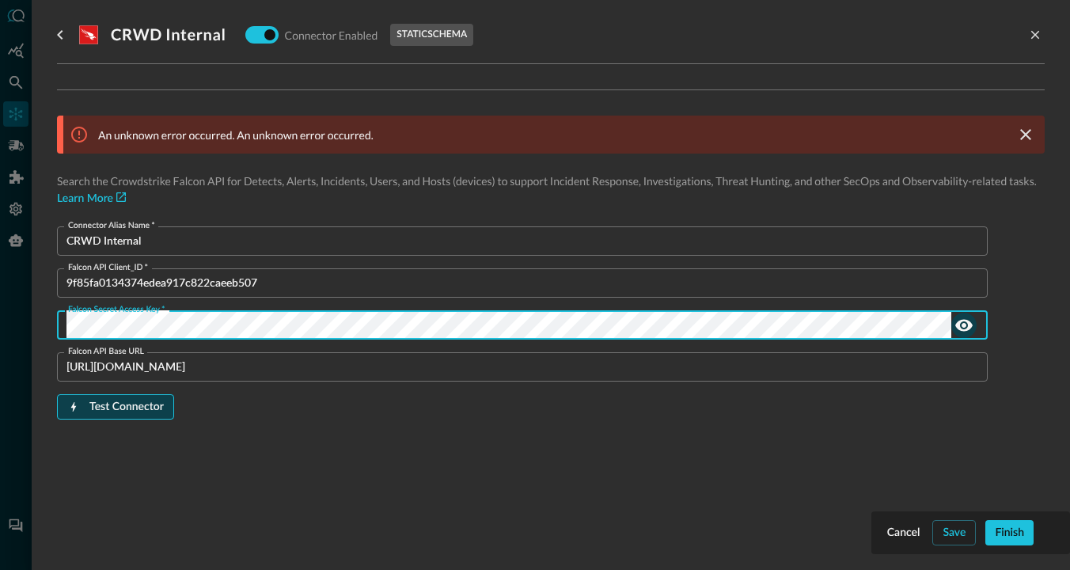
click at [146, 409] on button "Test Connector" at bounding box center [115, 406] width 117 height 25
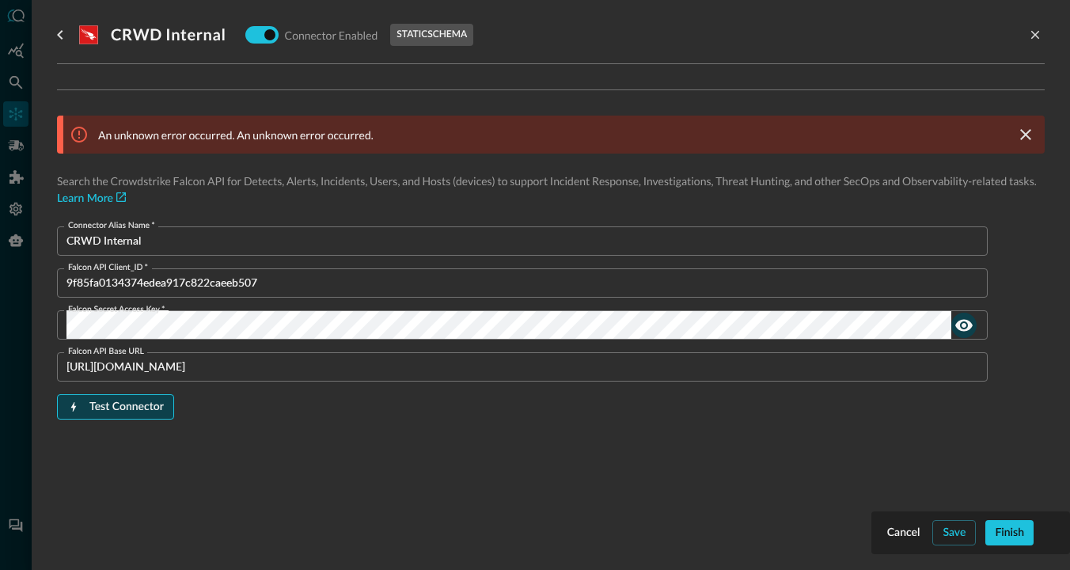
click at [137, 410] on button "Test Connector" at bounding box center [115, 406] width 117 height 25
click at [151, 405] on button "Test Connector" at bounding box center [115, 406] width 117 height 25
click at [184, 284] on input "9f85fa0134374edea917c822caeeb507" at bounding box center [526, 282] width 921 height 29
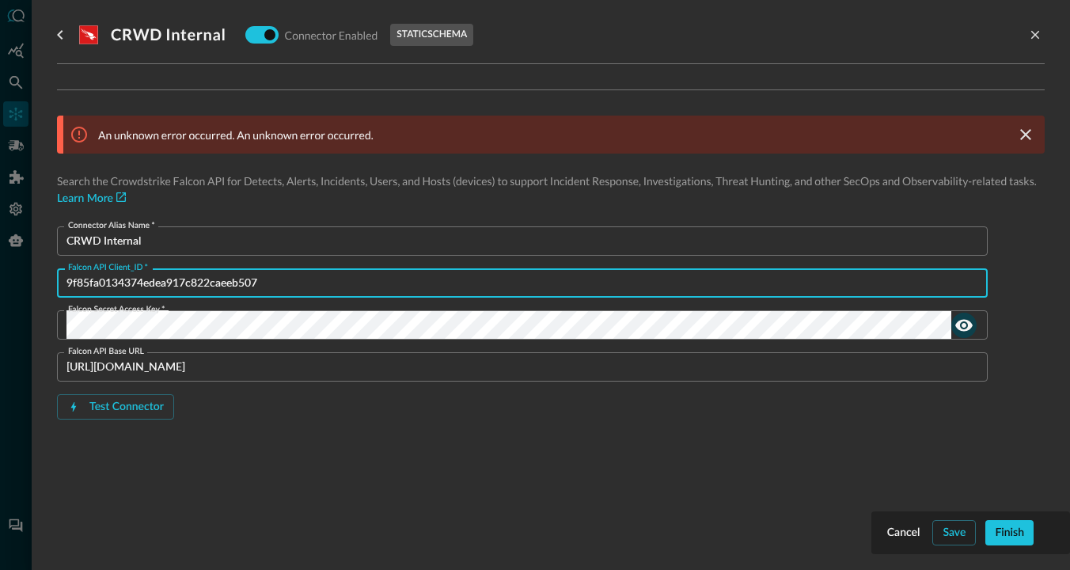
click at [184, 284] on input "9f85fa0134374edea917c822caeeb507" at bounding box center [526, 282] width 921 height 29
click at [146, 408] on button "Test Connector" at bounding box center [115, 406] width 117 height 25
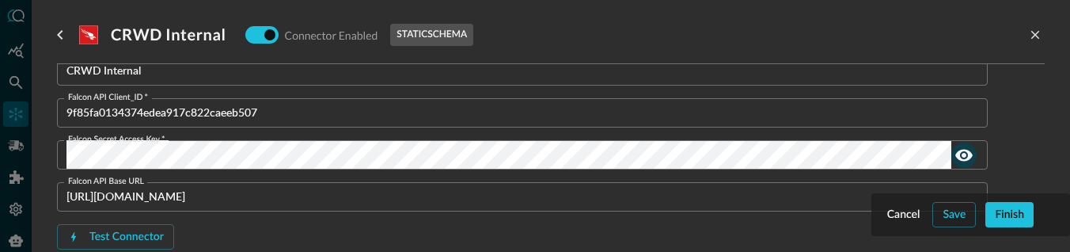
scroll to position [178, 0]
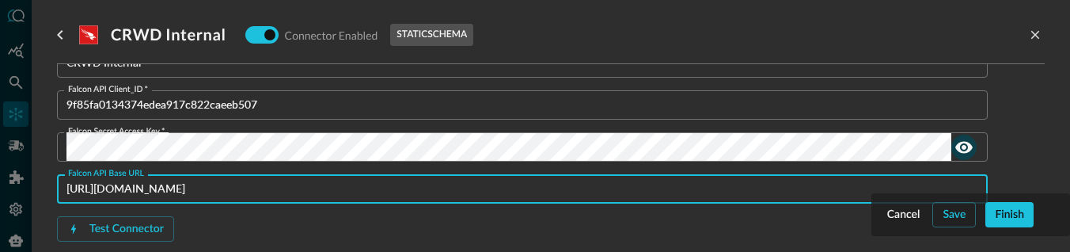
click at [263, 186] on input "[URL][DOMAIN_NAME]" at bounding box center [526, 188] width 921 height 29
click at [142, 230] on button "Test Connector" at bounding box center [115, 228] width 117 height 25
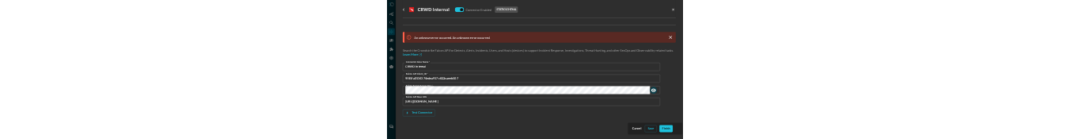
scroll to position [0, 0]
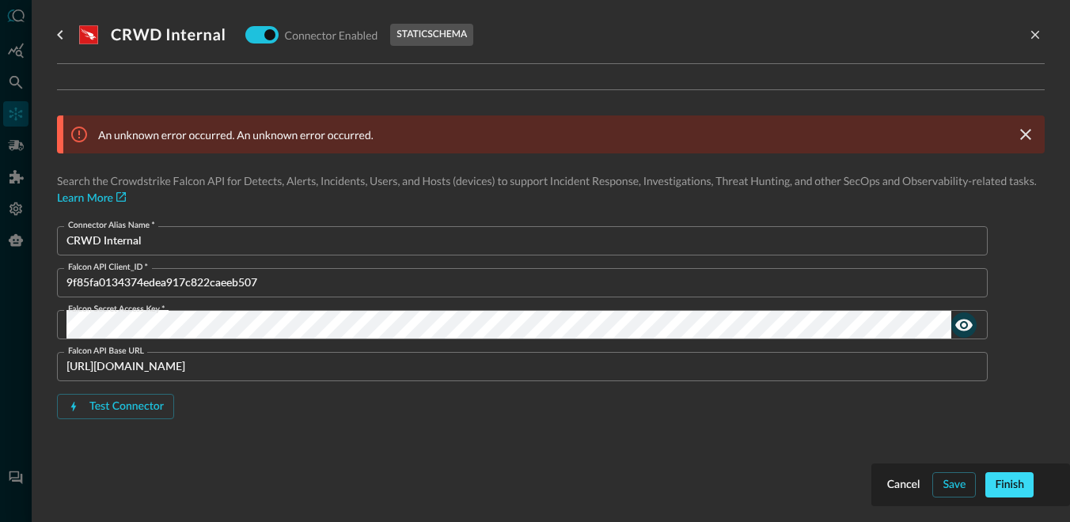
click at [1019, 441] on button "Finish" at bounding box center [1009, 485] width 48 height 25
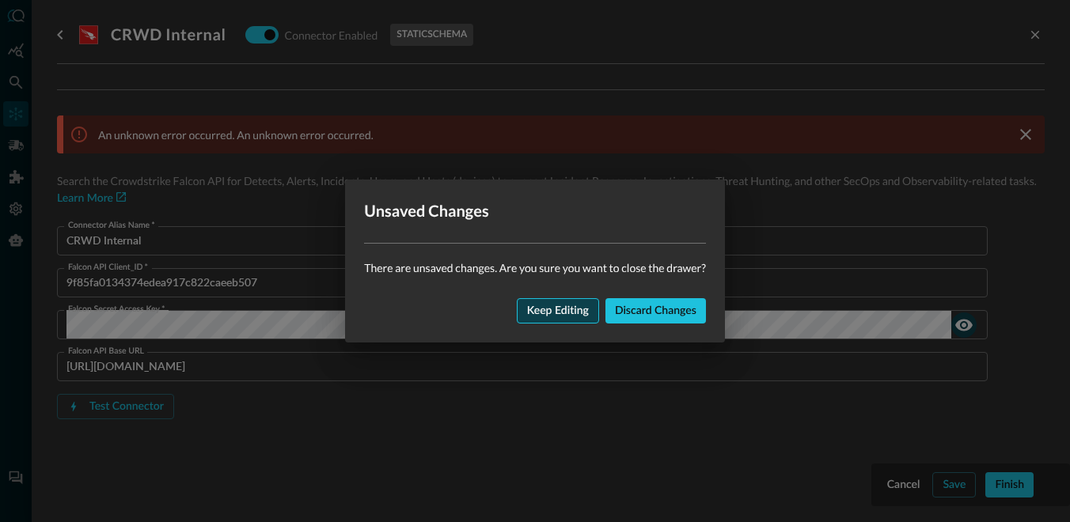
click at [559, 308] on button "Keep editing" at bounding box center [558, 310] width 82 height 25
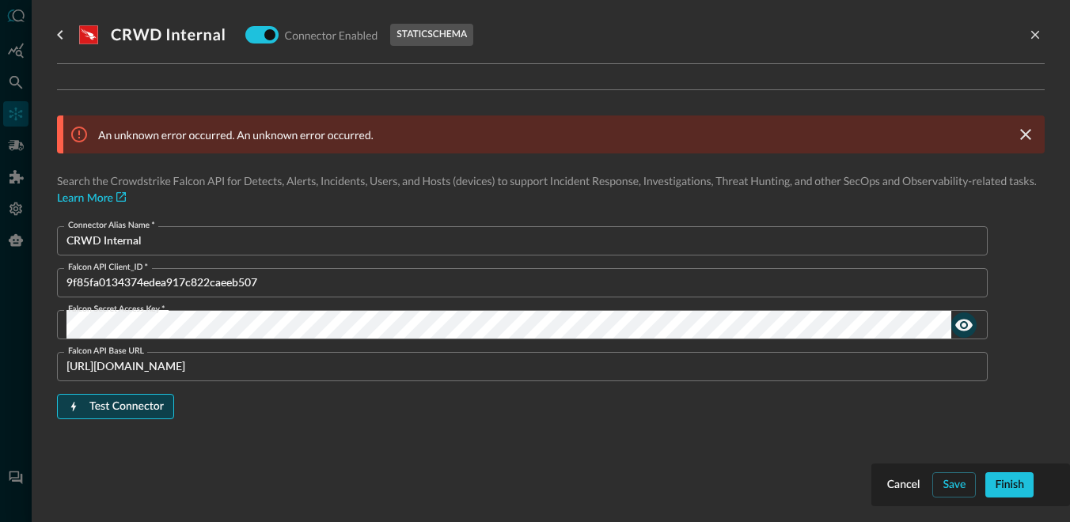
click at [146, 405] on button "Test Connector" at bounding box center [115, 406] width 117 height 25
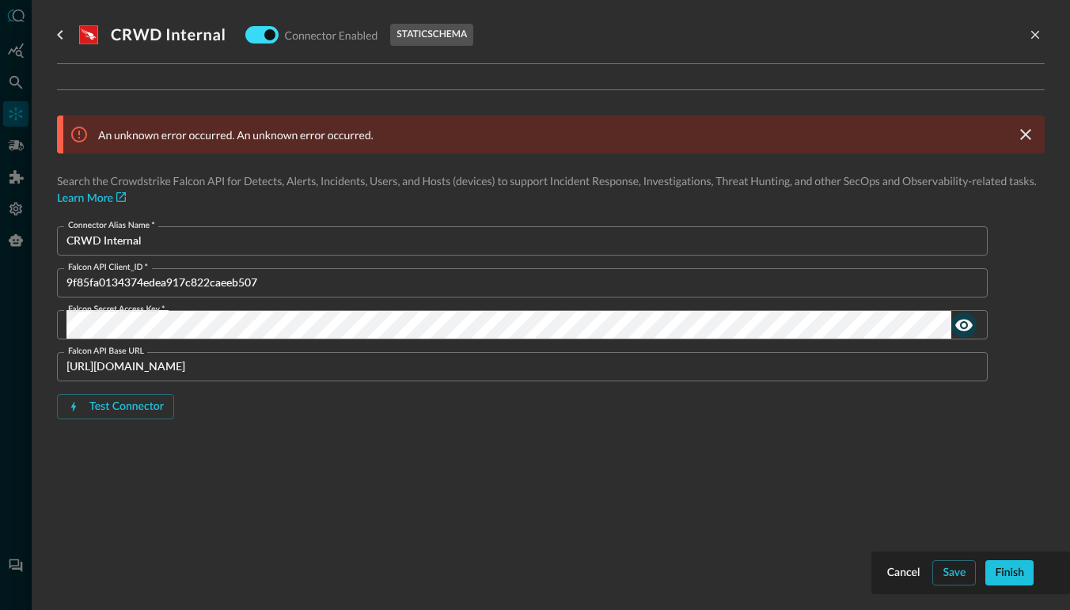
click at [265, 33] on input "checkbox" at bounding box center [270, 34] width 88 height 29
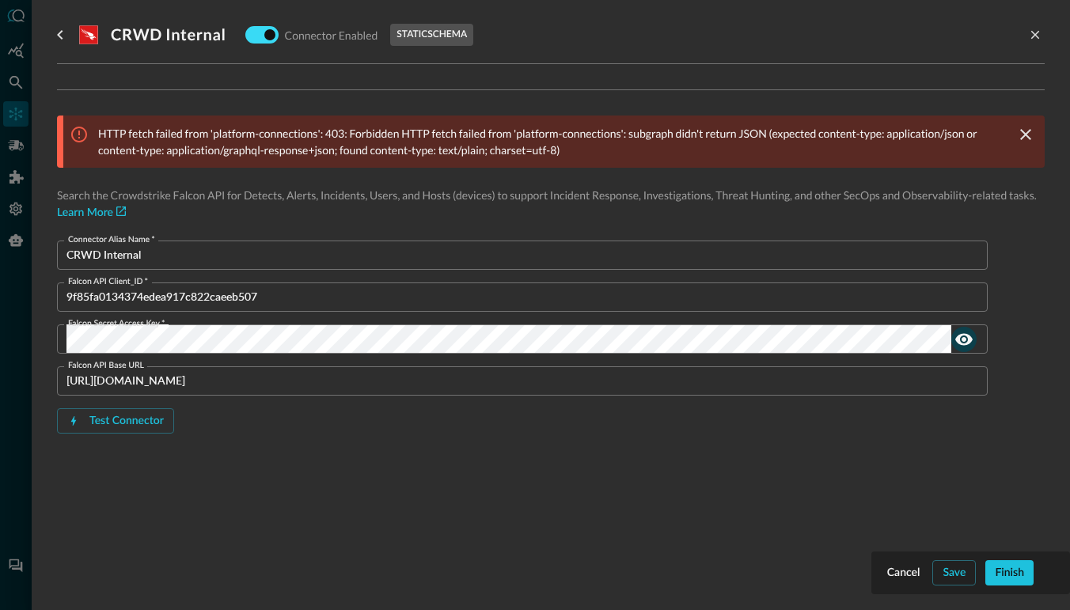
click at [268, 35] on input "checkbox" at bounding box center [270, 34] width 88 height 29
checkbox input "true"
click at [1007, 441] on button "Finish" at bounding box center [1009, 572] width 48 height 25
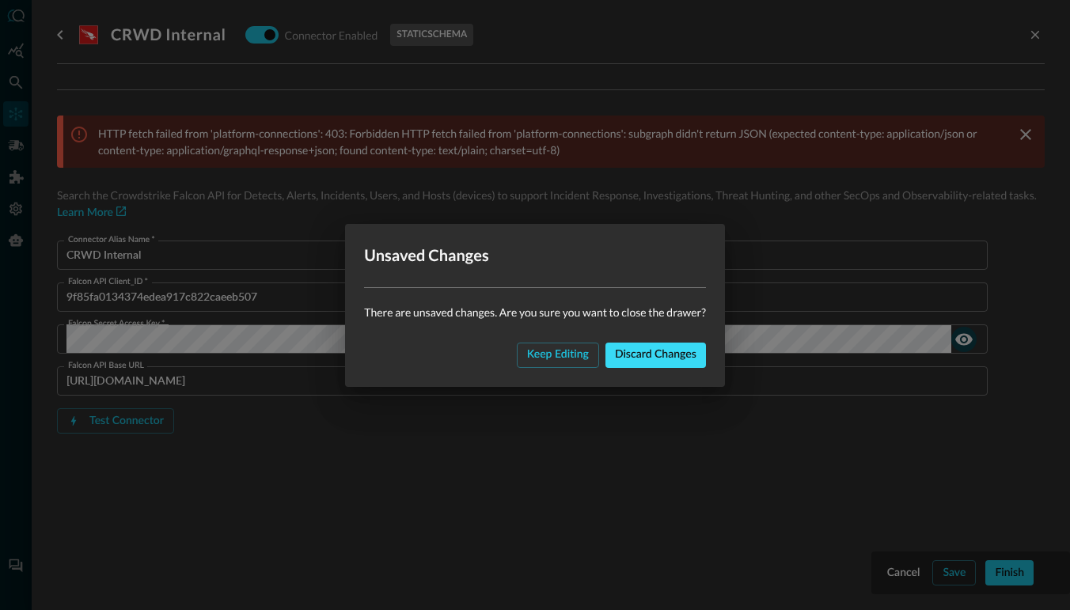
click at [670, 359] on button "Discard changes" at bounding box center [656, 355] width 101 height 25
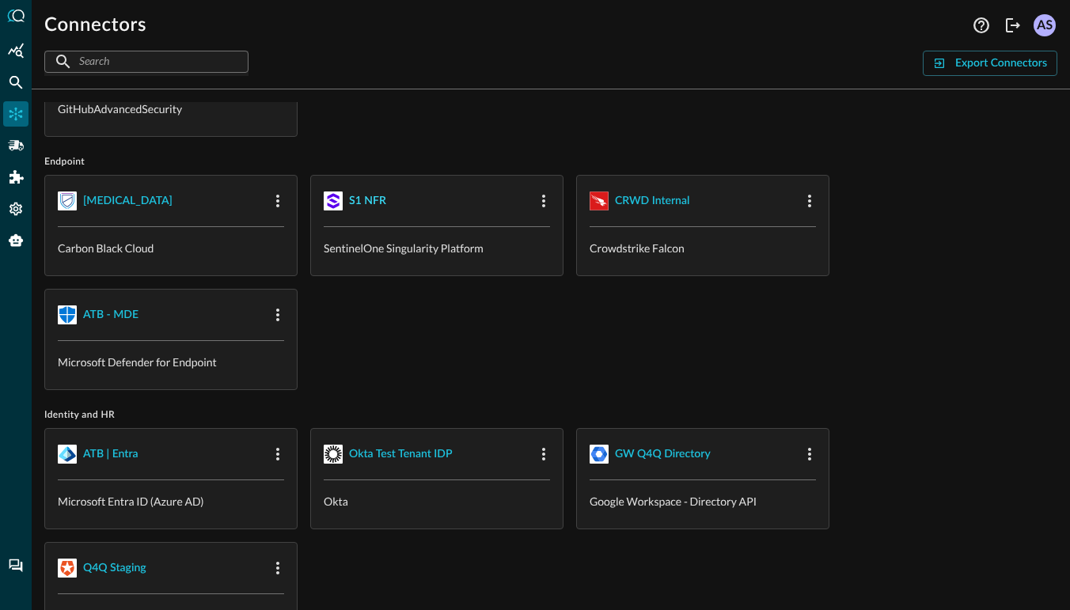
click at [364, 199] on div "S1 NFR" at bounding box center [367, 202] width 37 height 20
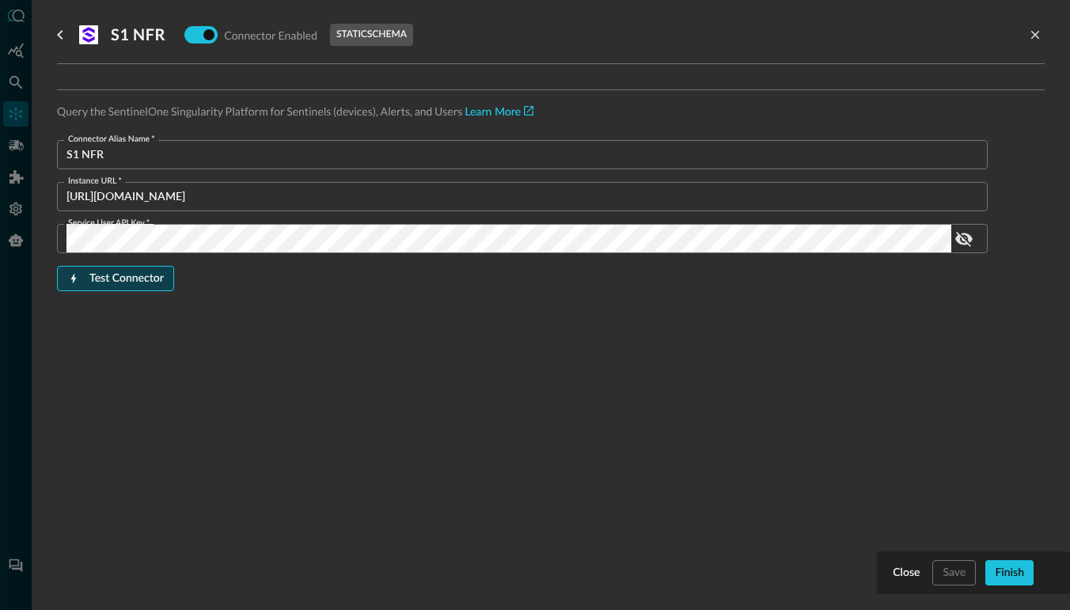
click at [140, 273] on button "Test Connector" at bounding box center [115, 278] width 117 height 25
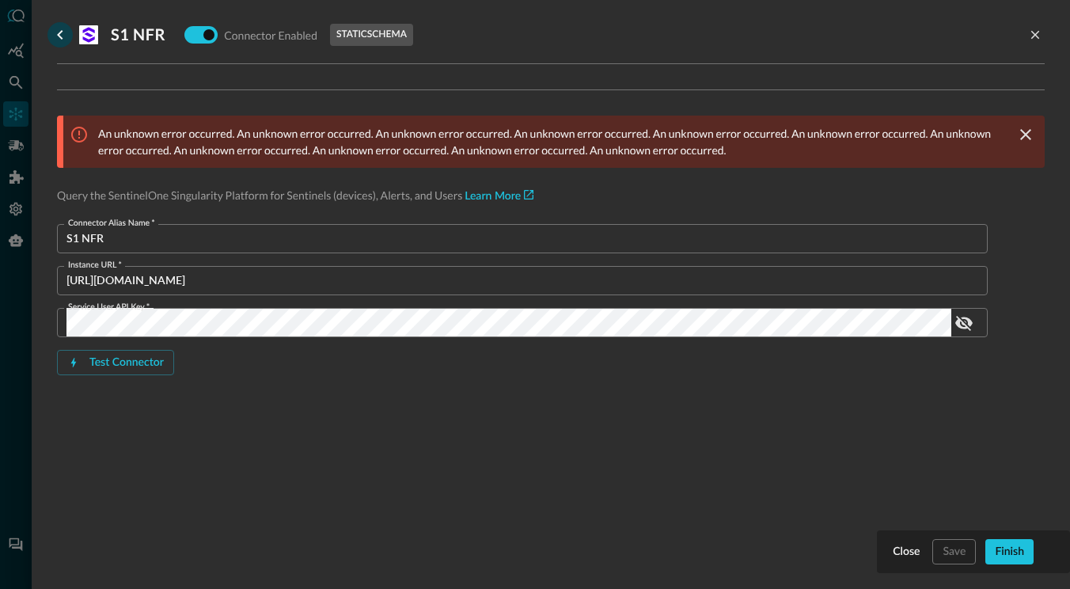
click at [58, 32] on icon "go back" at bounding box center [60, 34] width 19 height 19
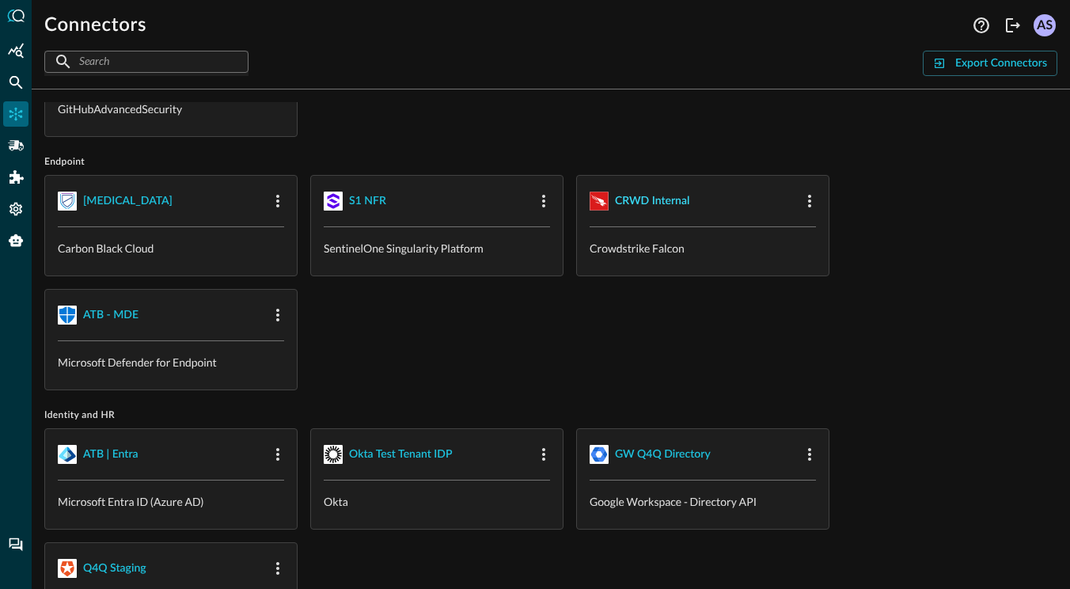
click at [648, 196] on div "CRWD Internal" at bounding box center [652, 202] width 74 height 20
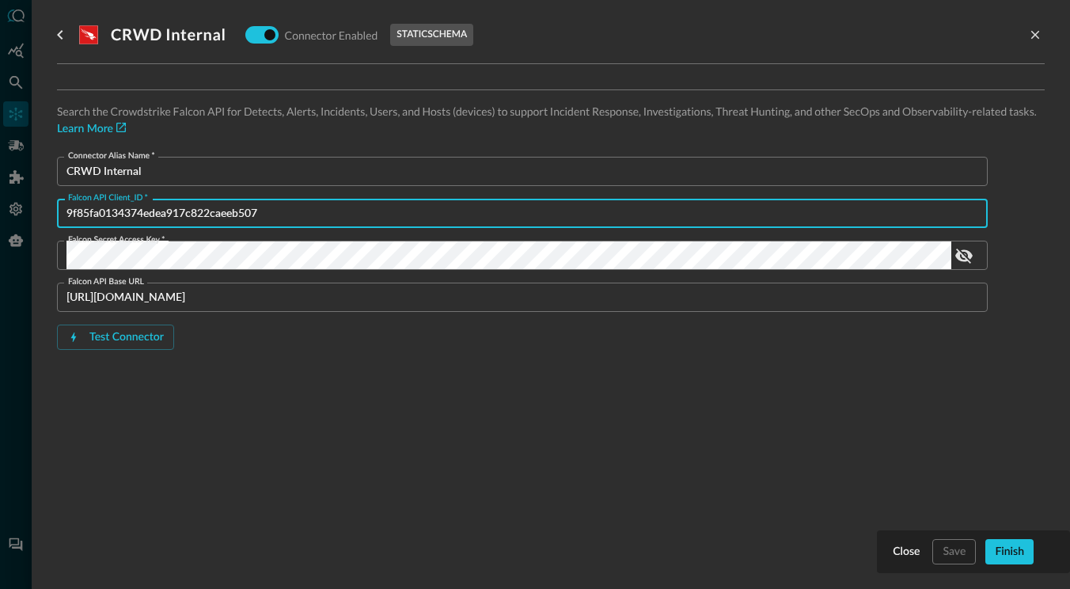
click at [259, 207] on input "9f85fa0134374edea917c822caeeb507" at bounding box center [526, 213] width 921 height 29
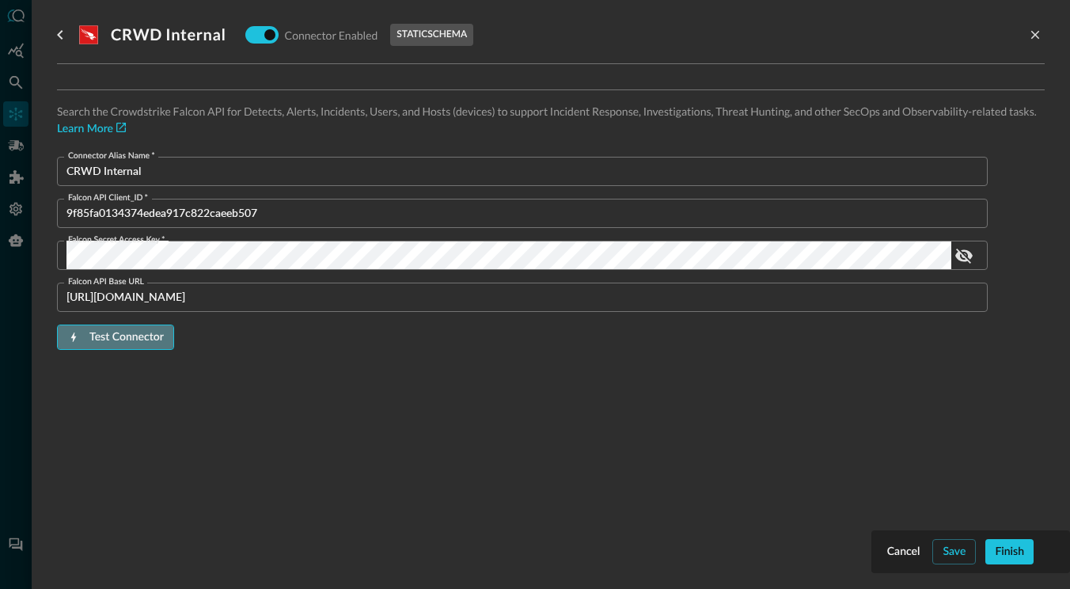
click at [143, 329] on button "Test Connector" at bounding box center [115, 337] width 117 height 25
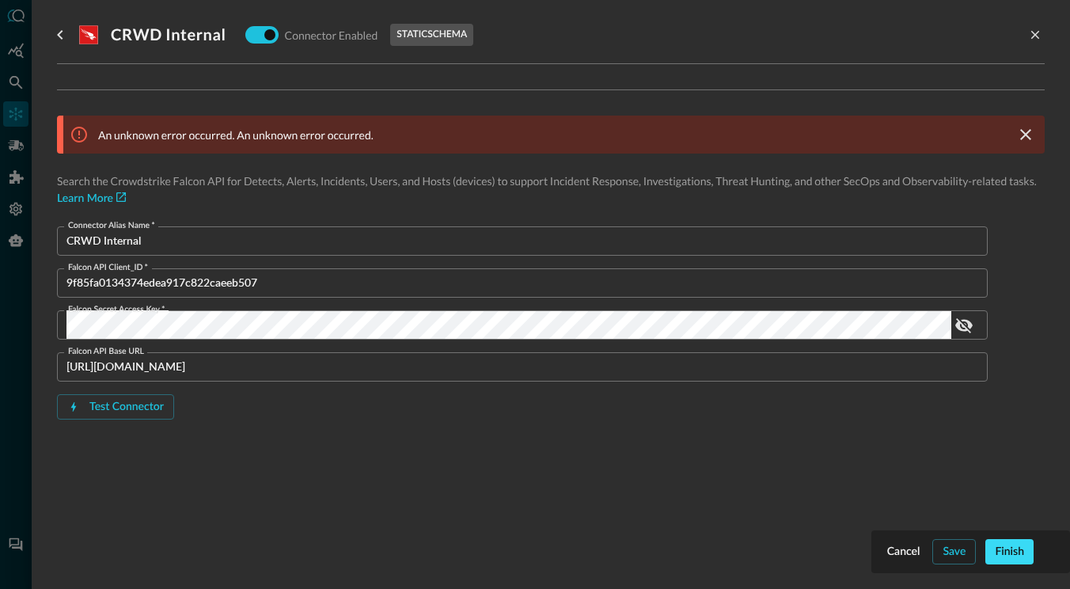
click at [1016, 441] on button "Finish" at bounding box center [1009, 551] width 48 height 25
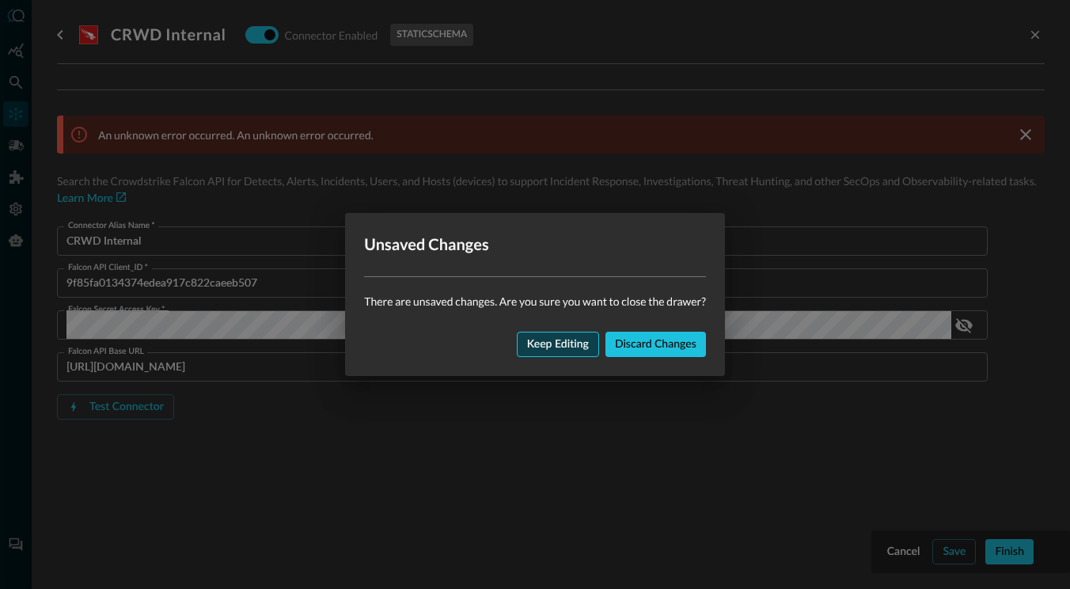
click at [569, 342] on button "Keep editing" at bounding box center [558, 344] width 82 height 25
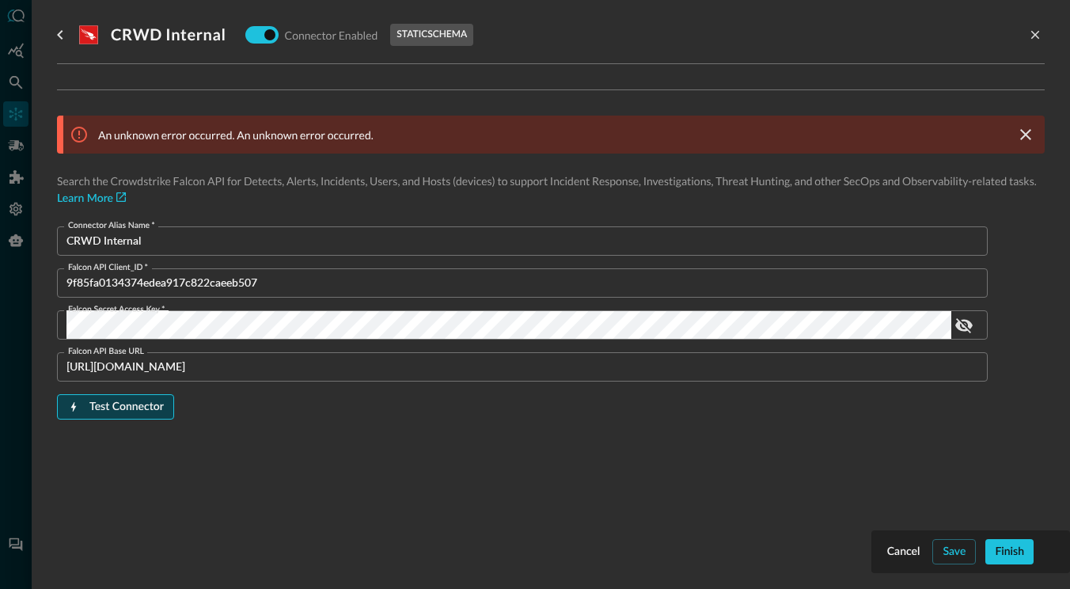
click at [142, 407] on button "Test Connector" at bounding box center [115, 406] width 117 height 25
click at [972, 328] on icon "show password" at bounding box center [964, 325] width 19 height 19
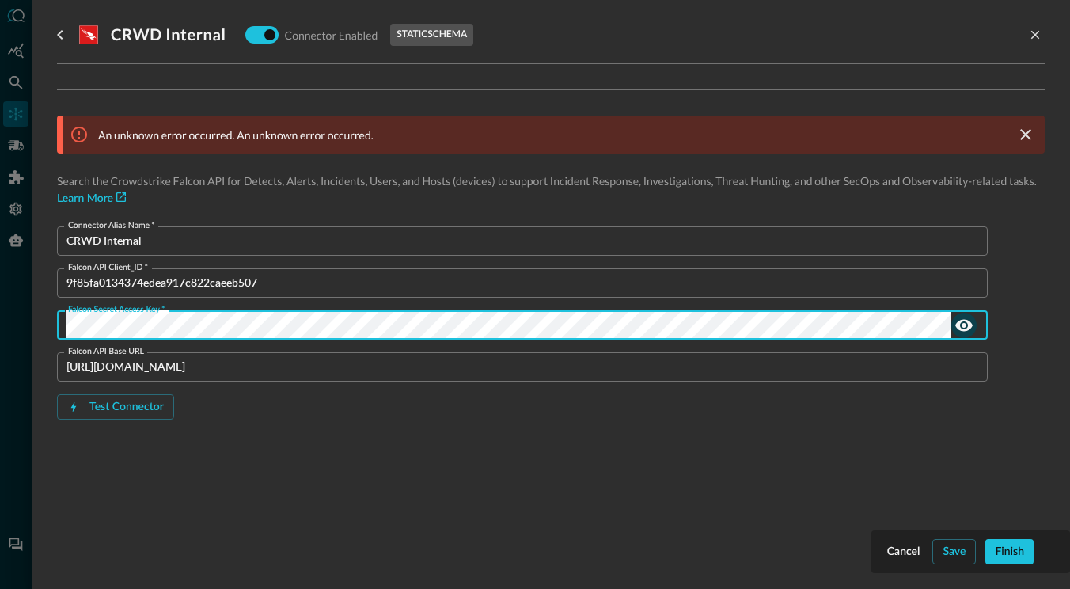
click at [458, 441] on div "Connector Alias Name   * CRWD Internal Connector Alias Name   * Falcon API Clie…" at bounding box center [522, 348] width 931 height 244
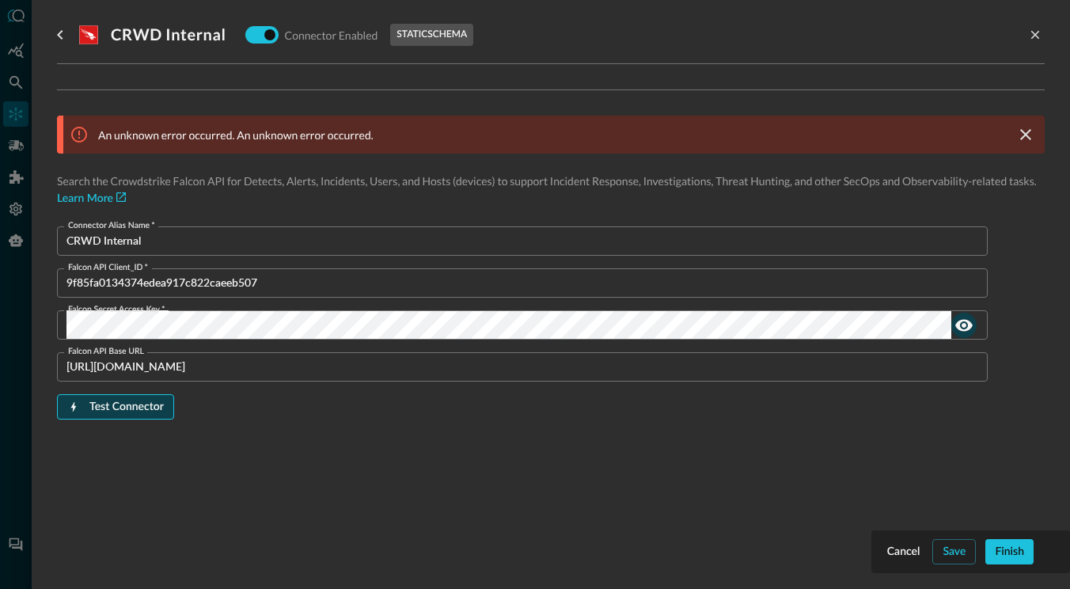
click at [146, 410] on button "Test Connector" at bounding box center [115, 406] width 117 height 25
click at [130, 407] on button "Test Connector" at bounding box center [115, 406] width 117 height 25
